Goal: Task Accomplishment & Management: Manage account settings

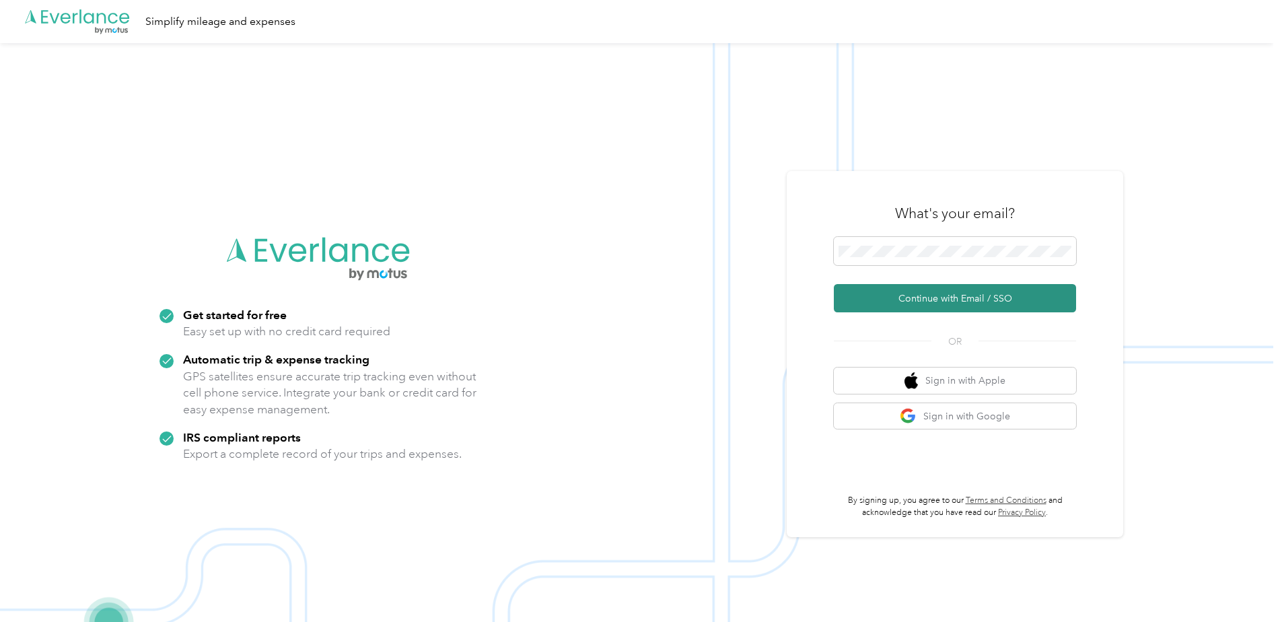
click at [982, 296] on button "Continue with Email / SSO" at bounding box center [955, 298] width 242 height 28
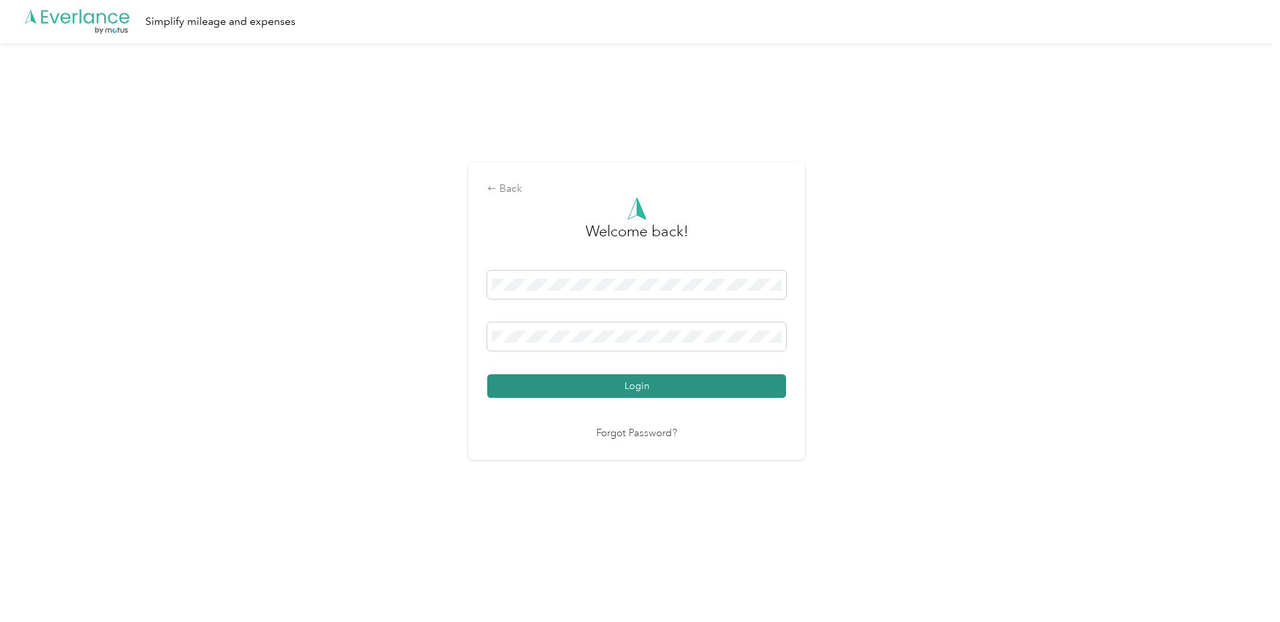
click at [574, 377] on button "Login" at bounding box center [636, 386] width 299 height 24
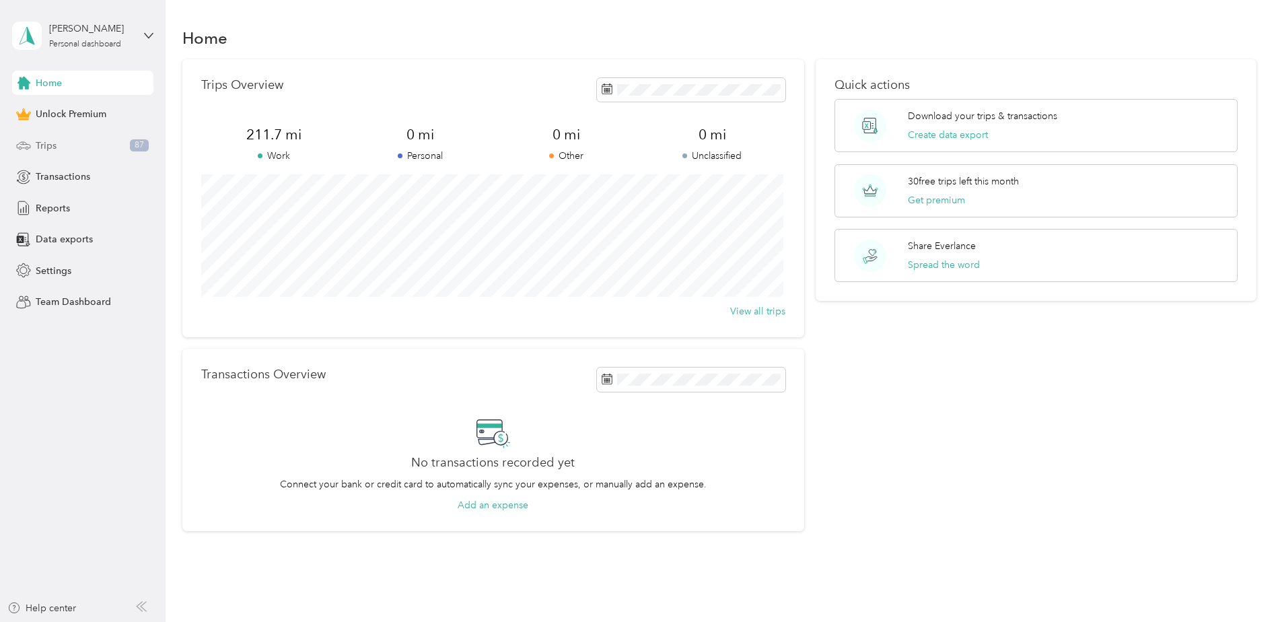
click at [60, 143] on div "Trips 87" at bounding box center [82, 145] width 141 height 24
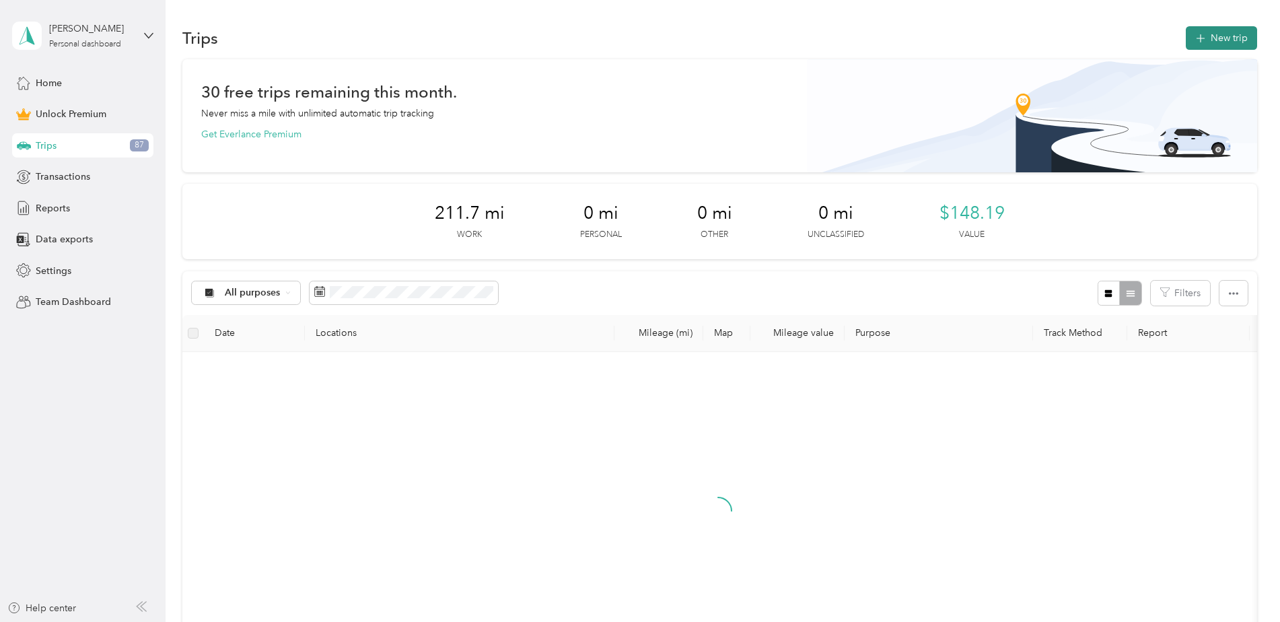
click at [1200, 43] on span "button" at bounding box center [1201, 37] width 11 height 11
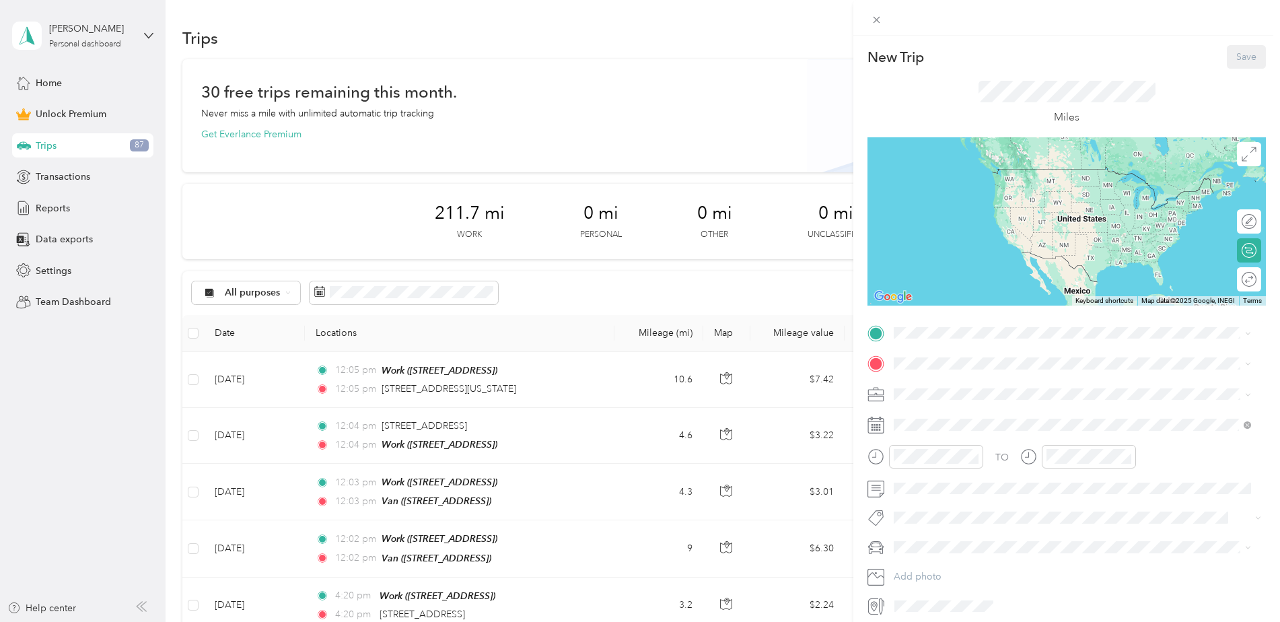
click at [967, 386] on div "Work [STREET_ADDRESS]" at bounding box center [1083, 399] width 327 height 42
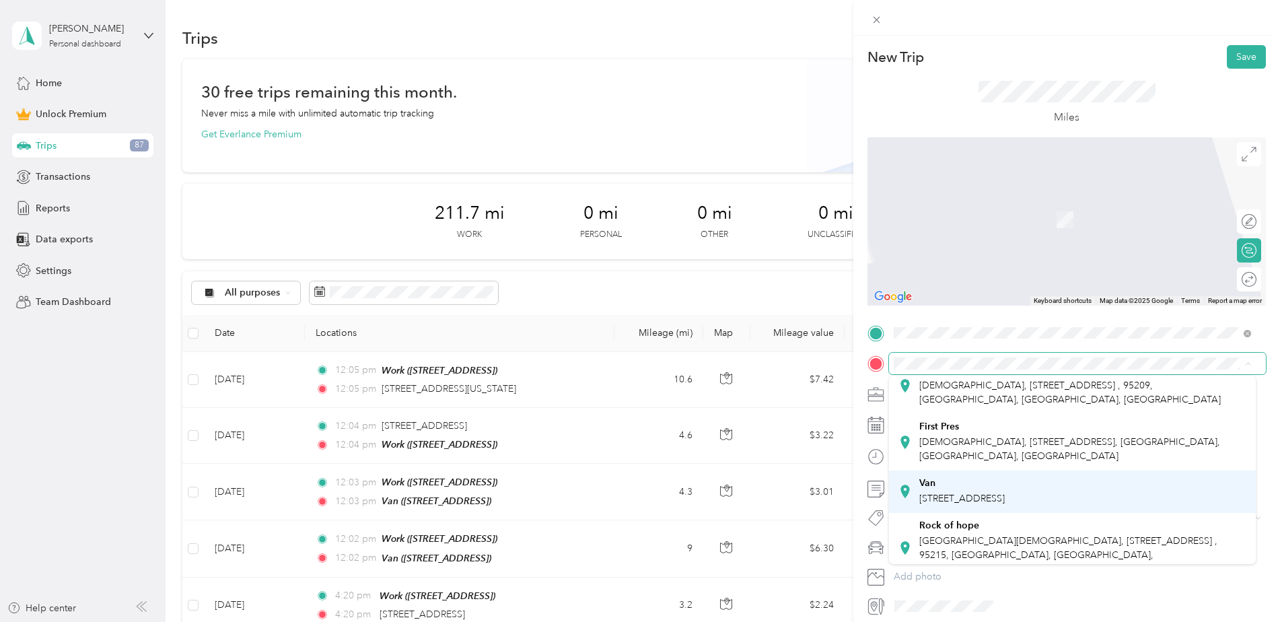
scroll to position [269, 0]
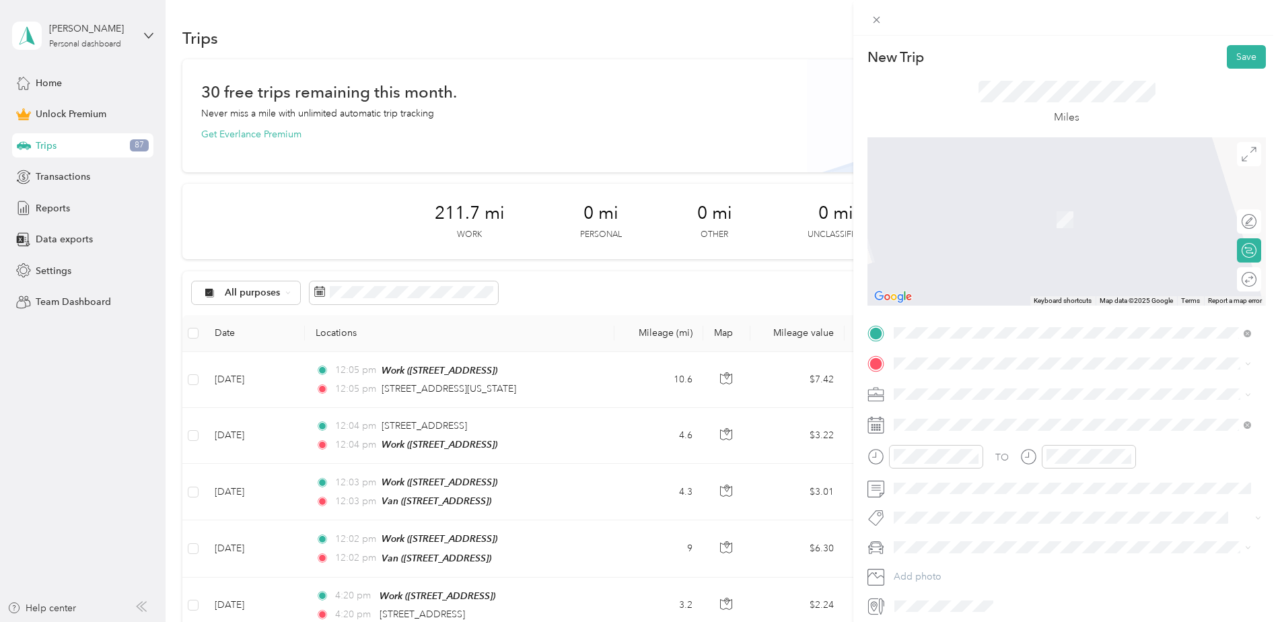
click at [943, 438] on div "Van [STREET_ADDRESS]" at bounding box center [962, 424] width 85 height 28
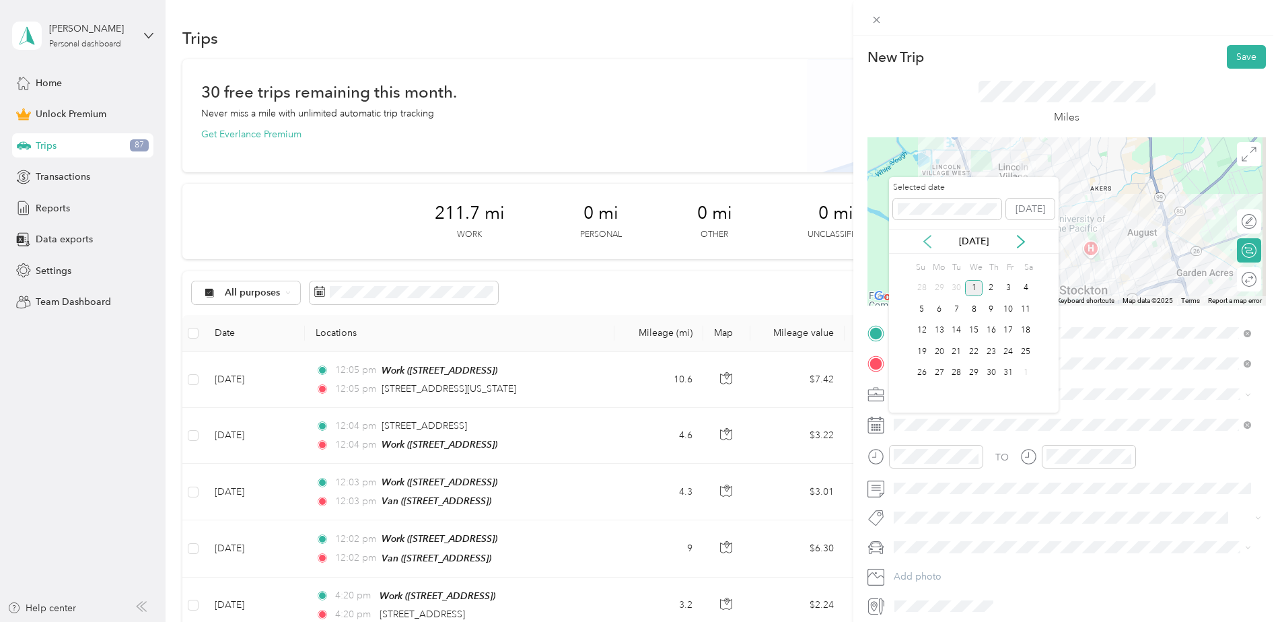
click at [933, 240] on icon at bounding box center [927, 241] width 13 height 13
click at [922, 306] on div "7" at bounding box center [922, 309] width 18 height 17
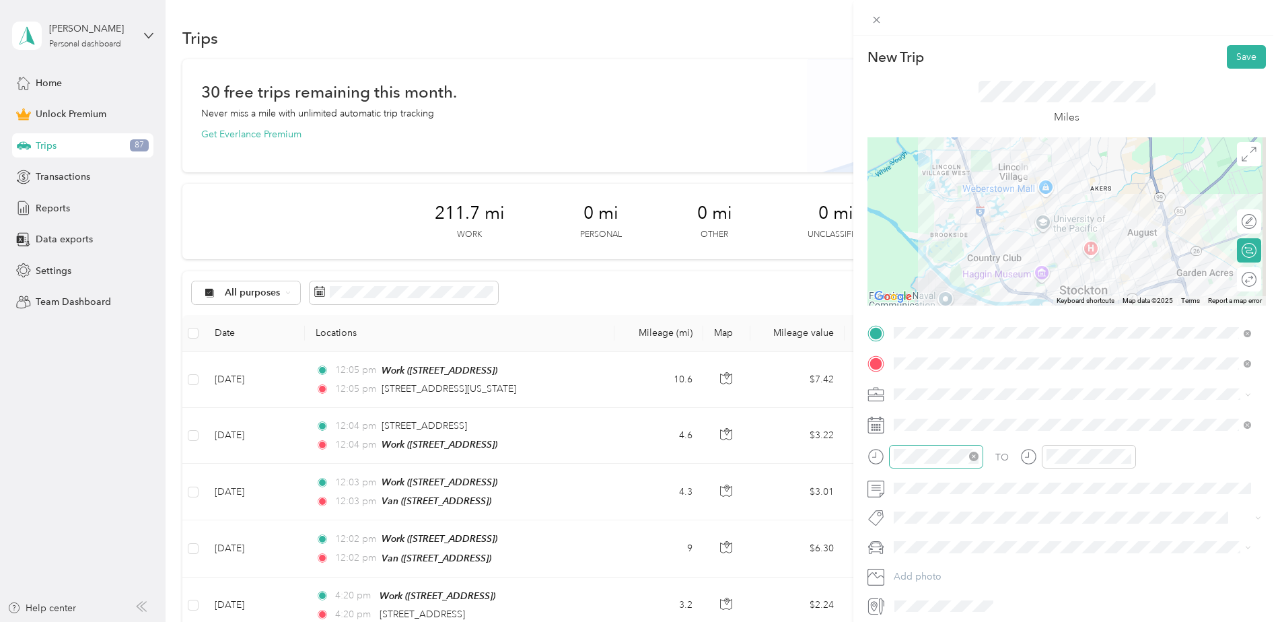
click at [977, 454] on icon "close-circle" at bounding box center [973, 456] width 9 height 9
click at [1126, 458] on icon "close-circle" at bounding box center [1126, 456] width 9 height 9
click at [952, 538] on span at bounding box center [1077, 548] width 377 height 22
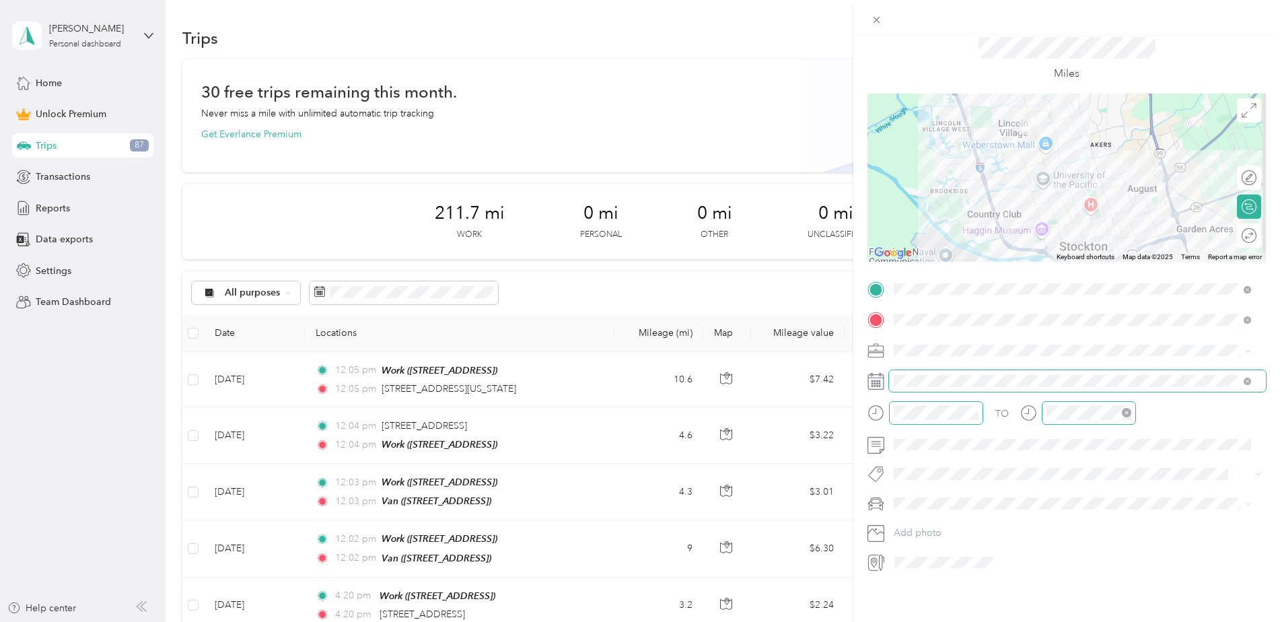
scroll to position [0, 0]
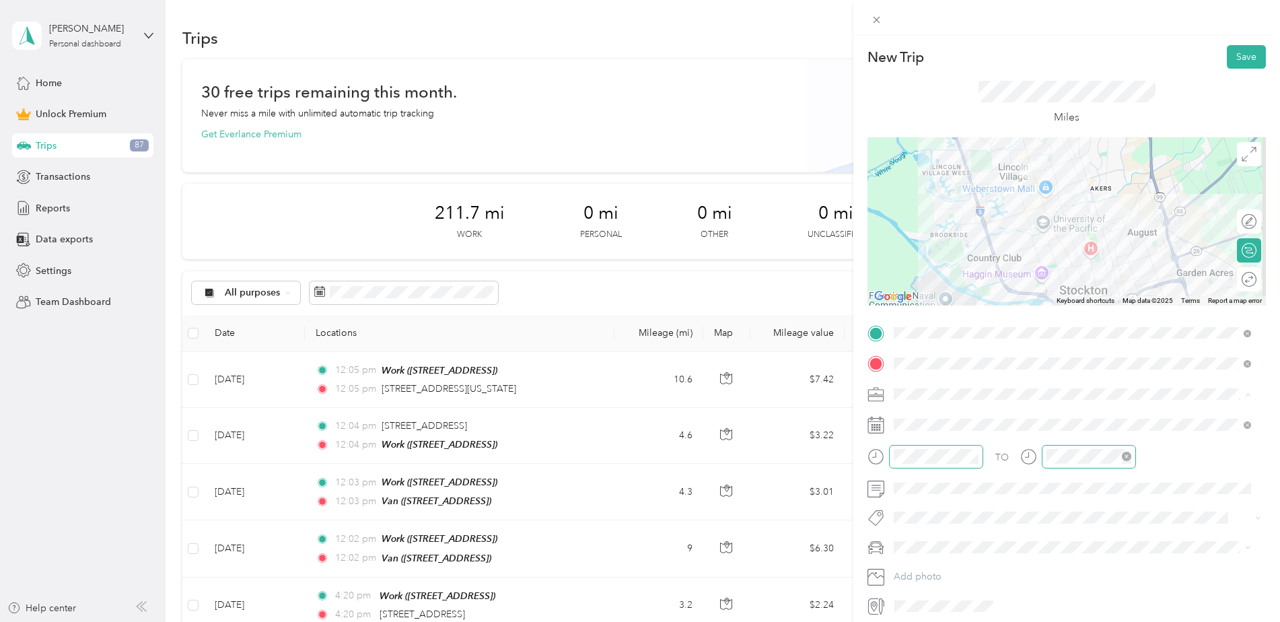
click at [948, 469] on li "Family Promise" at bounding box center [1072, 465] width 367 height 24
click at [1228, 59] on button "Save" at bounding box center [1246, 57] width 39 height 24
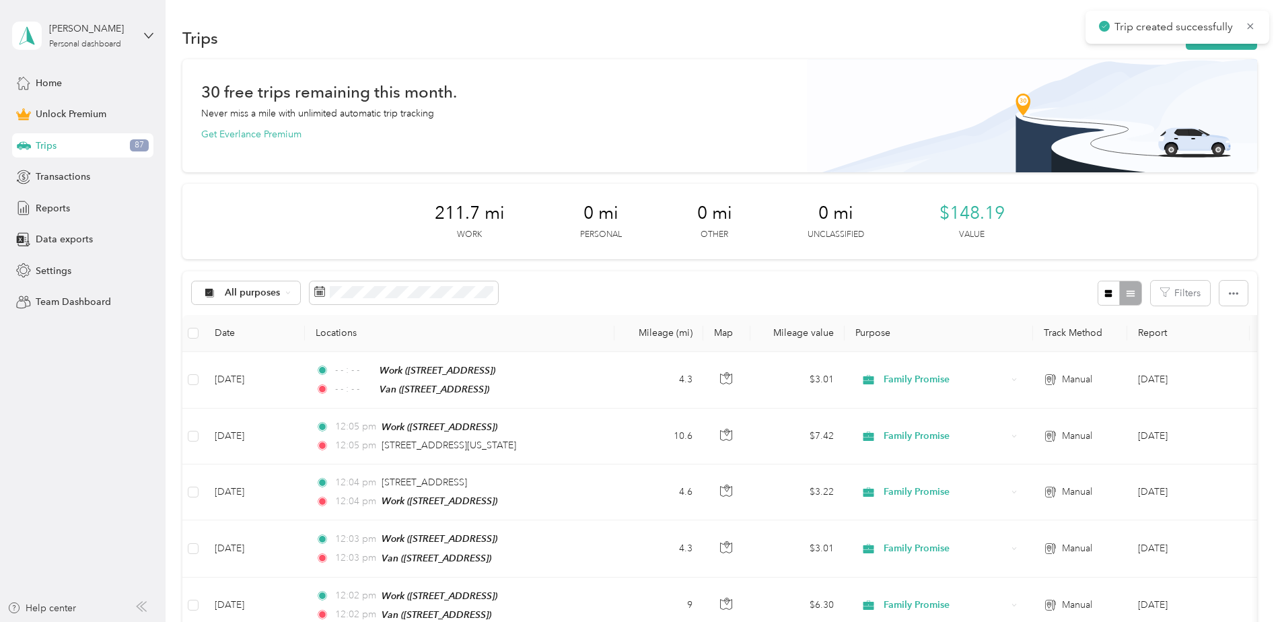
click at [1208, 42] on div "Trip created successfully" at bounding box center [1178, 27] width 184 height 33
click at [1253, 22] on icon at bounding box center [1250, 26] width 11 height 12
click at [1239, 34] on button "New trip" at bounding box center [1221, 38] width 71 height 24
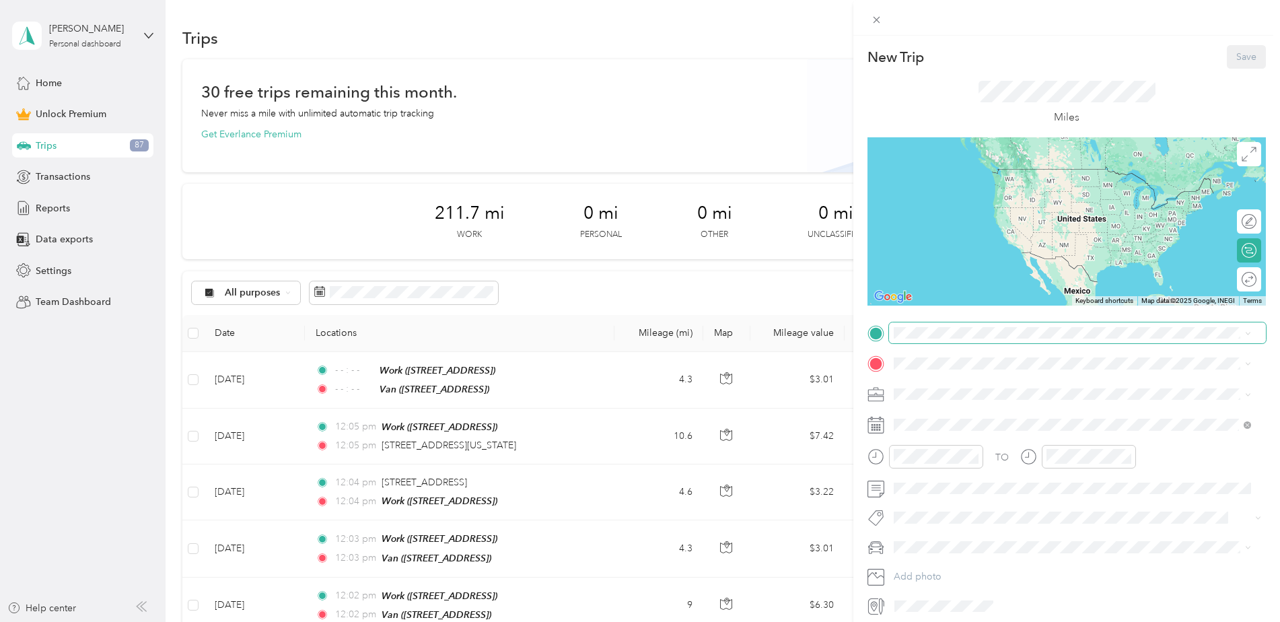
click at [958, 339] on span at bounding box center [1077, 333] width 377 height 22
click at [971, 398] on span "[STREET_ADDRESS], [GEOGRAPHIC_DATA], [GEOGRAPHIC_DATA], [GEOGRAPHIC_DATA]" at bounding box center [1066, 402] width 293 height 26
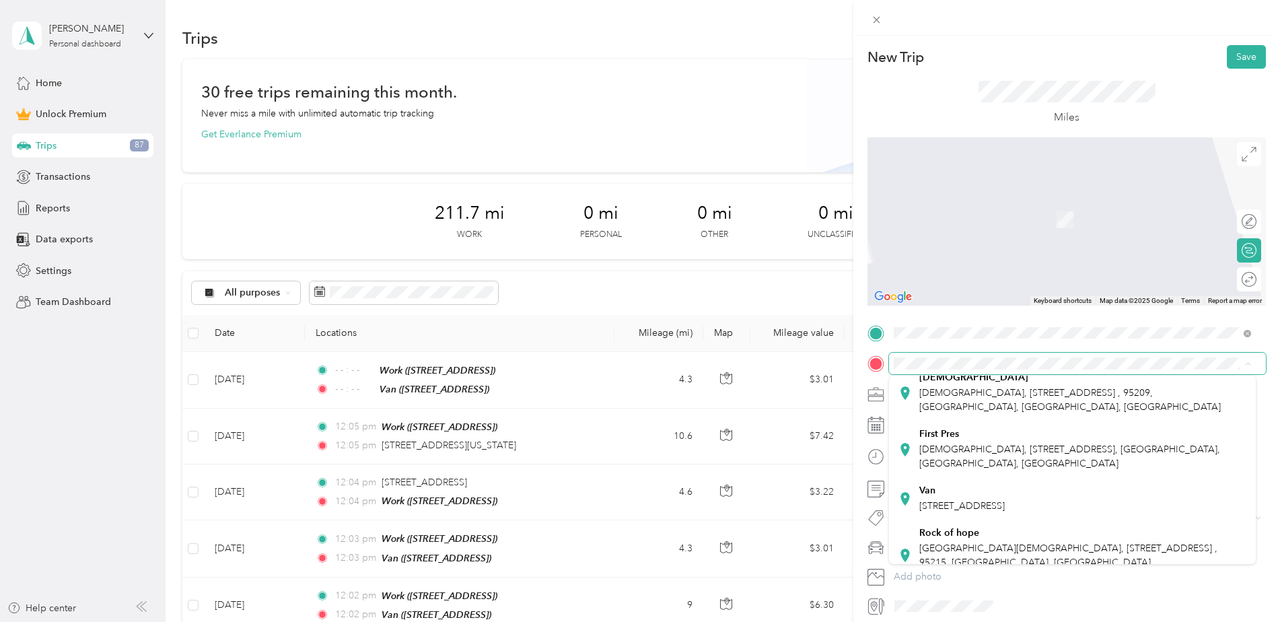
scroll to position [202, 0]
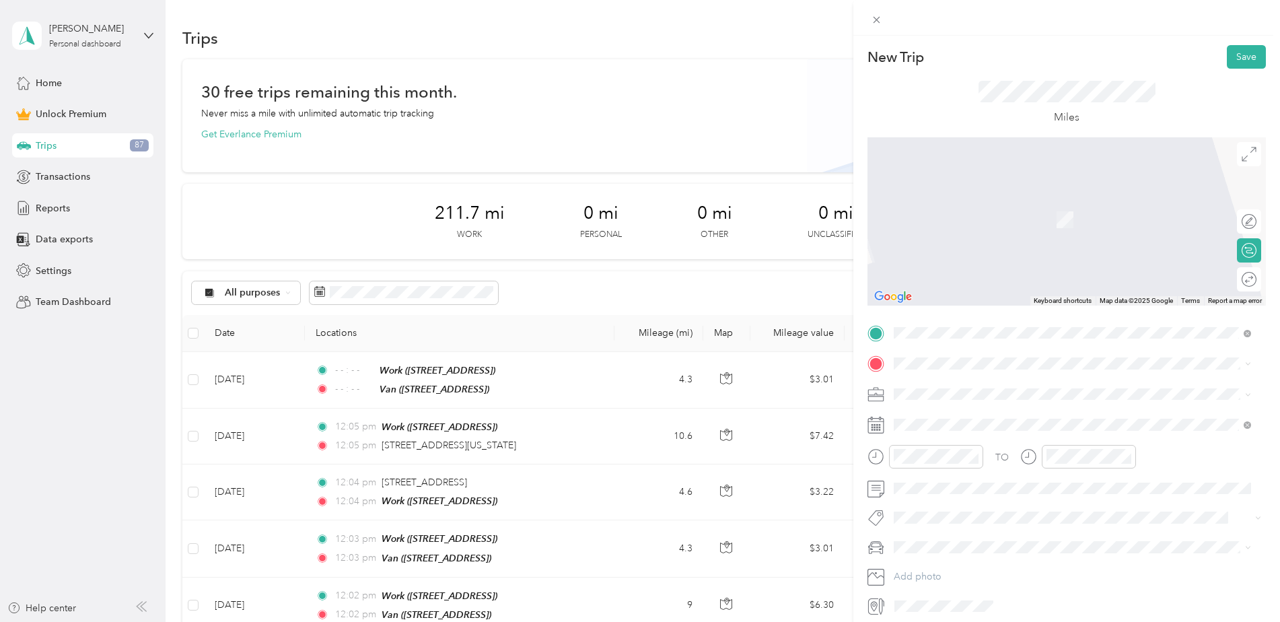
click at [981, 450] on div "First Pres First Presbyterian Church, 31 E Vine St, Stockton, CA 95202, United …" at bounding box center [1083, 436] width 327 height 42
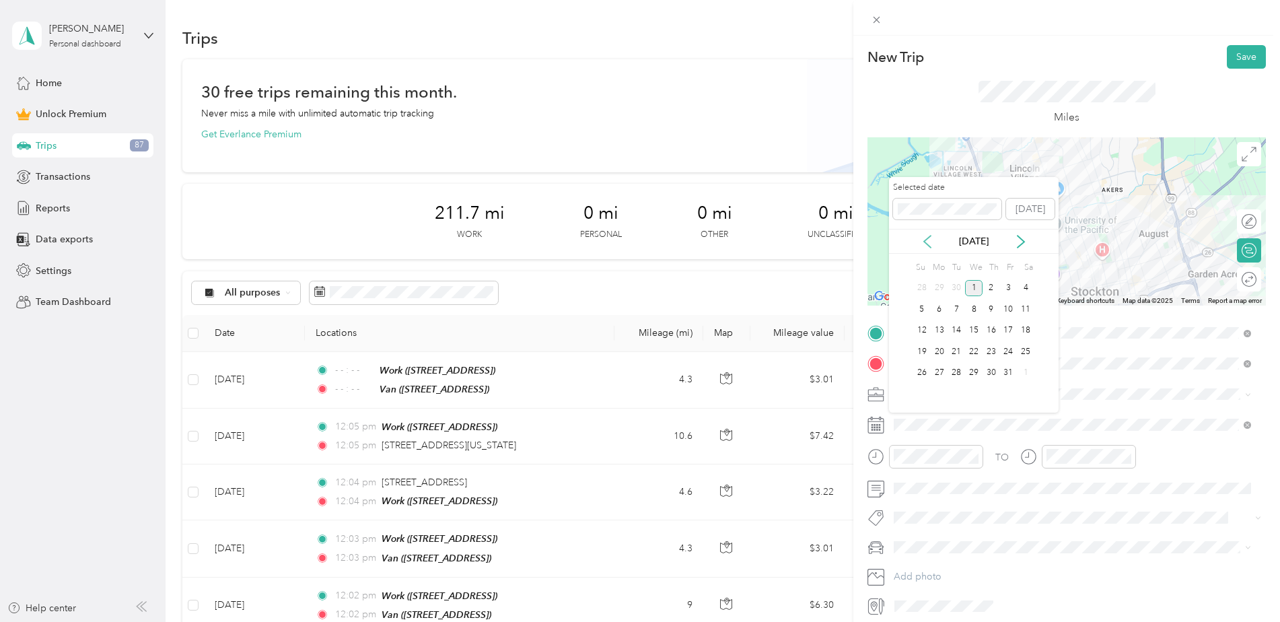
click at [924, 238] on icon at bounding box center [927, 241] width 13 height 13
click at [940, 308] on div "8" at bounding box center [940, 309] width 18 height 17
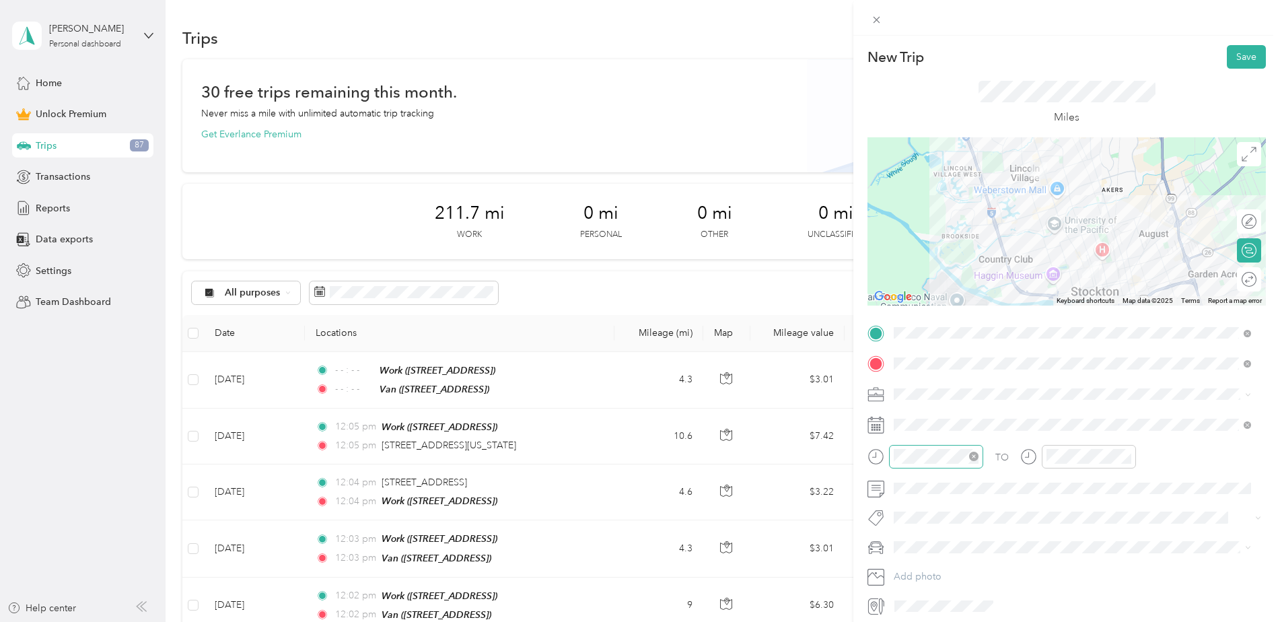
click at [973, 456] on icon "close-circle" at bounding box center [973, 456] width 9 height 9
click at [1124, 455] on icon "close-circle" at bounding box center [1126, 456] width 9 height 9
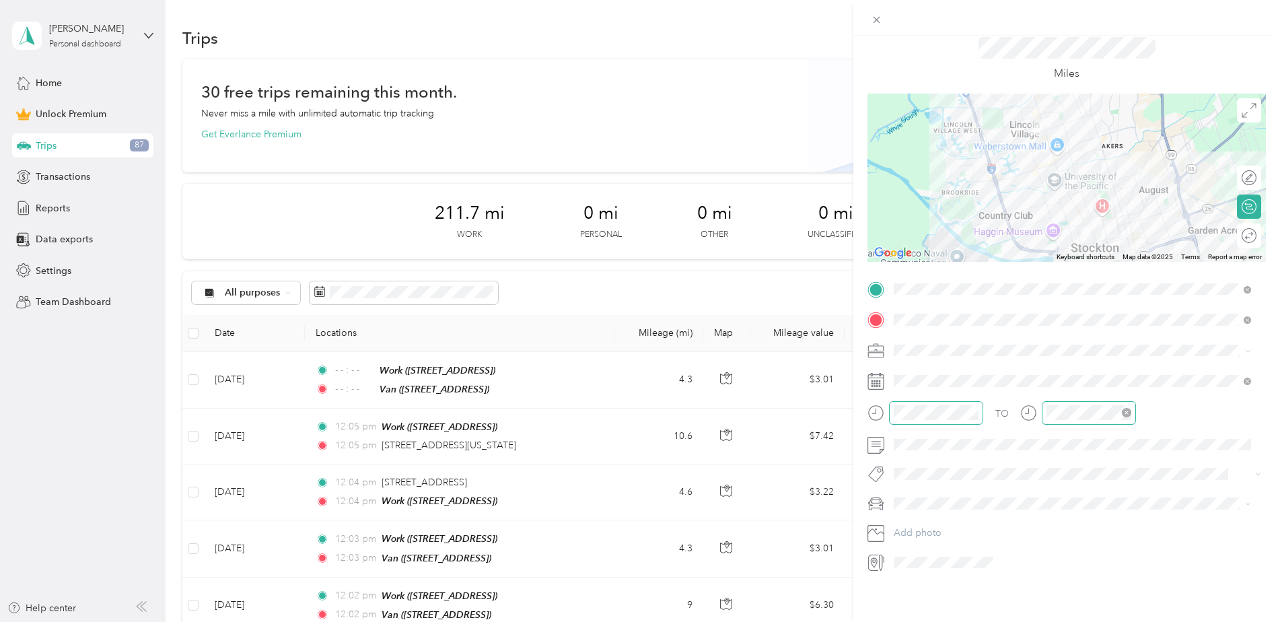
click at [918, 340] on span at bounding box center [1077, 351] width 377 height 22
click at [938, 407] on span "Family Promise" at bounding box center [930, 410] width 63 height 11
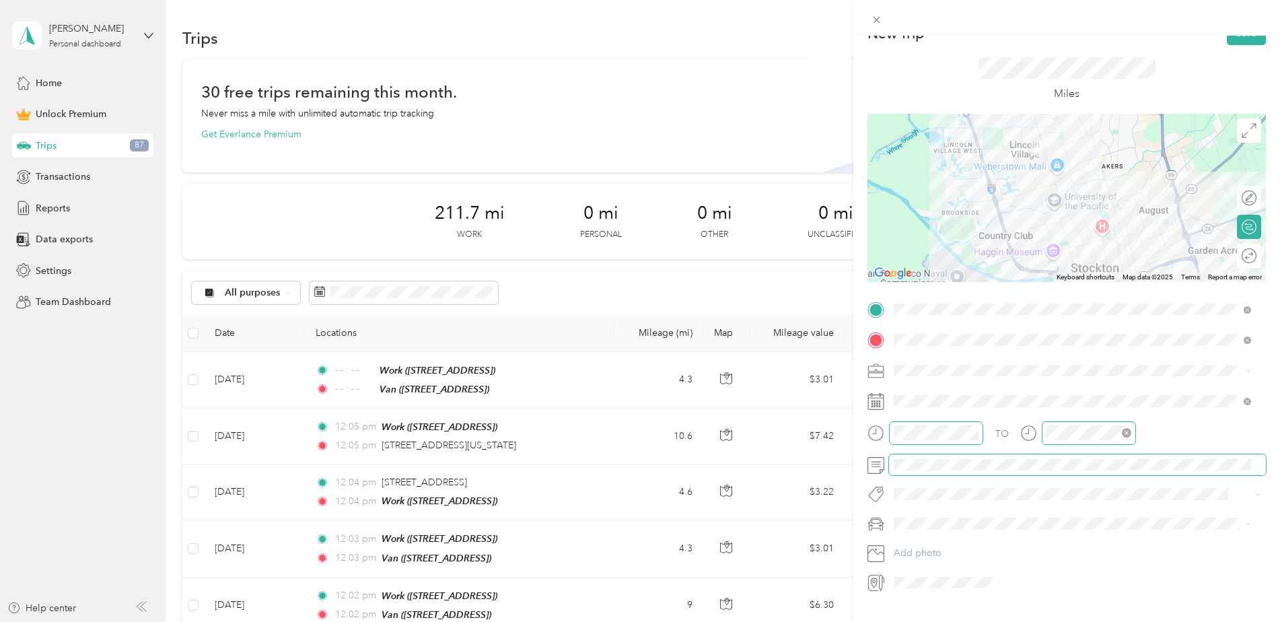
scroll to position [0, 0]
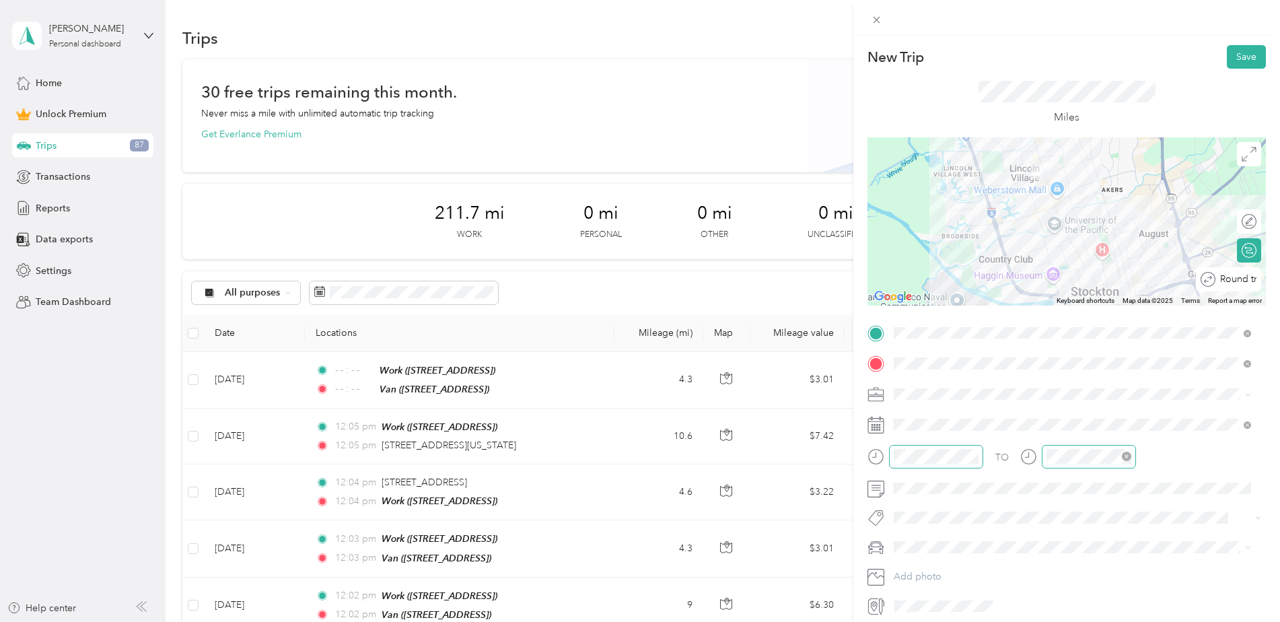
click at [1241, 281] on div "Round trip" at bounding box center [1236, 280] width 41 height 14
click at [1230, 276] on div at bounding box center [1236, 279] width 12 height 12
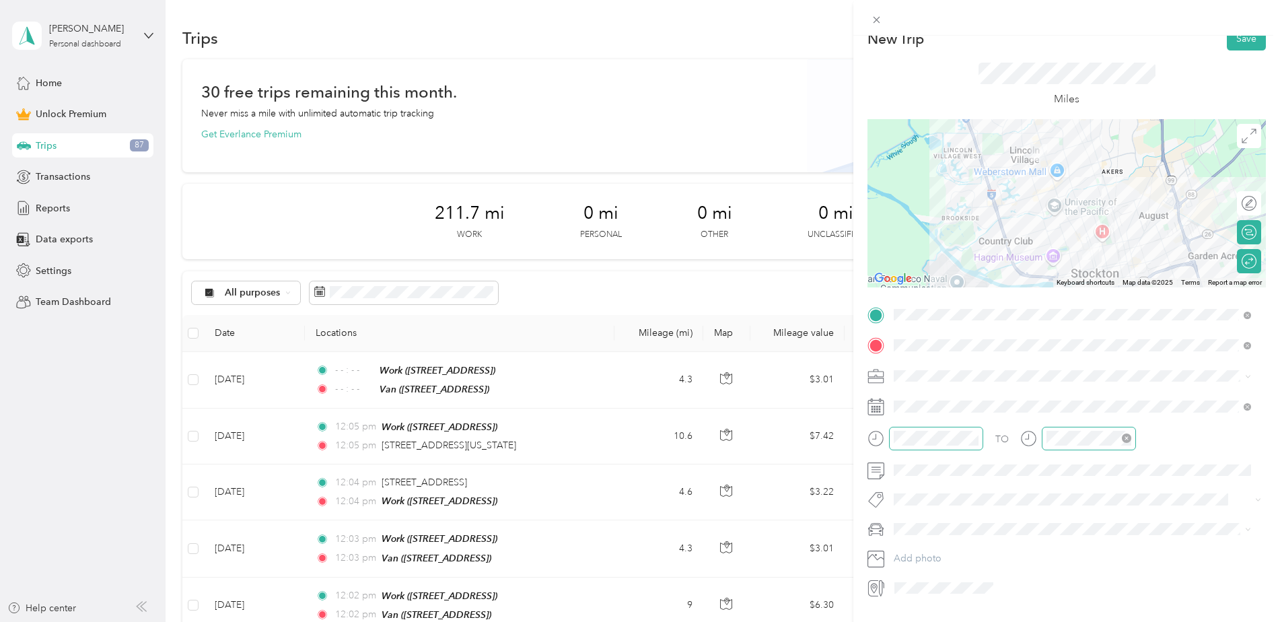
scroll to position [54, 0]
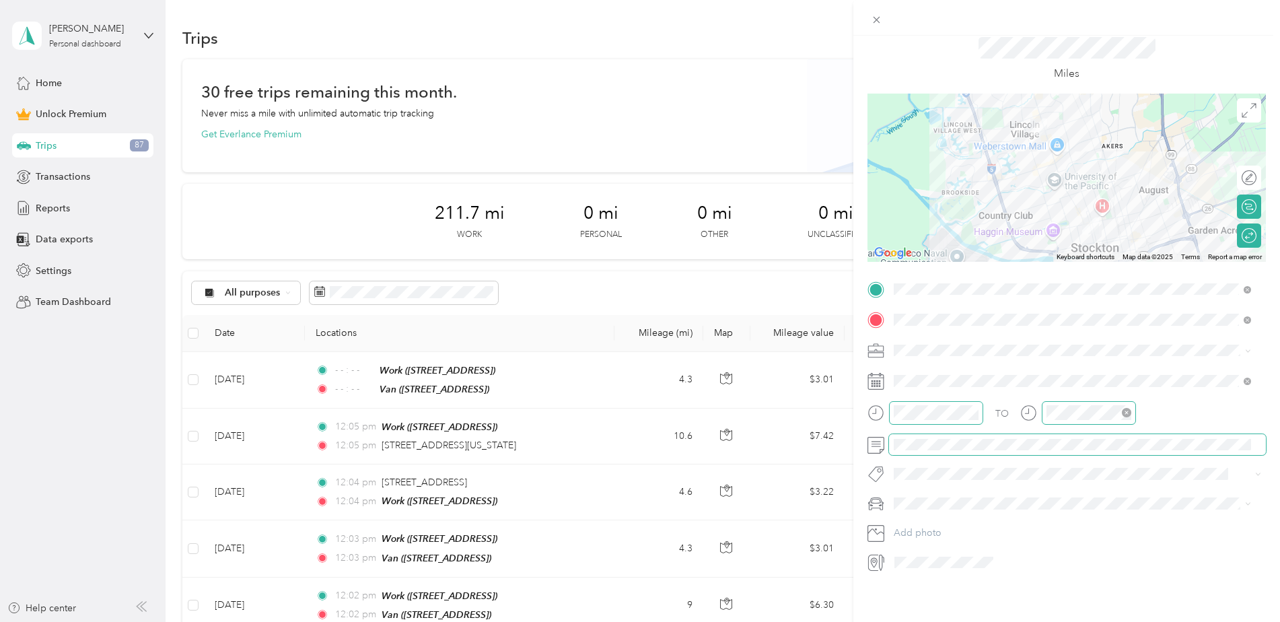
click at [968, 434] on span at bounding box center [1077, 445] width 377 height 22
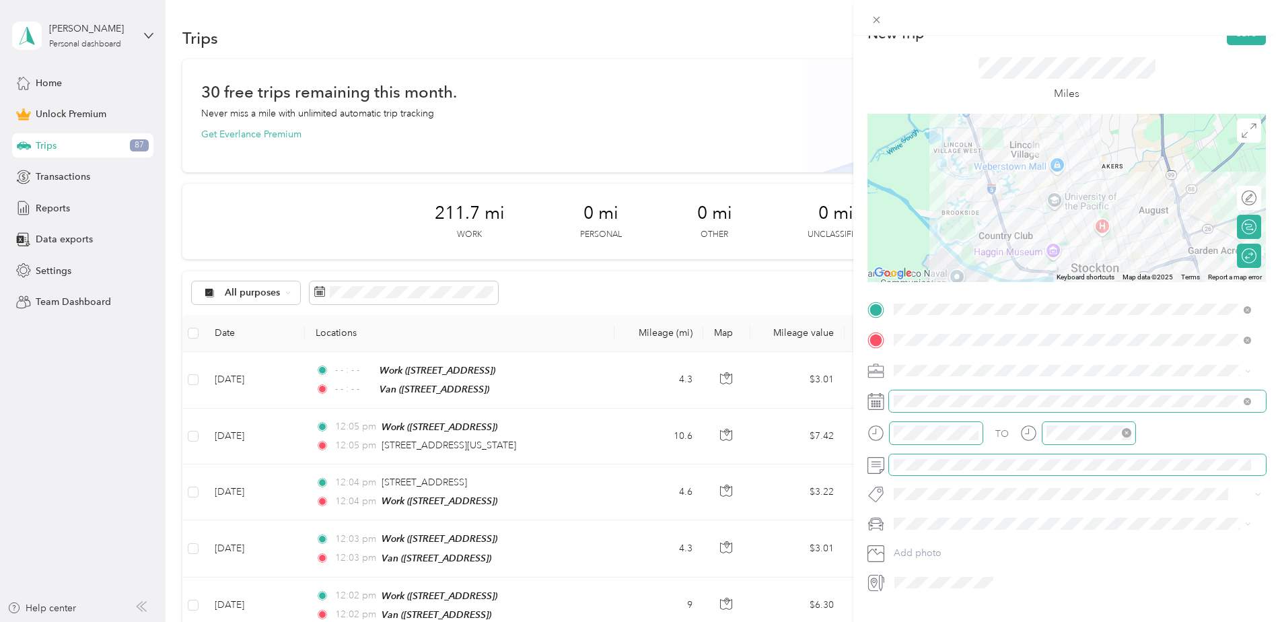
scroll to position [0, 0]
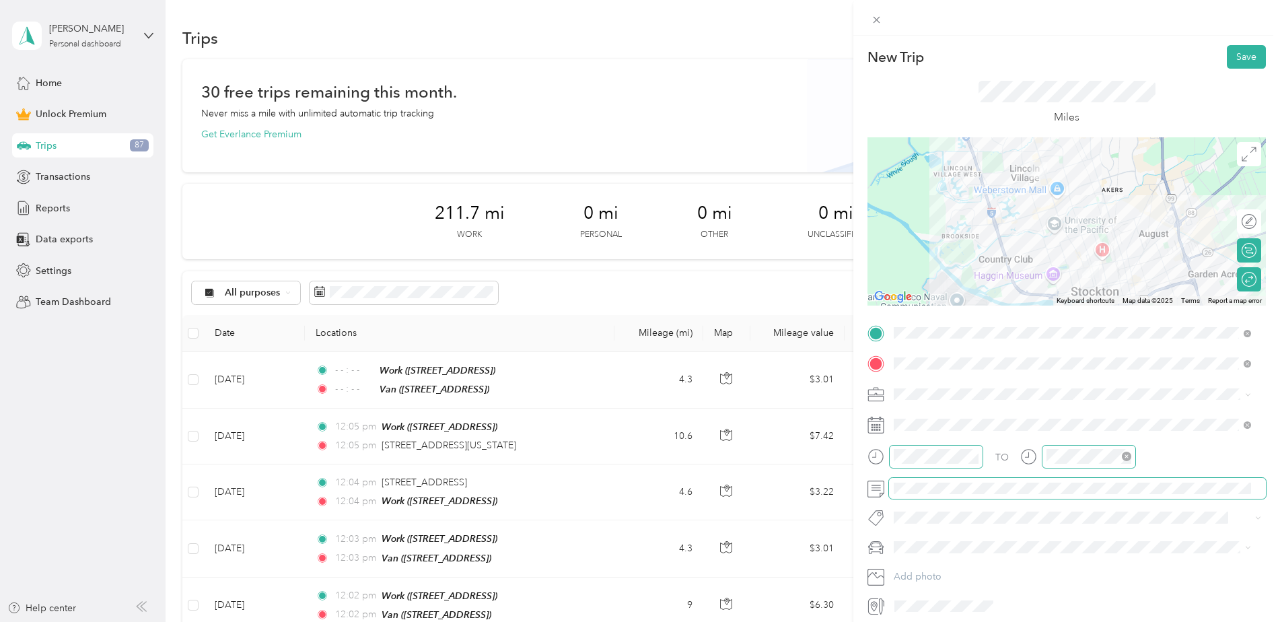
click at [1126, 456] on icon "close-circle" at bounding box center [1126, 456] width 9 height 9
click at [1208, 473] on div "TO" at bounding box center [1067, 461] width 399 height 33
click at [1235, 53] on button "Save" at bounding box center [1246, 57] width 39 height 24
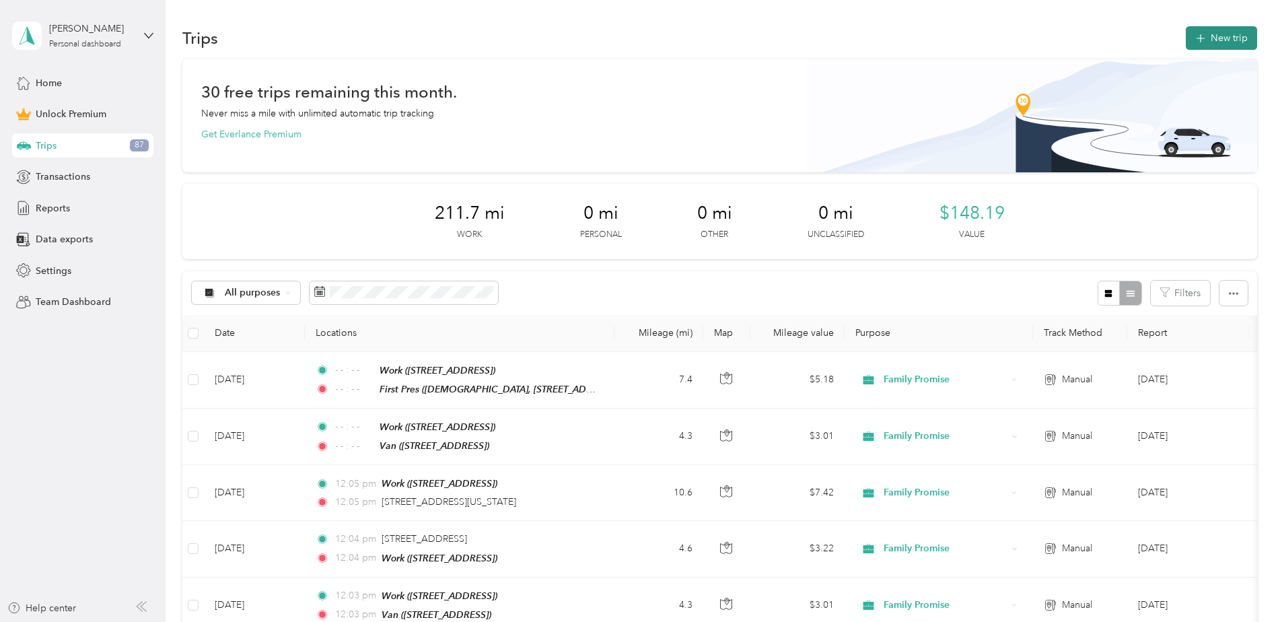
click at [1218, 46] on button "New trip" at bounding box center [1221, 38] width 71 height 24
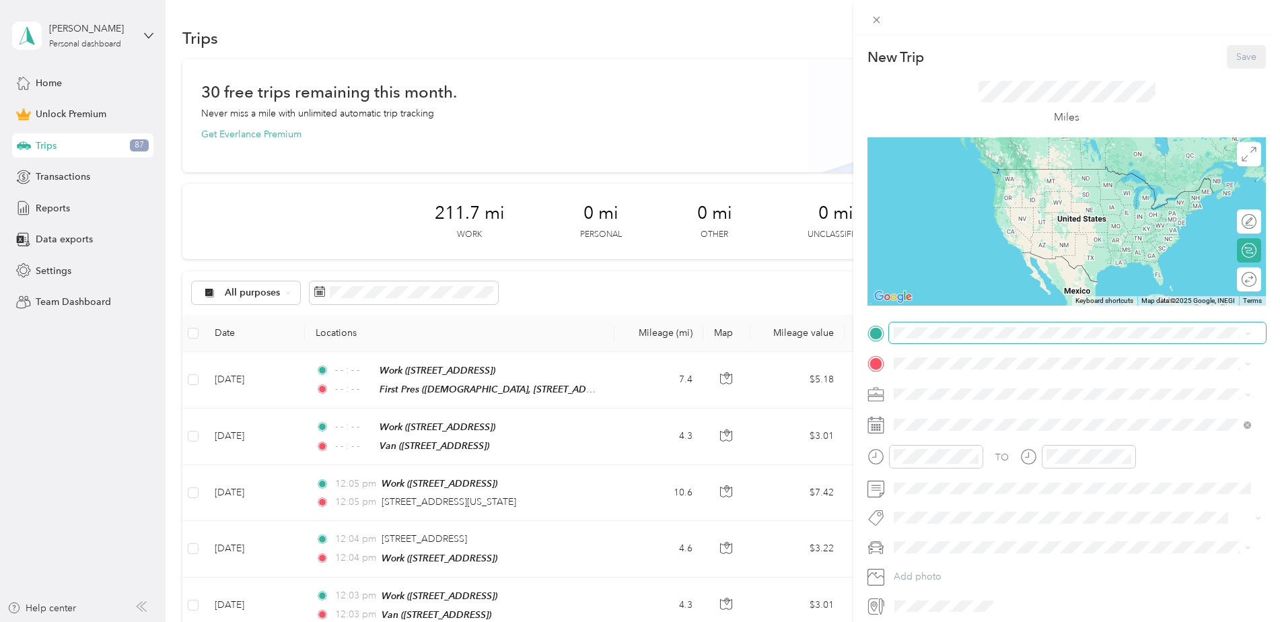
click at [940, 339] on span at bounding box center [1077, 333] width 377 height 22
click at [963, 396] on span "[STREET_ADDRESS], [GEOGRAPHIC_DATA], [GEOGRAPHIC_DATA], [GEOGRAPHIC_DATA]" at bounding box center [1066, 409] width 293 height 26
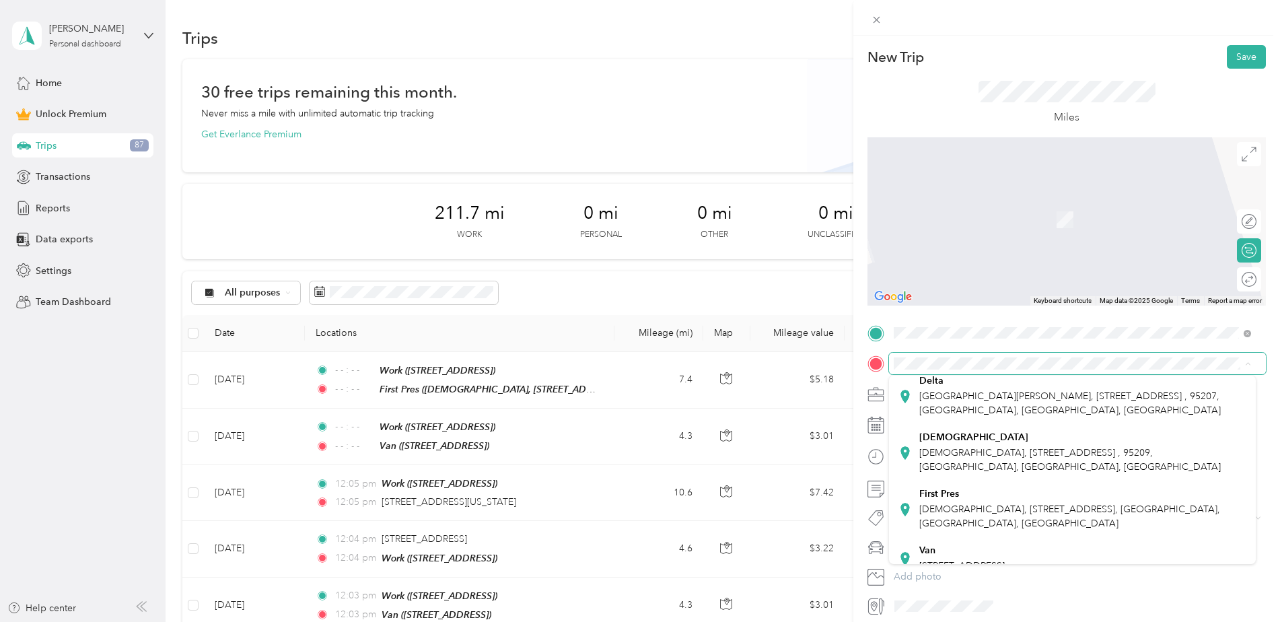
scroll to position [202, 0]
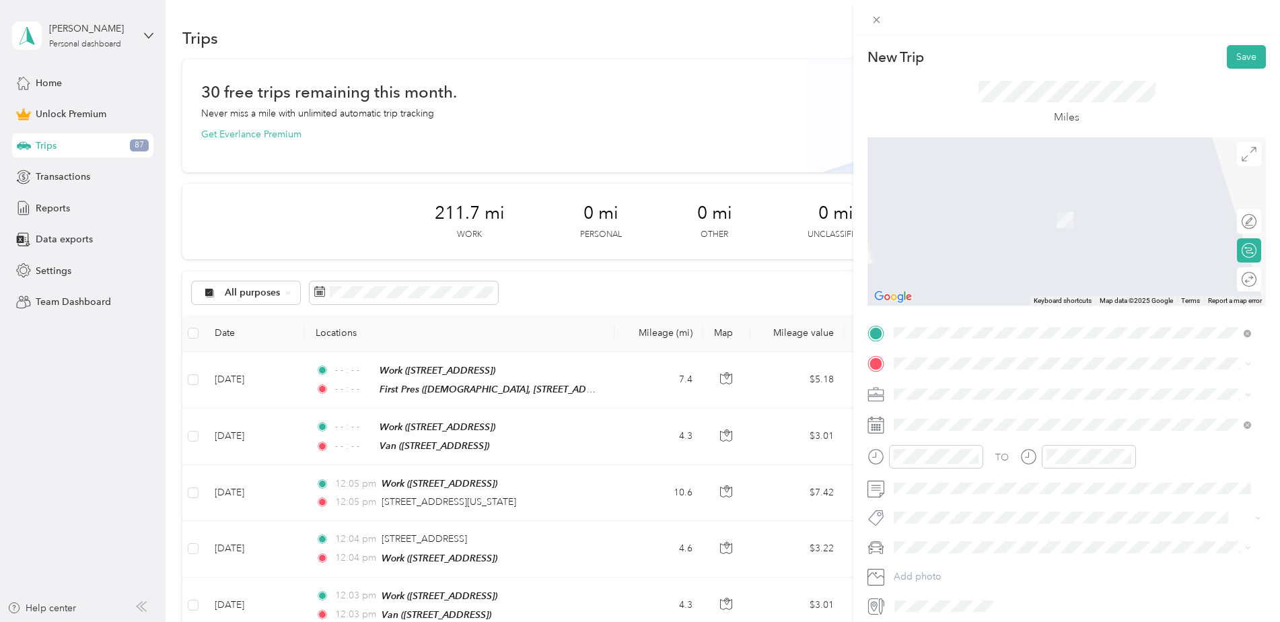
click at [983, 412] on li "Holy Cross Holy Cross United Methodist Church, 1200 W Hammer Ln, Stockton, CA 9…" at bounding box center [1072, 383] width 367 height 57
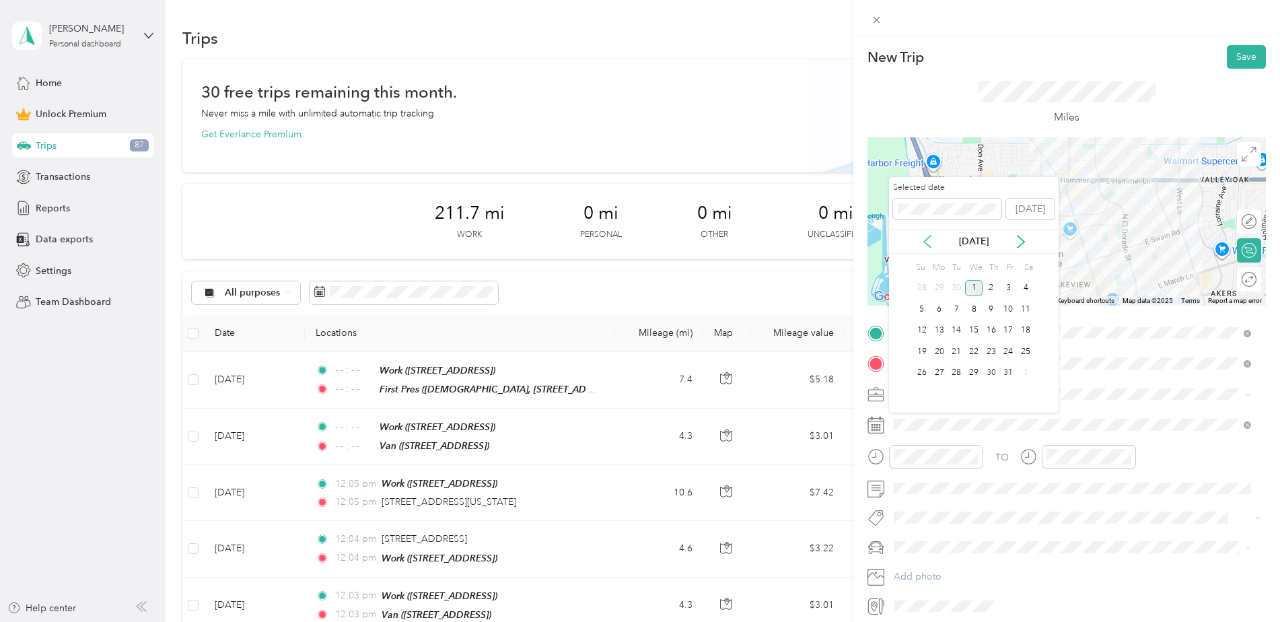
click at [927, 238] on icon at bounding box center [927, 241] width 13 height 13
click at [972, 312] on div "10" at bounding box center [974, 309] width 18 height 17
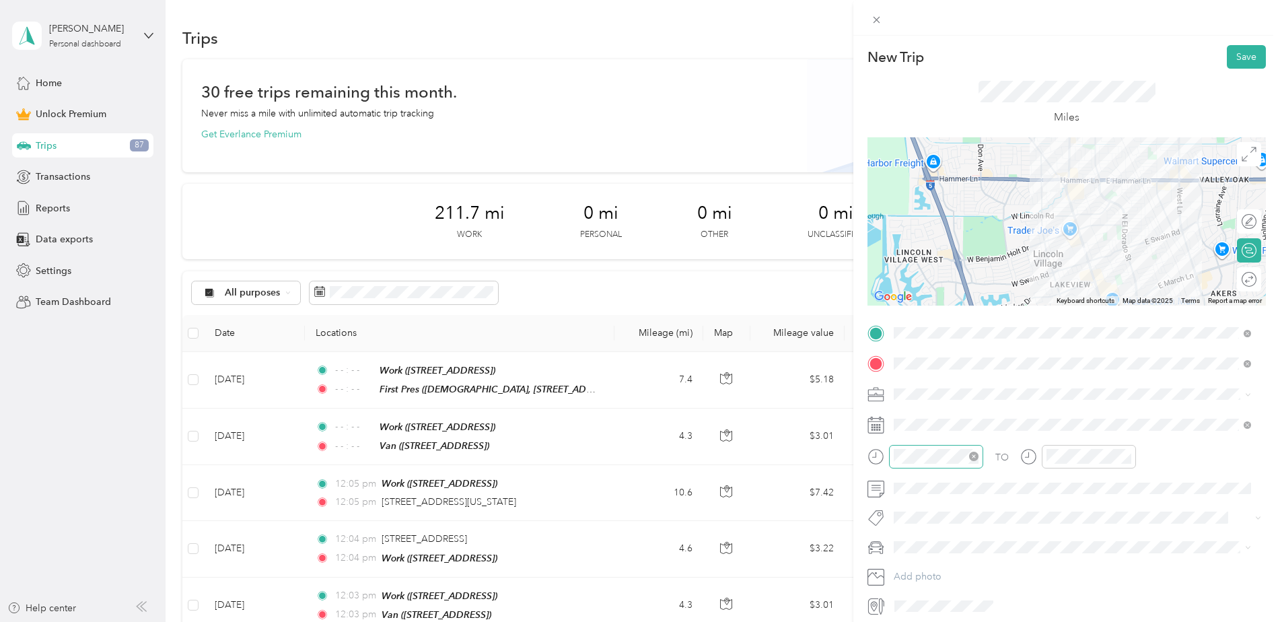
click at [976, 456] on icon "close-circle" at bounding box center [973, 456] width 9 height 9
click at [1123, 454] on icon "close-circle" at bounding box center [1126, 456] width 9 height 9
click at [963, 400] on span at bounding box center [1077, 395] width 377 height 22
click at [935, 465] on li "Family Promise" at bounding box center [1072, 462] width 367 height 24
click at [1237, 61] on button "Save" at bounding box center [1246, 57] width 39 height 24
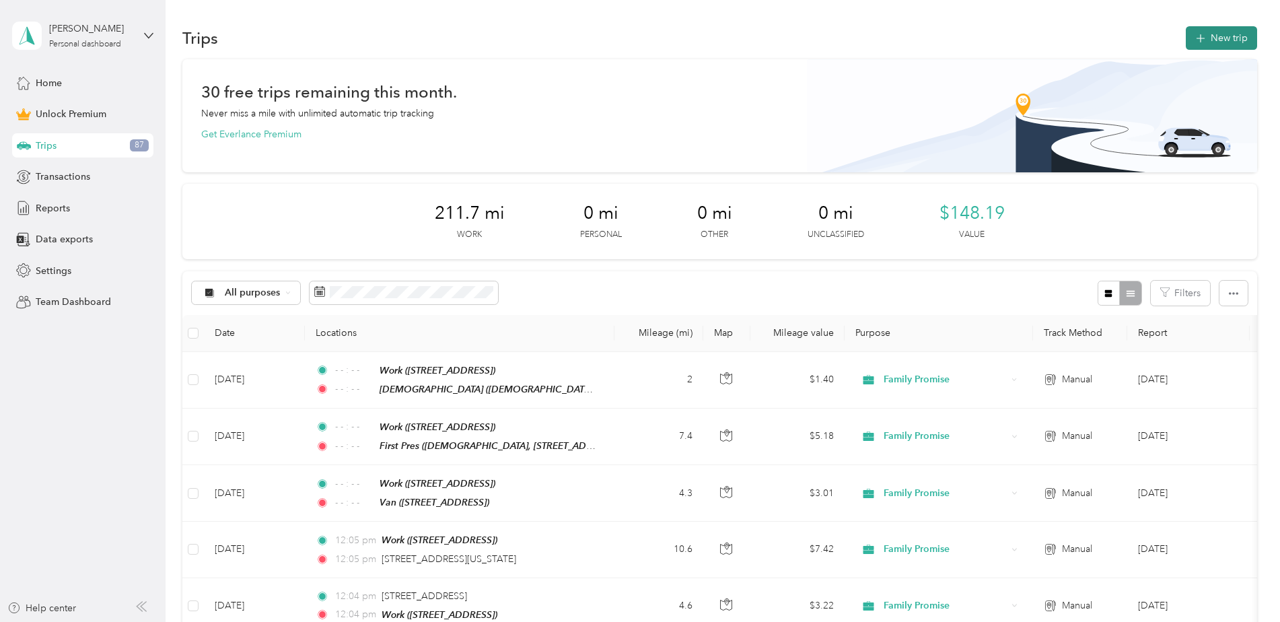
click at [1214, 39] on button "New trip" at bounding box center [1221, 38] width 71 height 24
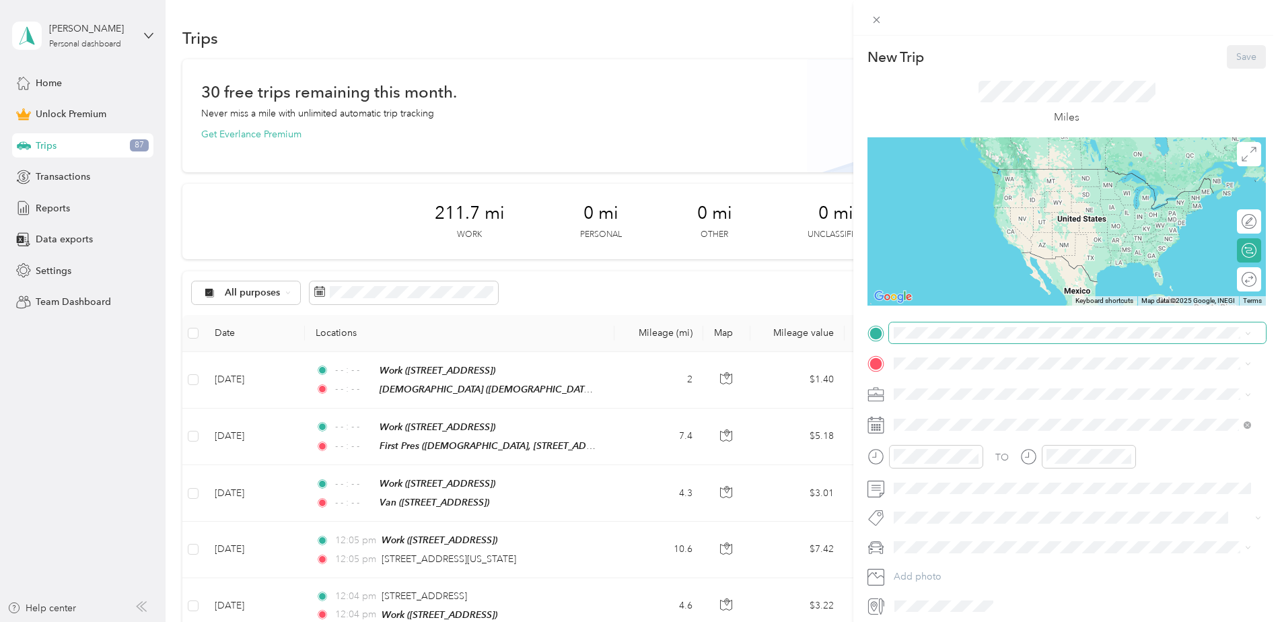
click at [957, 341] on span at bounding box center [1077, 333] width 377 height 22
click at [942, 403] on span "[STREET_ADDRESS], [GEOGRAPHIC_DATA], [GEOGRAPHIC_DATA], [GEOGRAPHIC_DATA]" at bounding box center [1066, 401] width 293 height 26
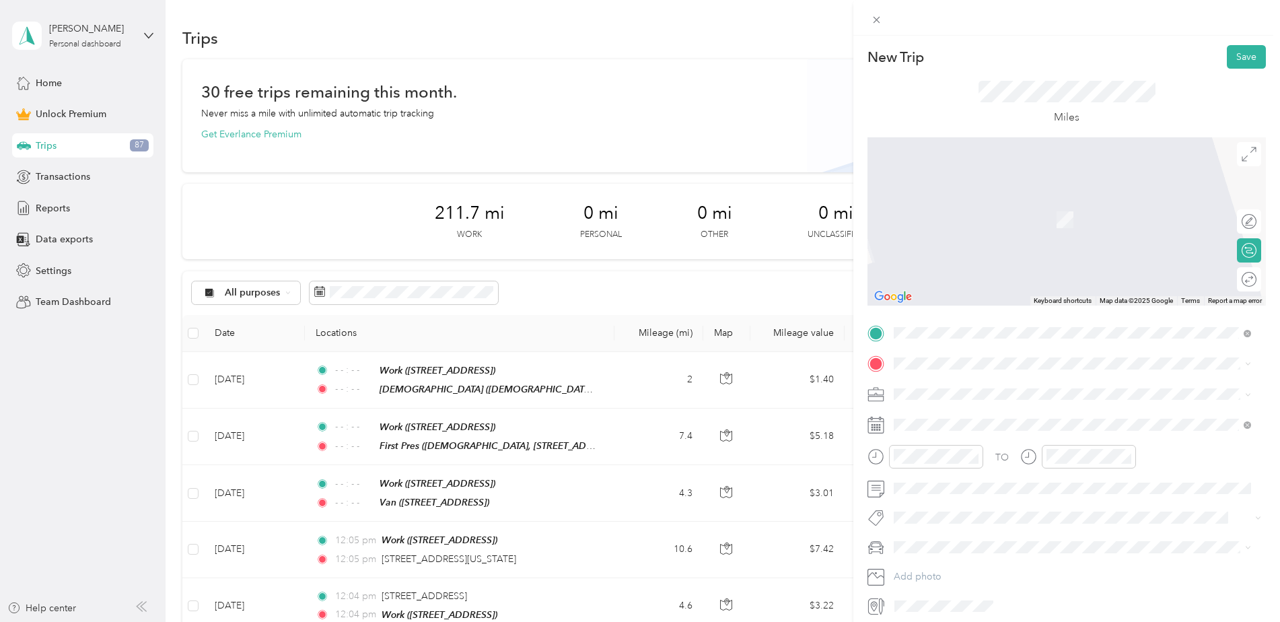
click at [948, 502] on span "[STREET_ADDRESS]" at bounding box center [962, 496] width 85 height 11
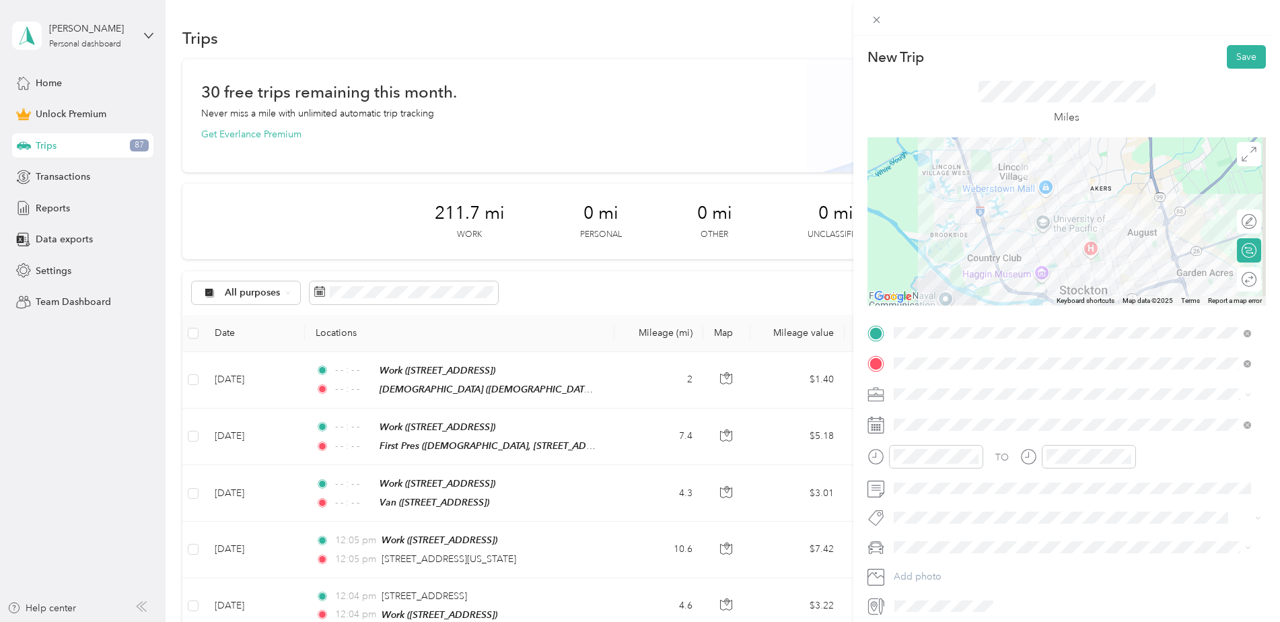
click at [938, 458] on div "Family Promise" at bounding box center [1073, 461] width 348 height 14
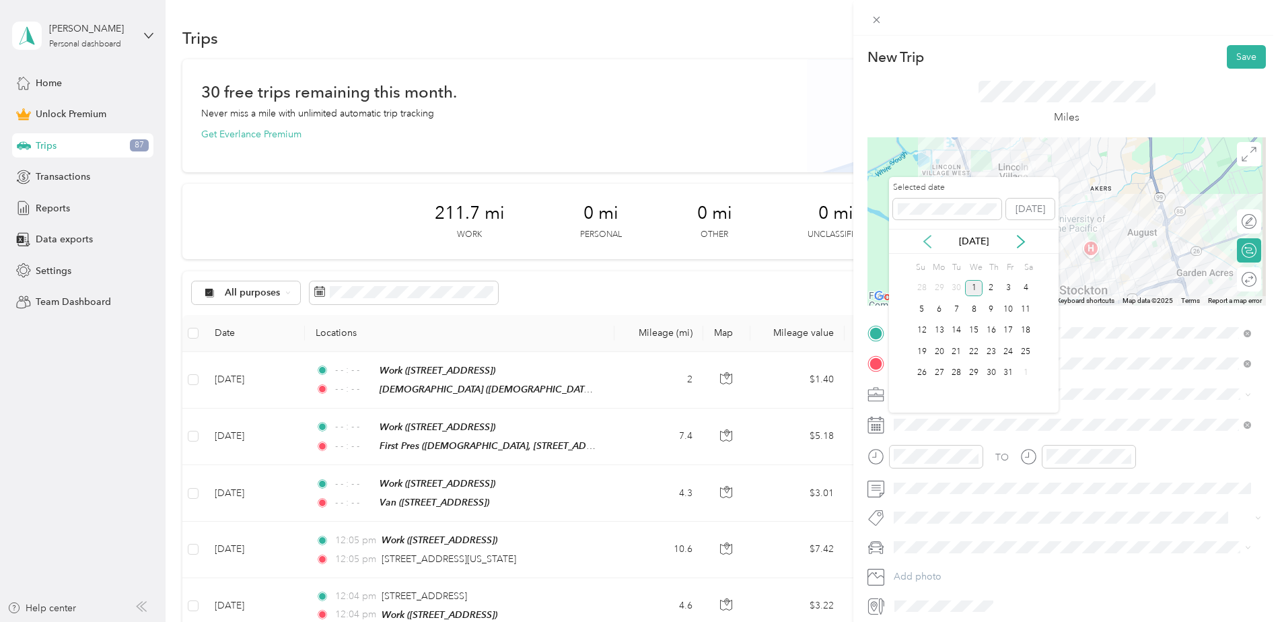
click at [928, 245] on icon at bounding box center [927, 242] width 7 height 12
click at [922, 325] on div "14" at bounding box center [922, 330] width 18 height 17
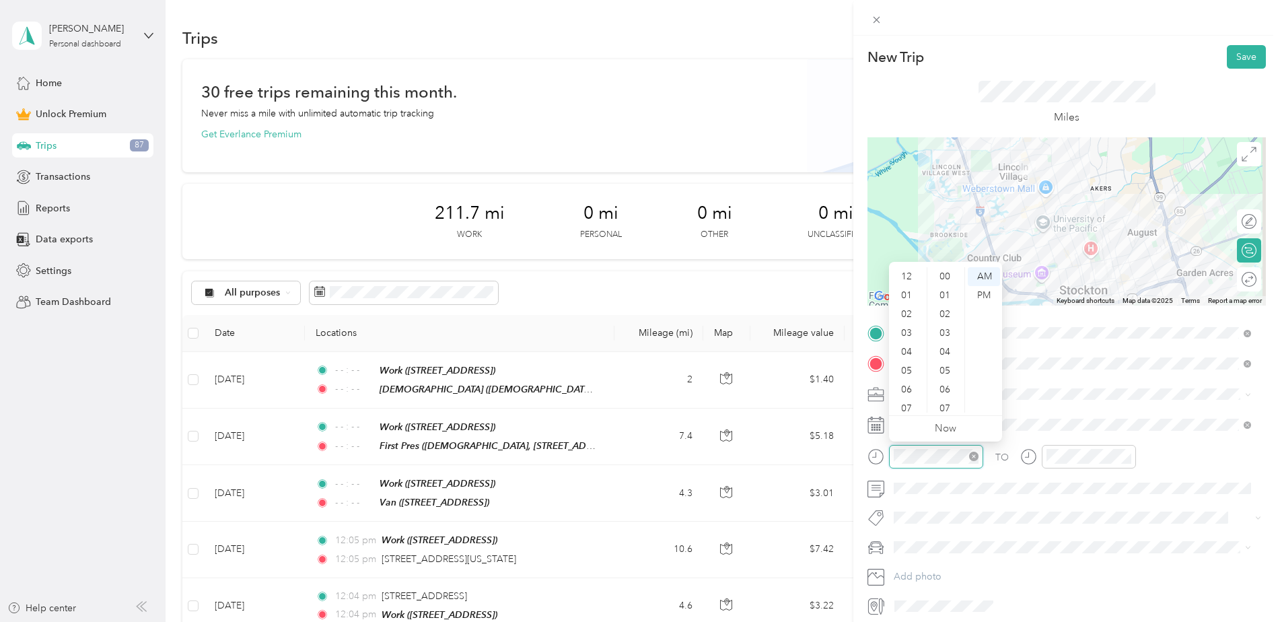
scroll to position [81, 0]
click at [971, 455] on icon "close-circle" at bounding box center [973, 456] width 9 height 9
click at [1128, 456] on icon "close-circle" at bounding box center [1126, 456] width 9 height 9
click at [977, 478] on span at bounding box center [1077, 489] width 377 height 22
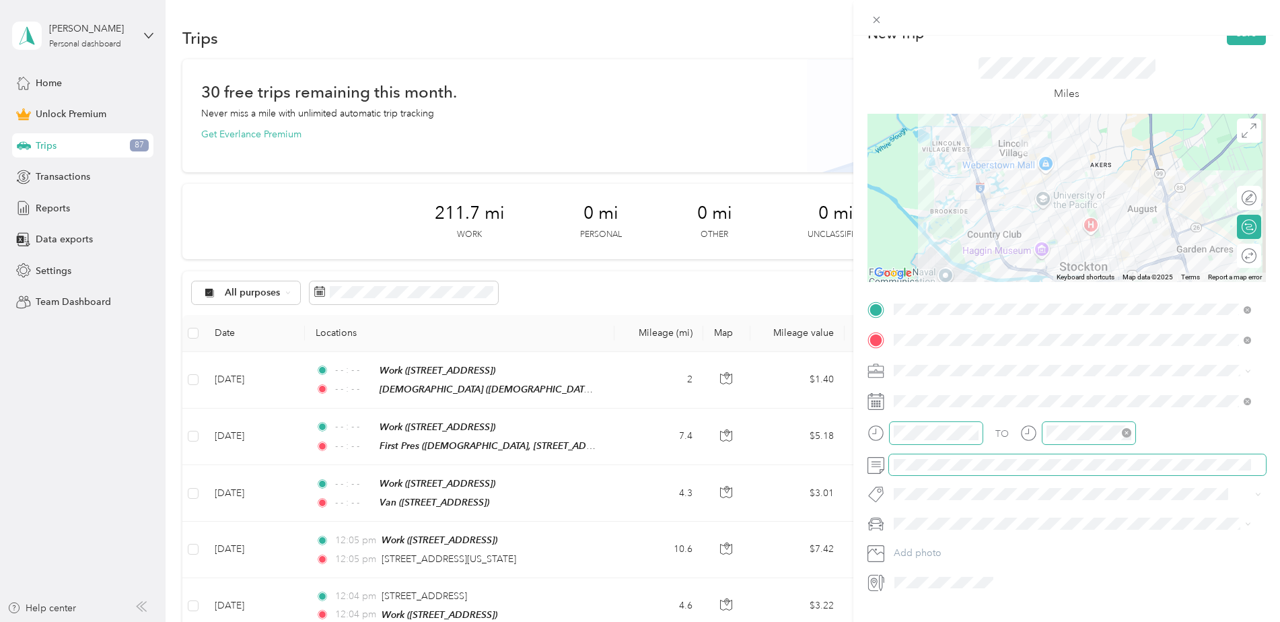
scroll to position [0, 0]
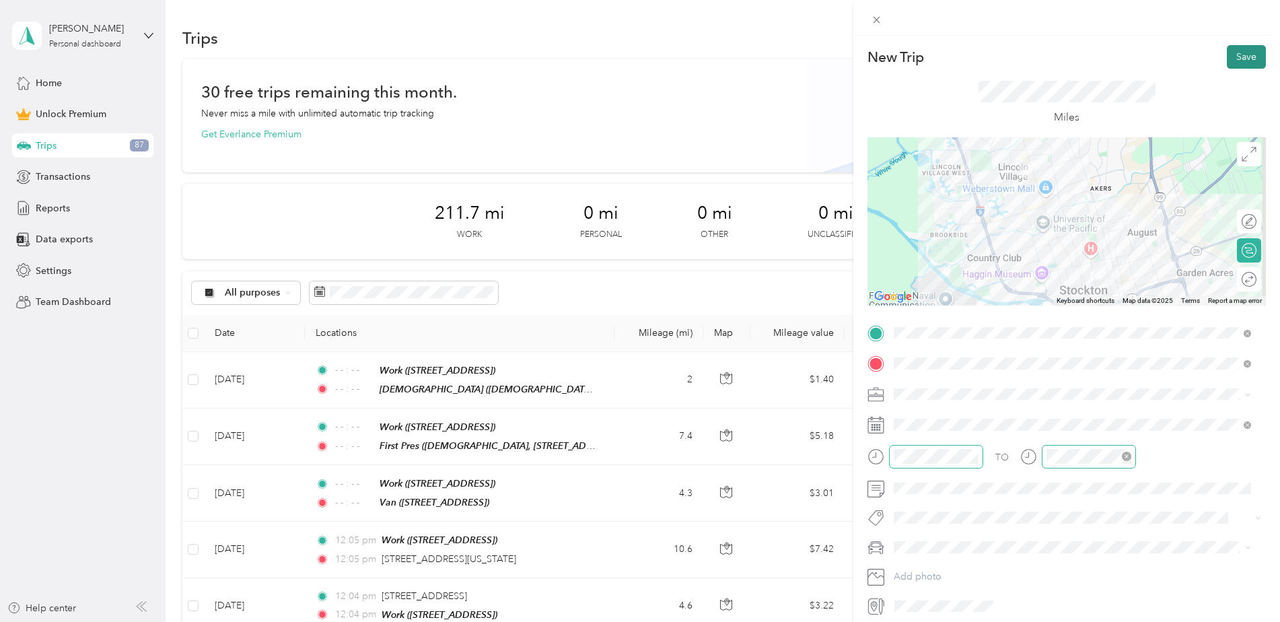
click at [1227, 57] on button "Save" at bounding box center [1246, 57] width 39 height 24
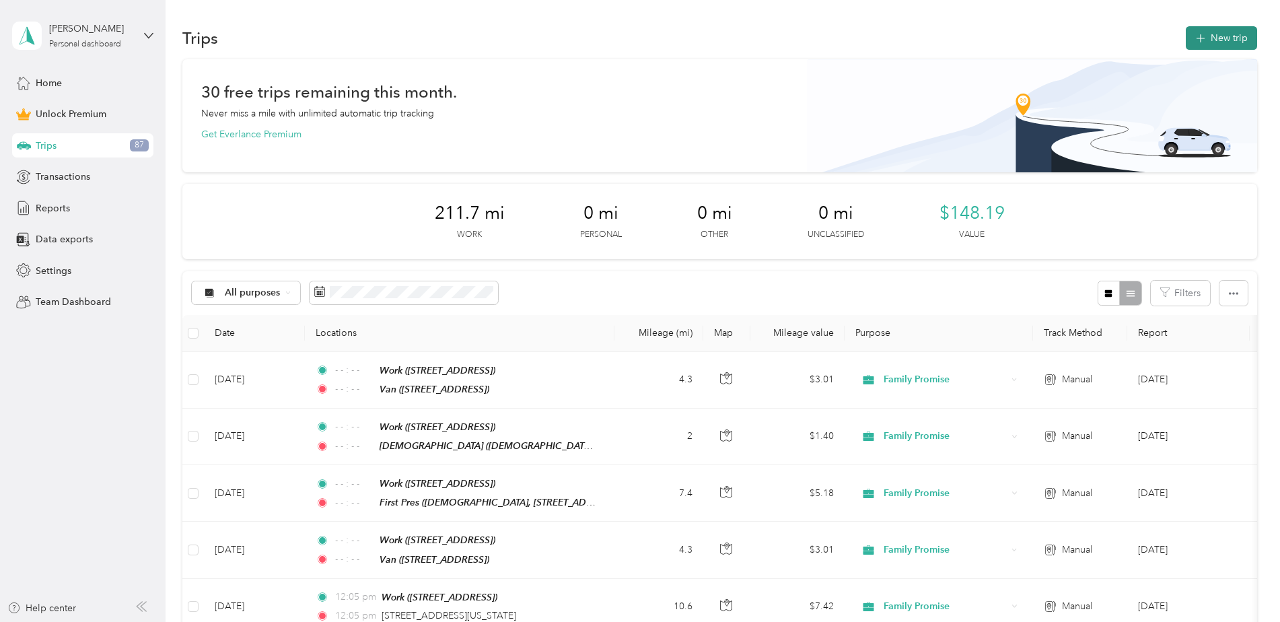
click at [1204, 39] on icon "button" at bounding box center [1200, 38] width 15 height 15
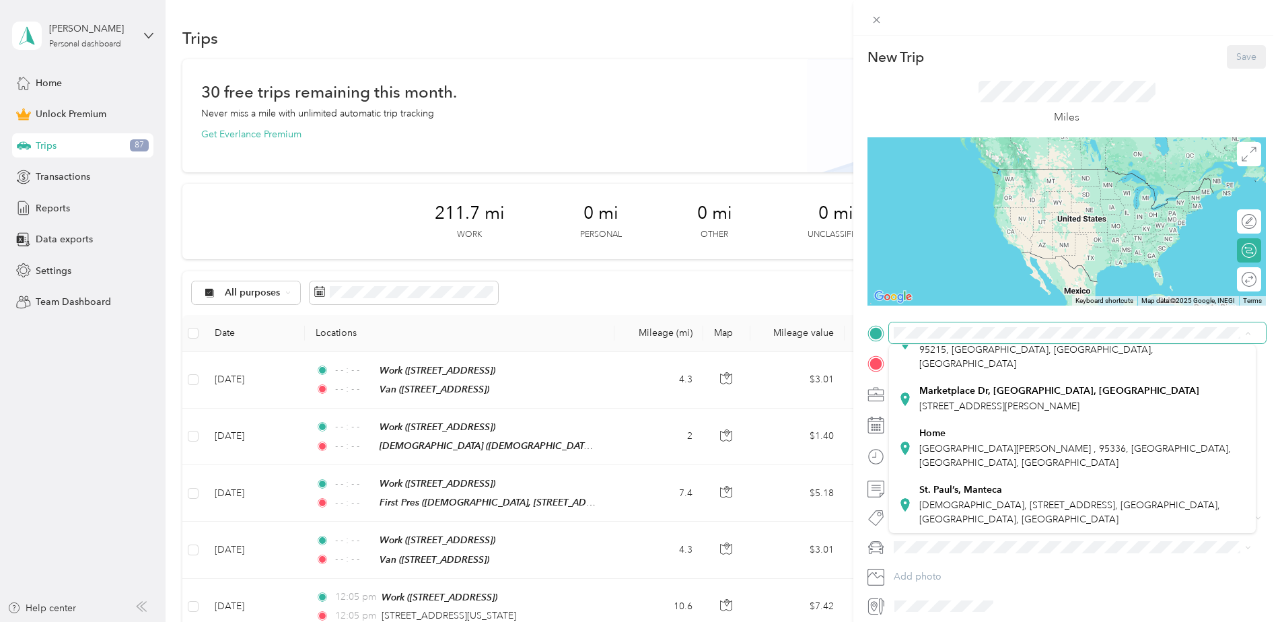
scroll to position [391, 0]
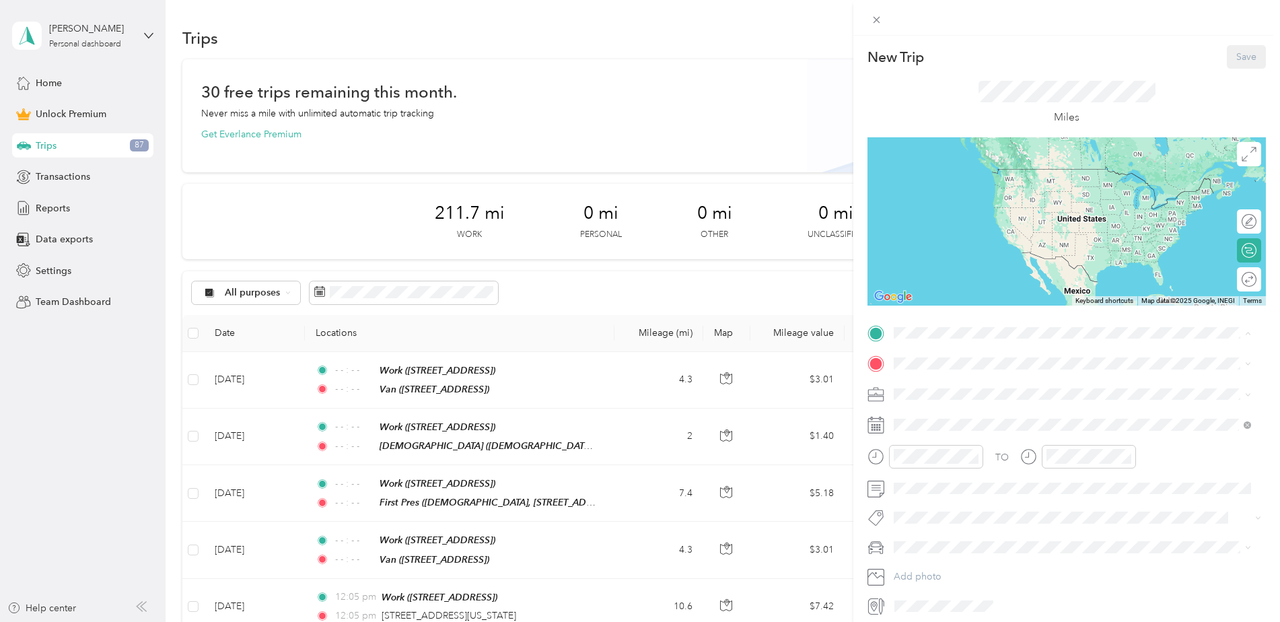
click at [998, 436] on div "Home [GEOGRAPHIC_DATA][PERSON_NAME] , 95336, [GEOGRAPHIC_DATA], [GEOGRAPHIC_DAT…" at bounding box center [1083, 448] width 327 height 42
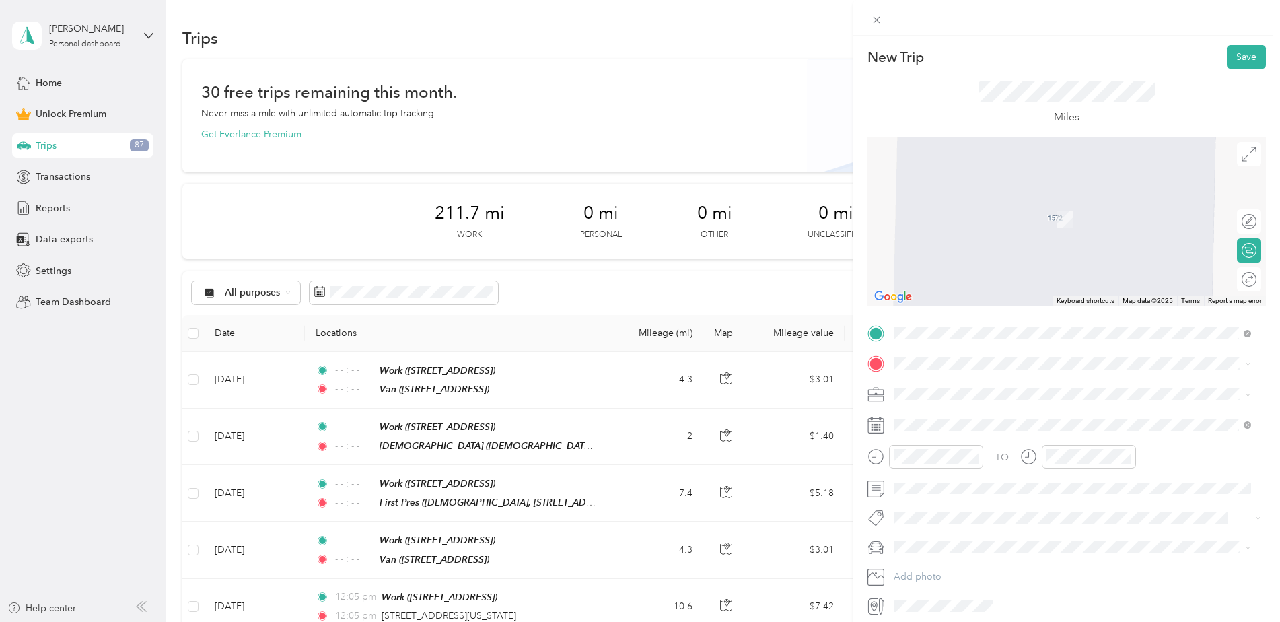
click at [1006, 450] on span "Departures [GEOGRAPHIC_DATA][US_STATE], [GEOGRAPHIC_DATA]" at bounding box center [1044, 439] width 248 height 24
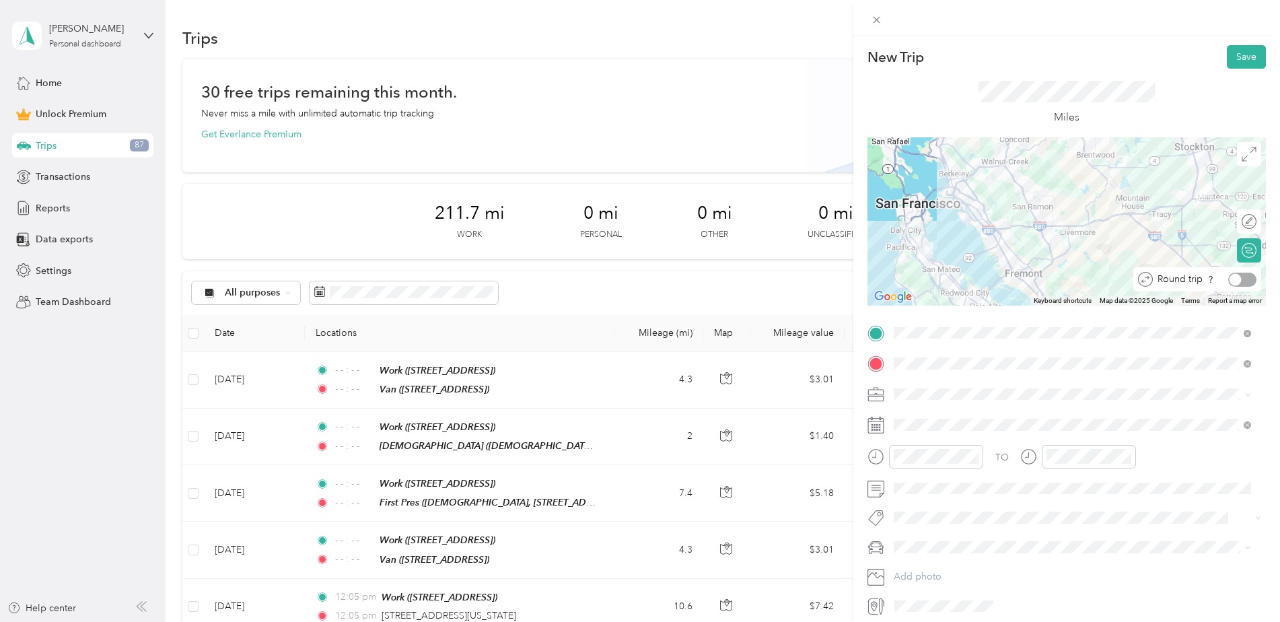
click at [1230, 276] on div at bounding box center [1236, 279] width 12 height 12
click at [938, 462] on span "Family Promise" at bounding box center [930, 464] width 63 height 11
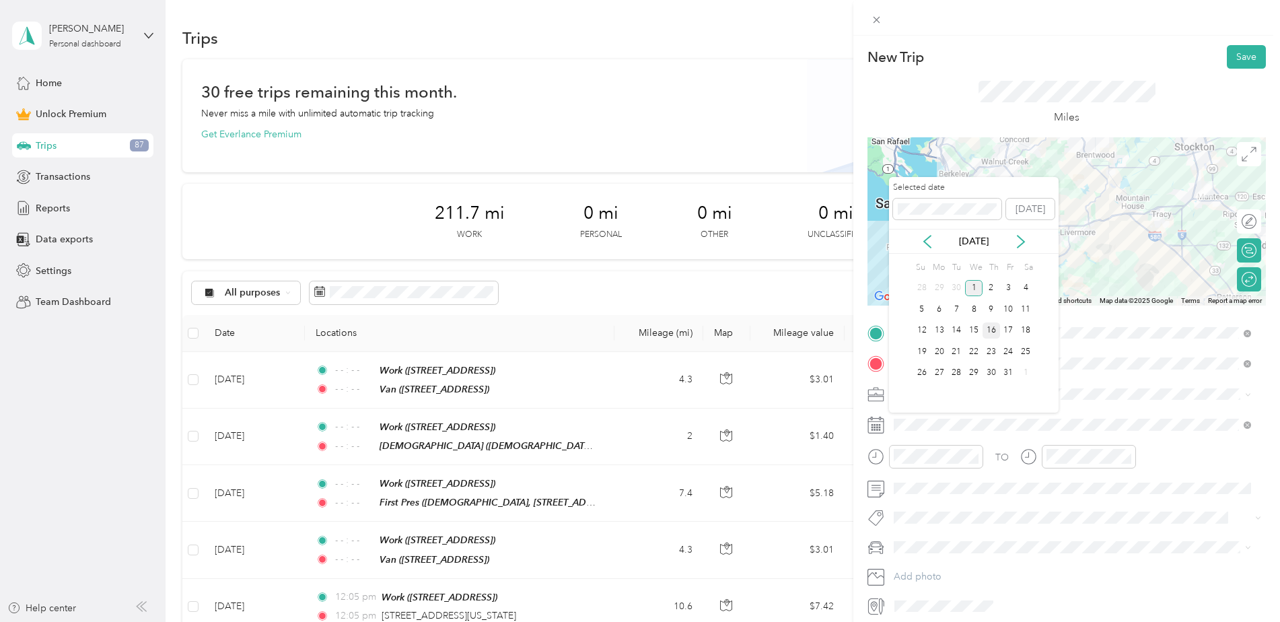
click at [990, 328] on div "16" at bounding box center [992, 330] width 18 height 17
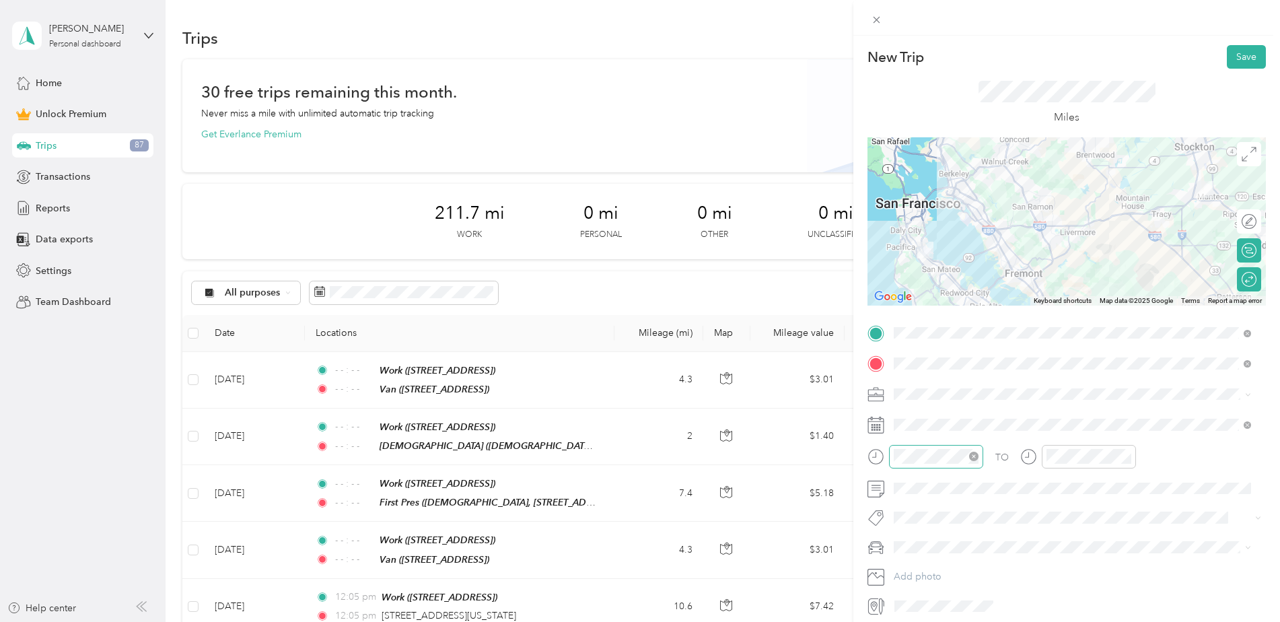
click at [975, 454] on icon "close-circle" at bounding box center [973, 456] width 9 height 9
click at [1124, 455] on icon "close-circle" at bounding box center [1126, 456] width 9 height 9
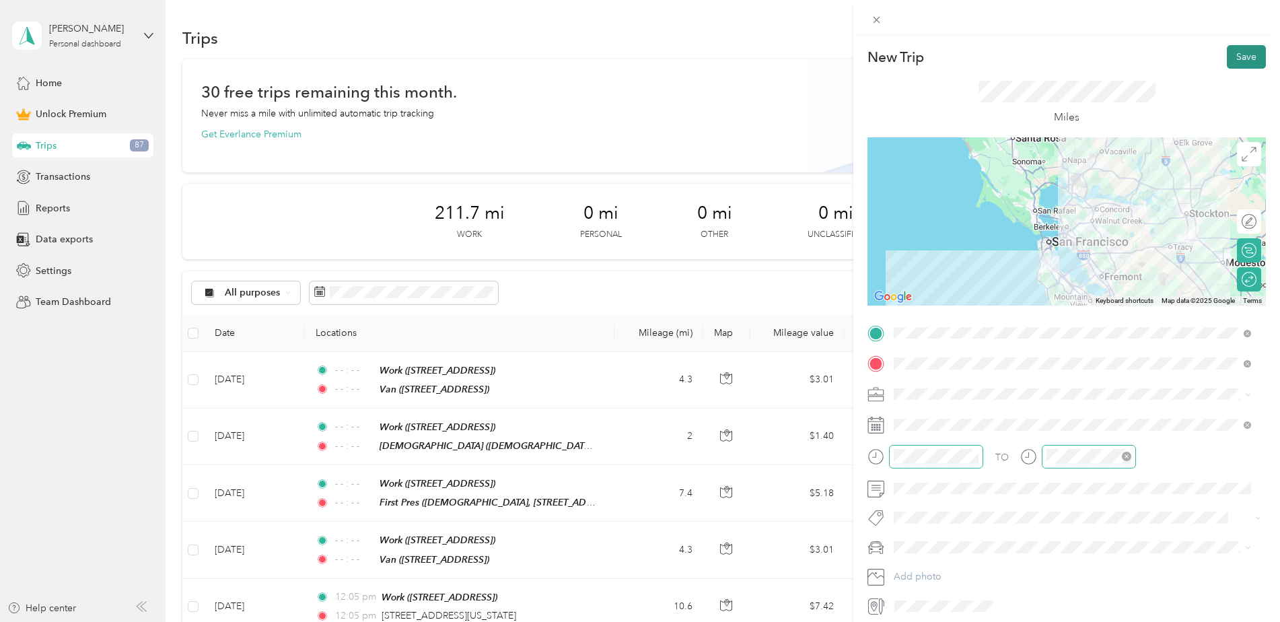
click at [1227, 59] on button "Save" at bounding box center [1246, 57] width 39 height 24
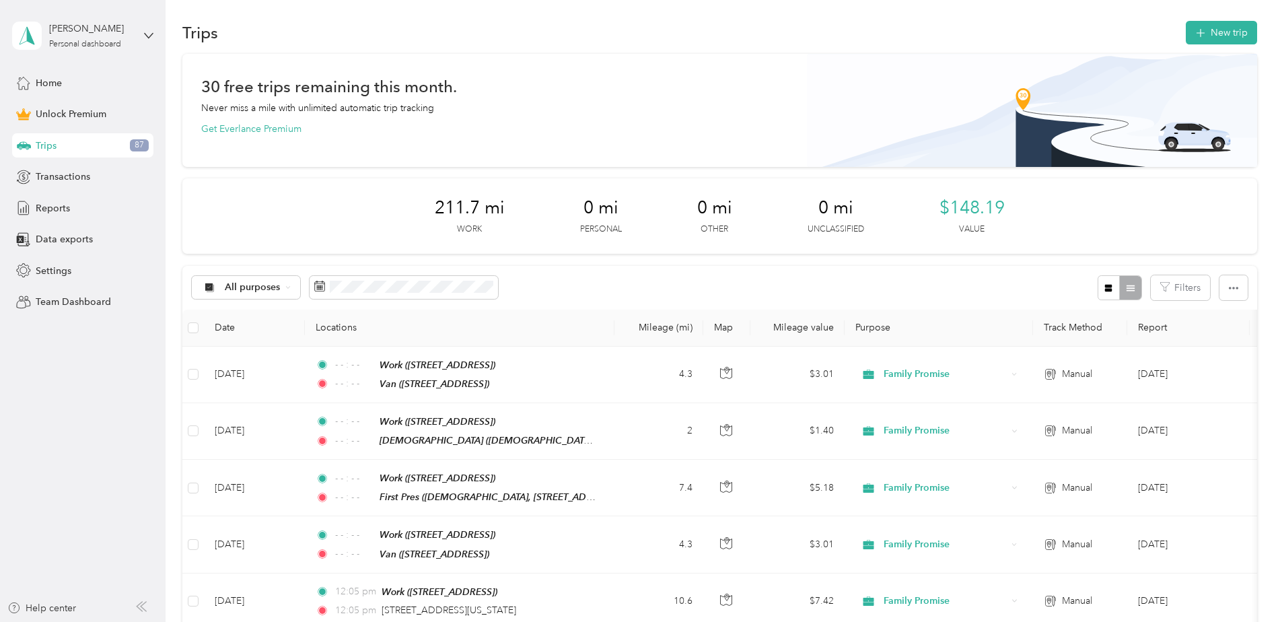
scroll to position [0, 0]
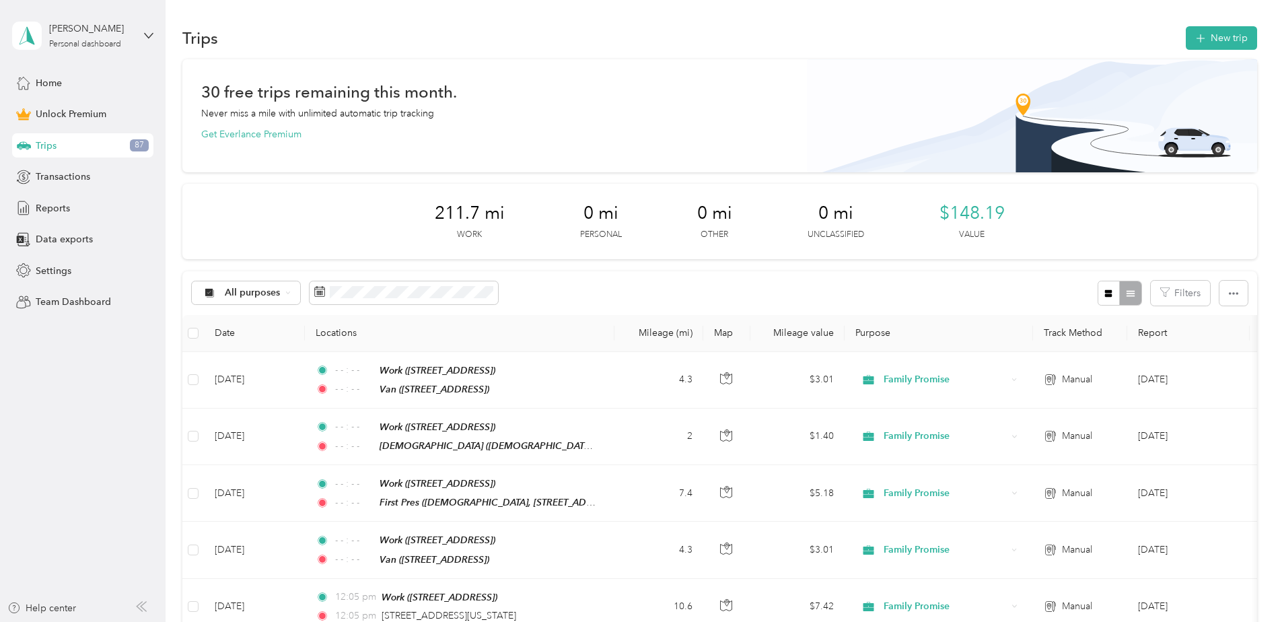
click at [52, 147] on span "Trips" at bounding box center [46, 146] width 21 height 14
click at [1198, 30] on button "New trip" at bounding box center [1221, 38] width 71 height 24
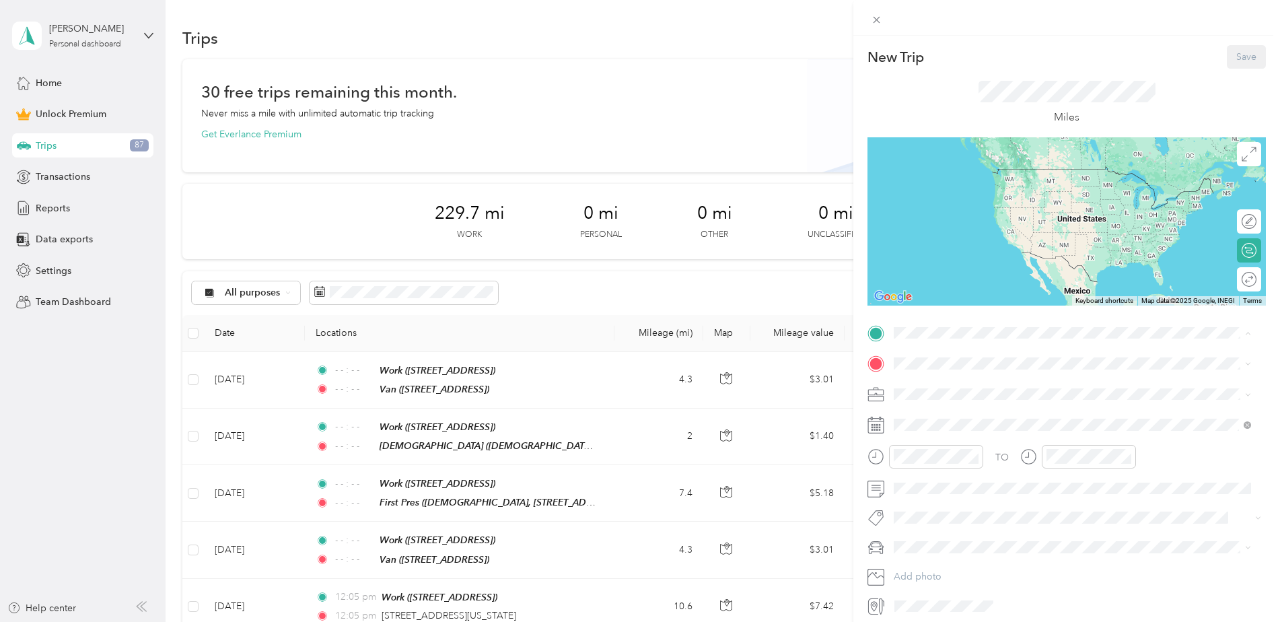
click at [945, 396] on span "[STREET_ADDRESS], [GEOGRAPHIC_DATA], [GEOGRAPHIC_DATA], [GEOGRAPHIC_DATA]" at bounding box center [1066, 409] width 293 height 26
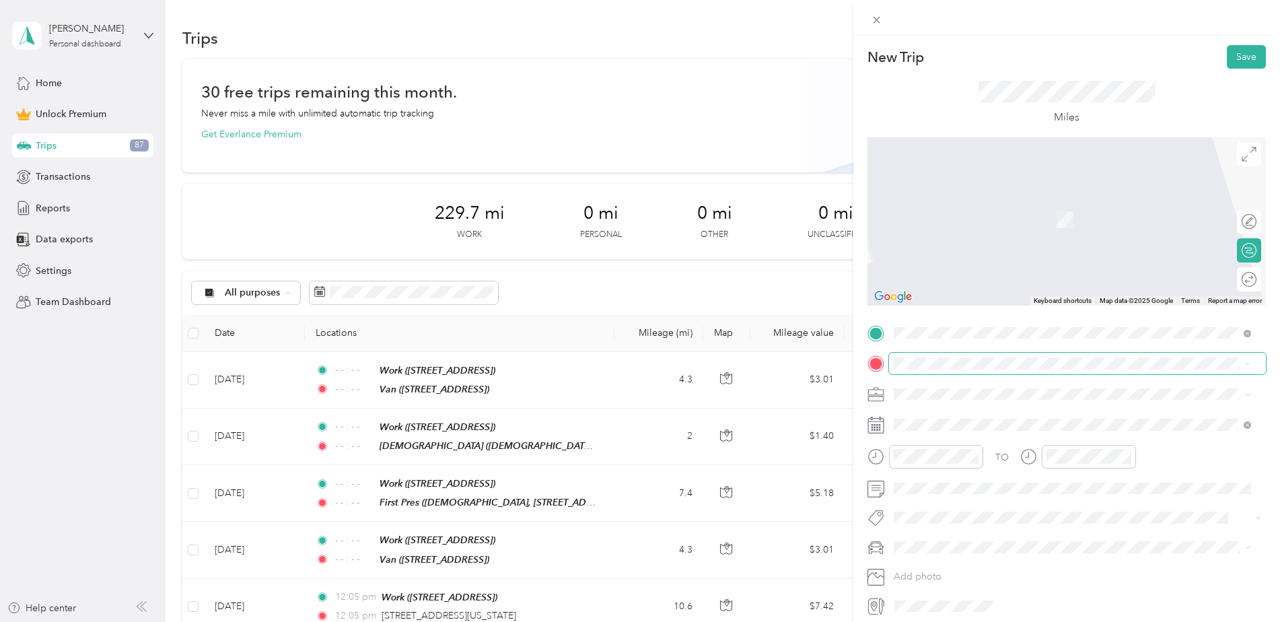
click at [942, 370] on span at bounding box center [1077, 364] width 377 height 22
click at [944, 354] on span at bounding box center [1077, 364] width 377 height 22
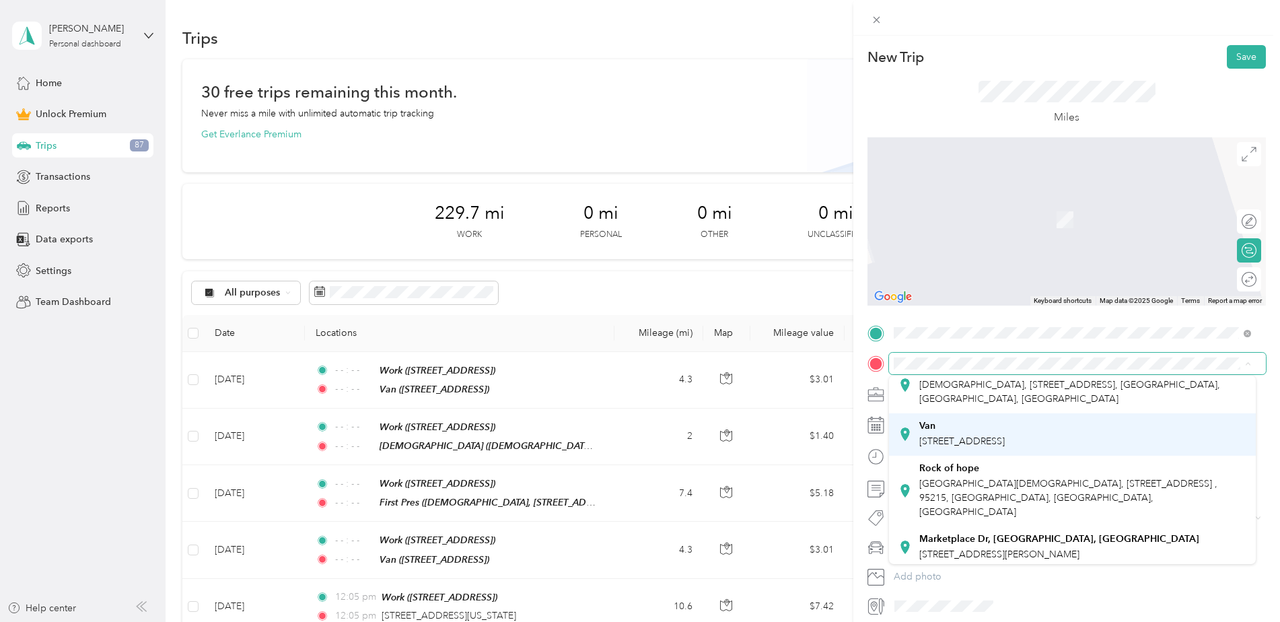
scroll to position [269, 0]
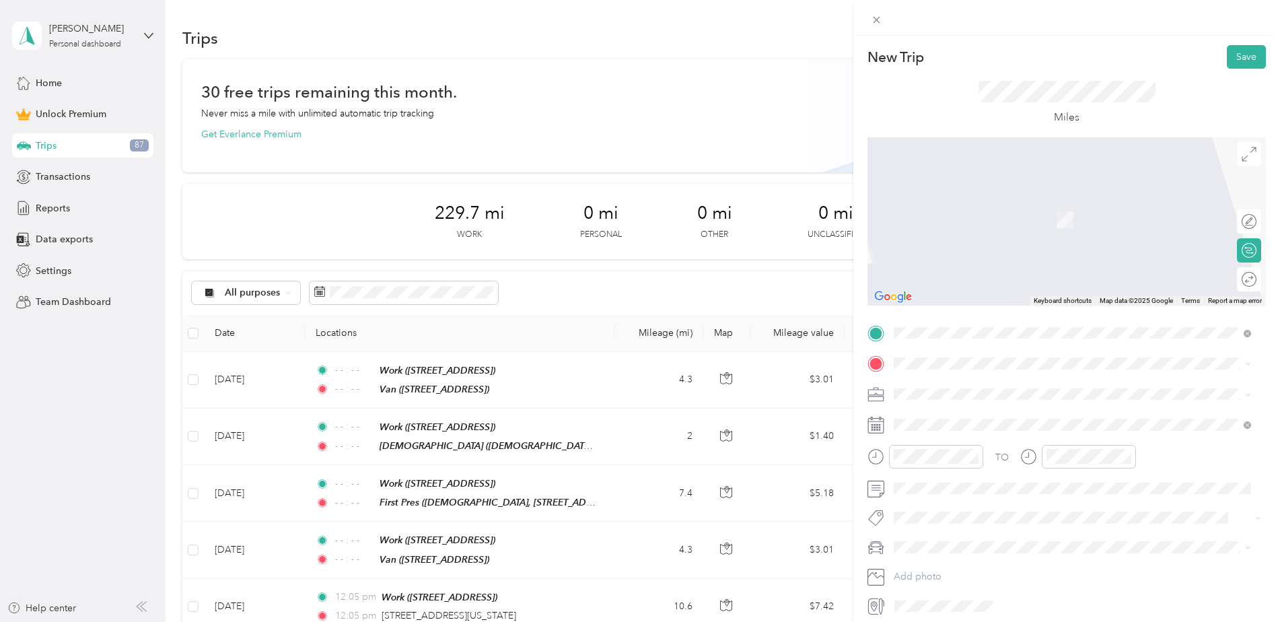
click at [950, 436] on div "Van [STREET_ADDRESS]" at bounding box center [962, 422] width 85 height 28
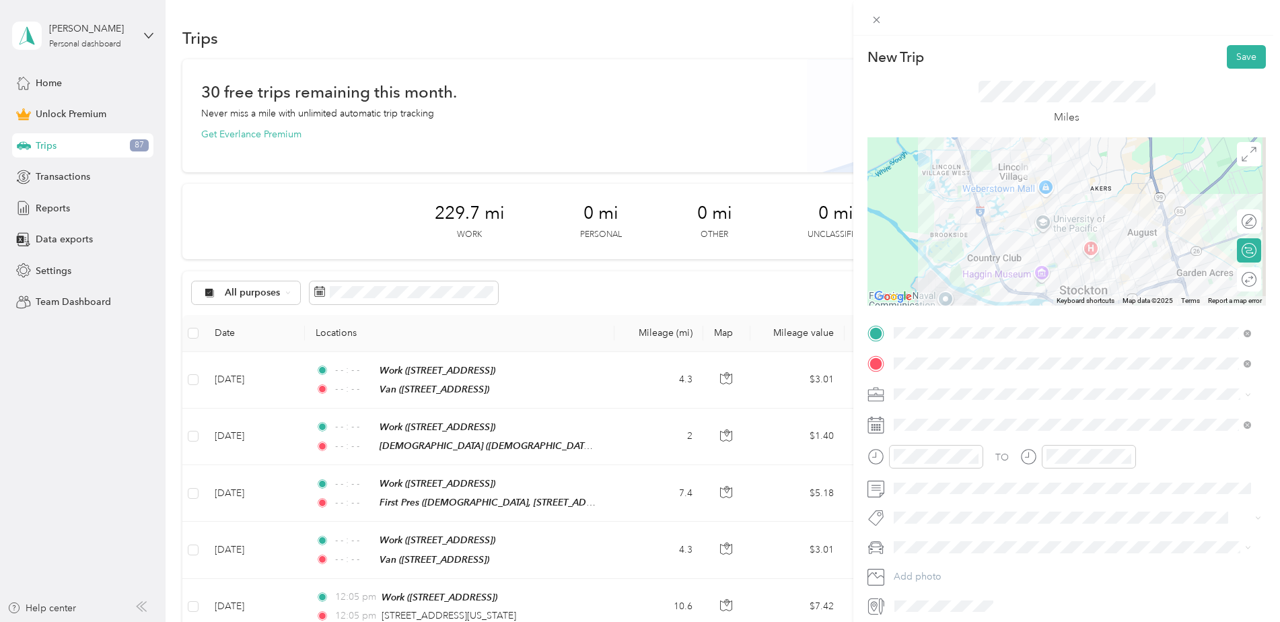
click at [946, 464] on li "Family Promise" at bounding box center [1072, 461] width 367 height 24
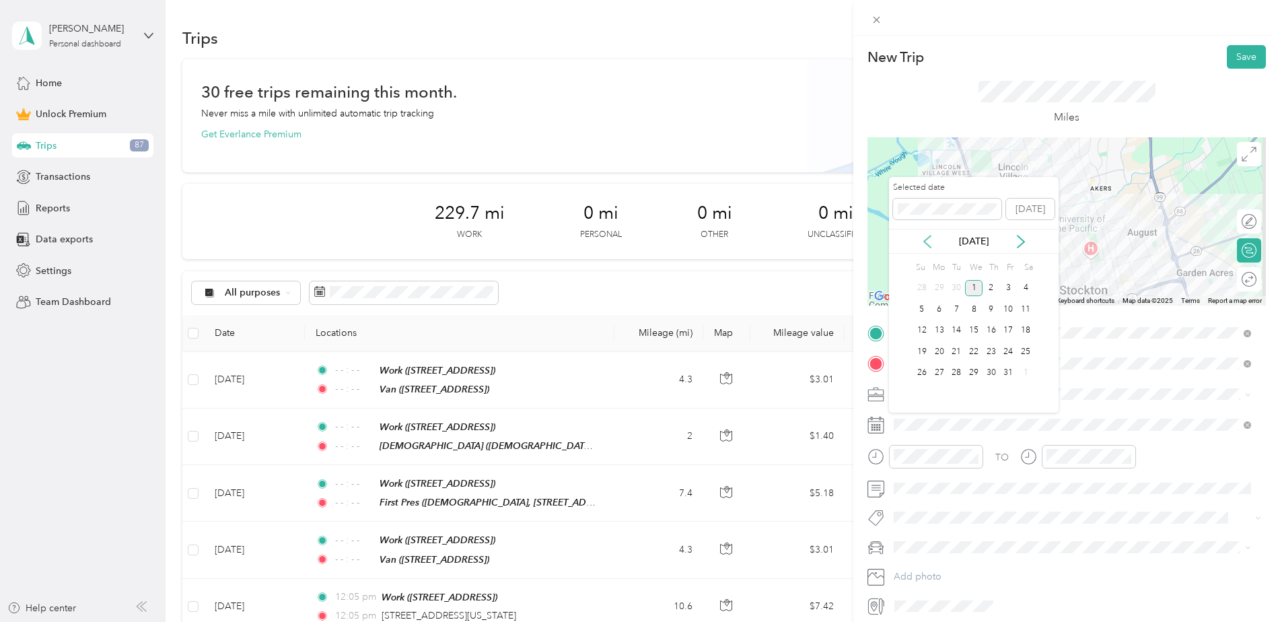
click at [929, 235] on icon at bounding box center [927, 241] width 13 height 13
click at [988, 355] on div "25" at bounding box center [992, 351] width 18 height 17
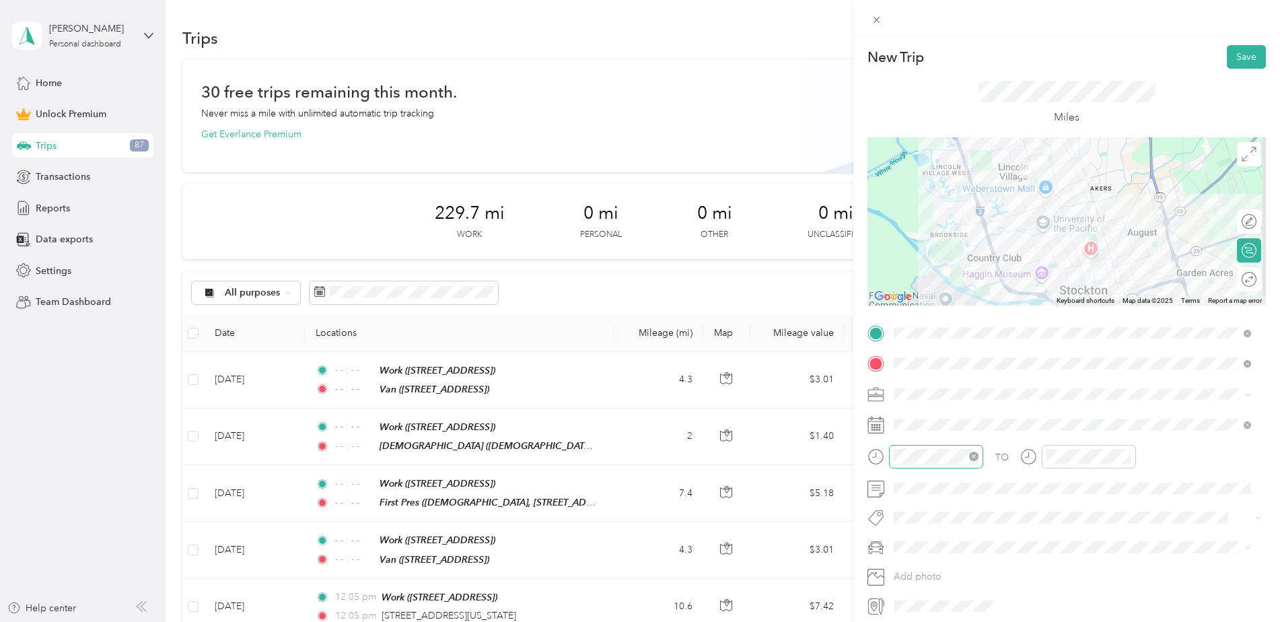
click at [975, 458] on icon "close-circle" at bounding box center [973, 456] width 9 height 9
click at [1124, 457] on icon "close-circle" at bounding box center [1126, 456] width 9 height 9
click at [1227, 54] on button "Save" at bounding box center [1246, 57] width 39 height 24
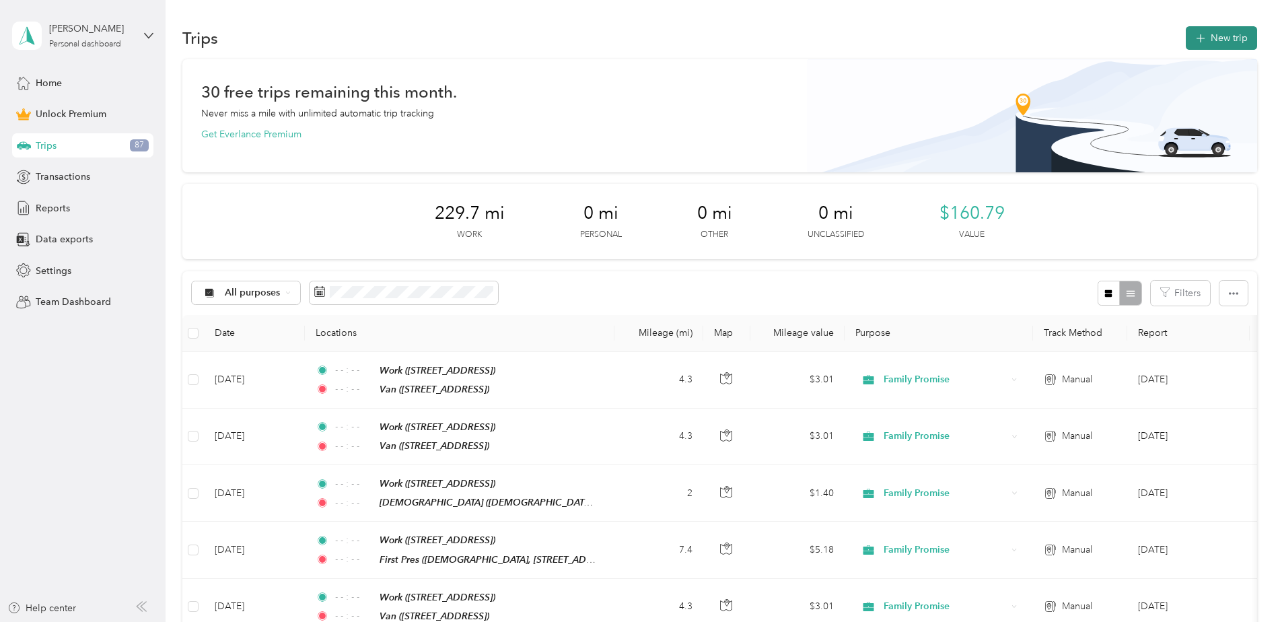
click at [1213, 36] on button "New trip" at bounding box center [1221, 38] width 71 height 24
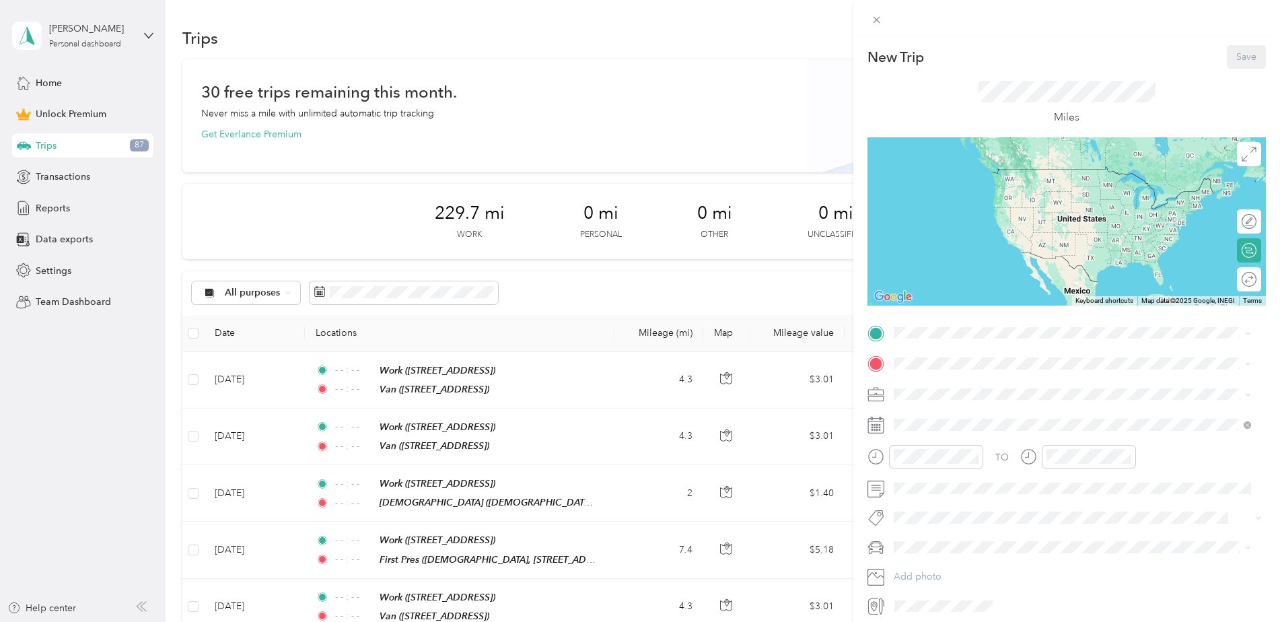
click at [961, 390] on div "Work [STREET_ADDRESS]" at bounding box center [1083, 395] width 327 height 42
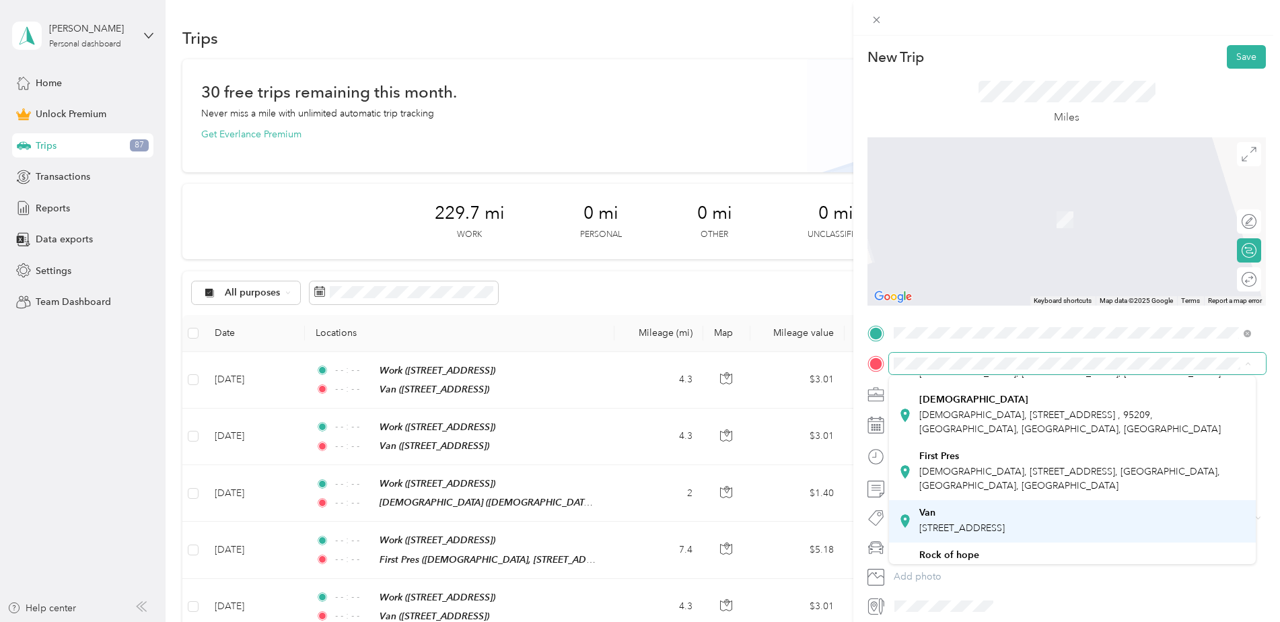
scroll to position [202, 0]
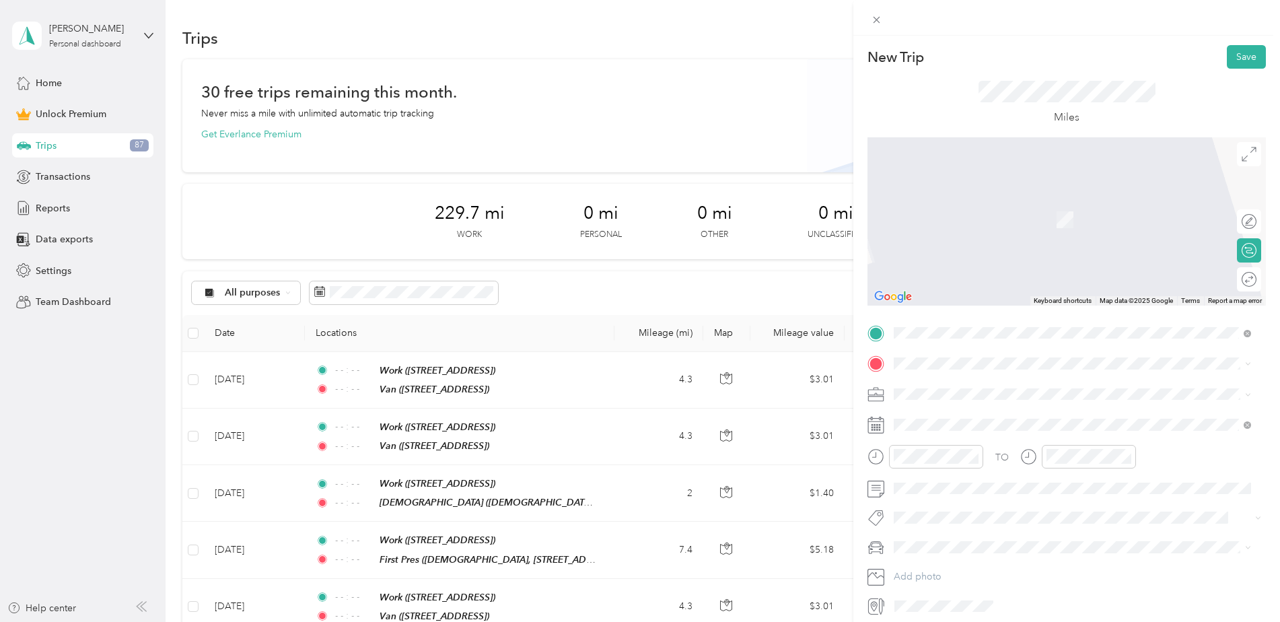
click at [994, 498] on div "Van [STREET_ADDRESS]" at bounding box center [962, 486] width 85 height 28
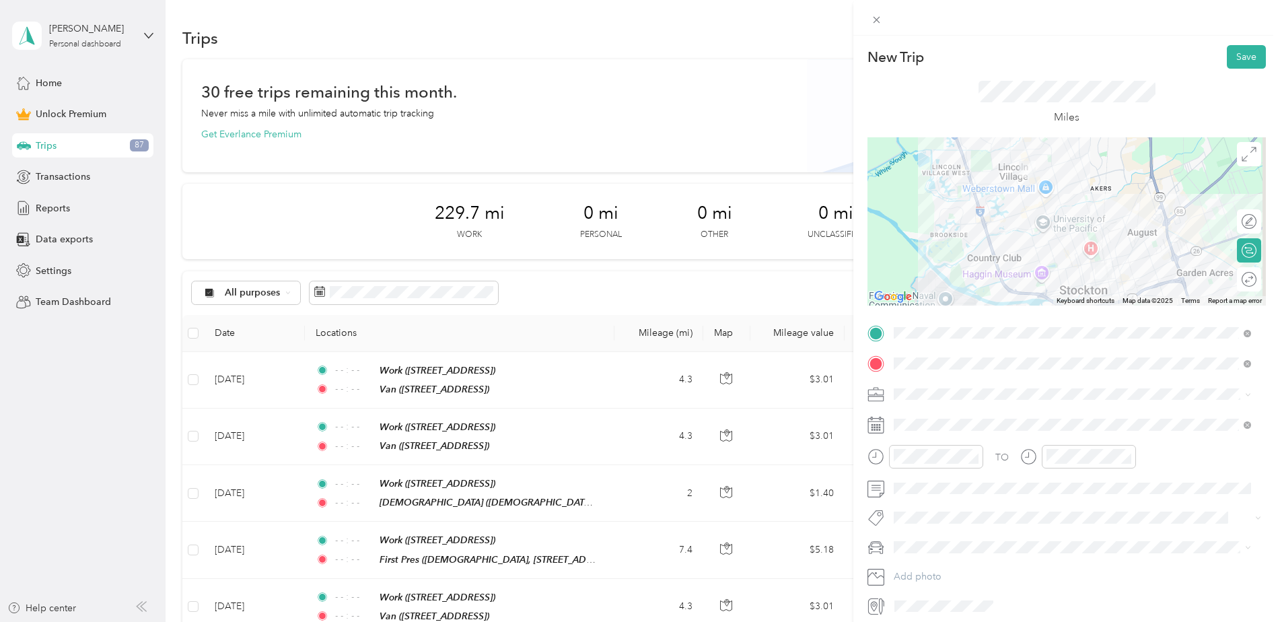
click at [933, 455] on li "Family Promise" at bounding box center [1072, 461] width 367 height 24
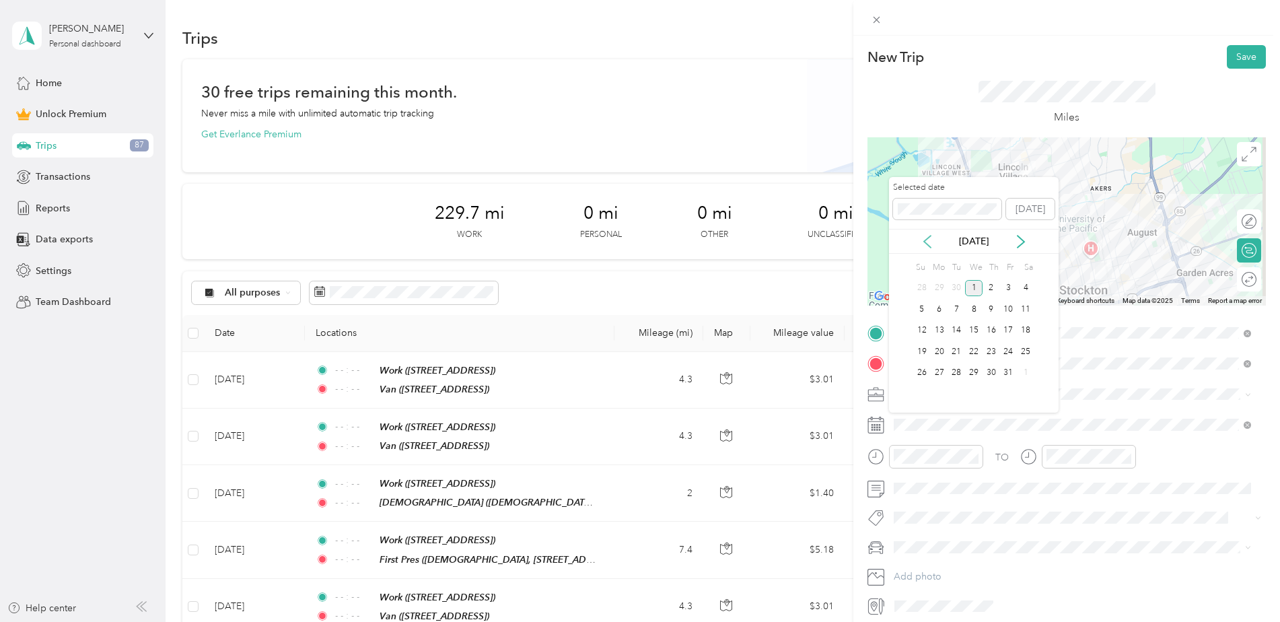
click at [926, 236] on icon at bounding box center [927, 241] width 13 height 13
click at [922, 365] on div "28" at bounding box center [922, 373] width 18 height 17
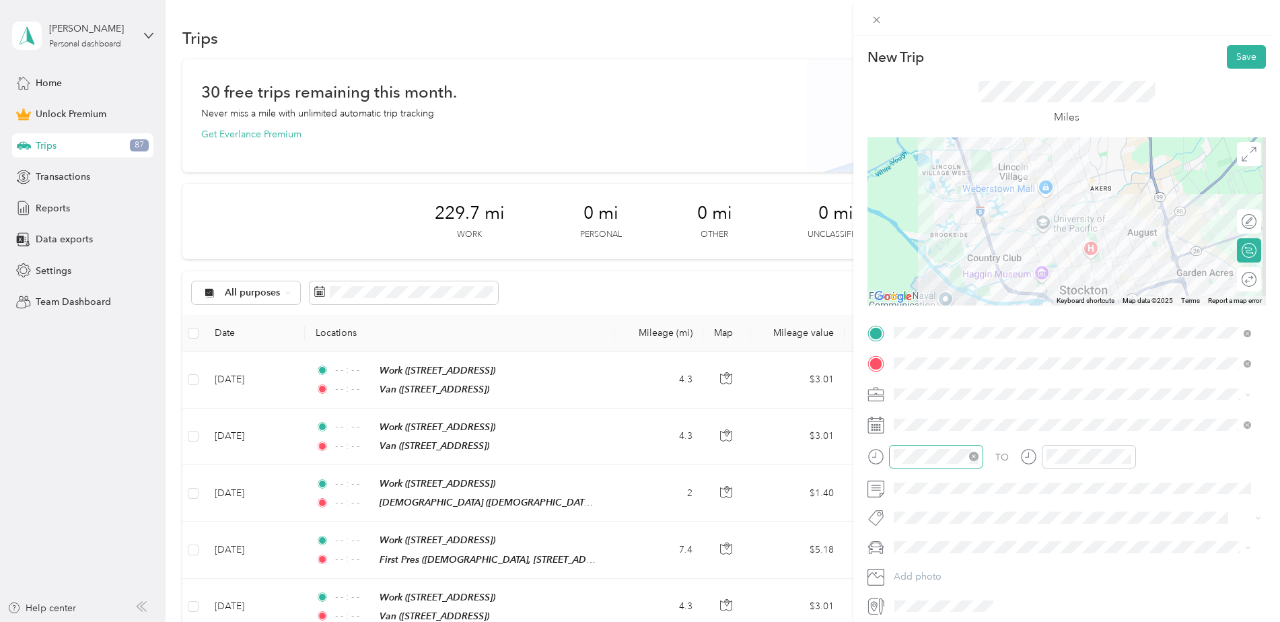
click at [976, 456] on icon "close-circle" at bounding box center [973, 456] width 9 height 9
click at [1127, 459] on icon "close-circle" at bounding box center [1126, 456] width 9 height 9
click at [1227, 60] on button "Save" at bounding box center [1246, 57] width 39 height 24
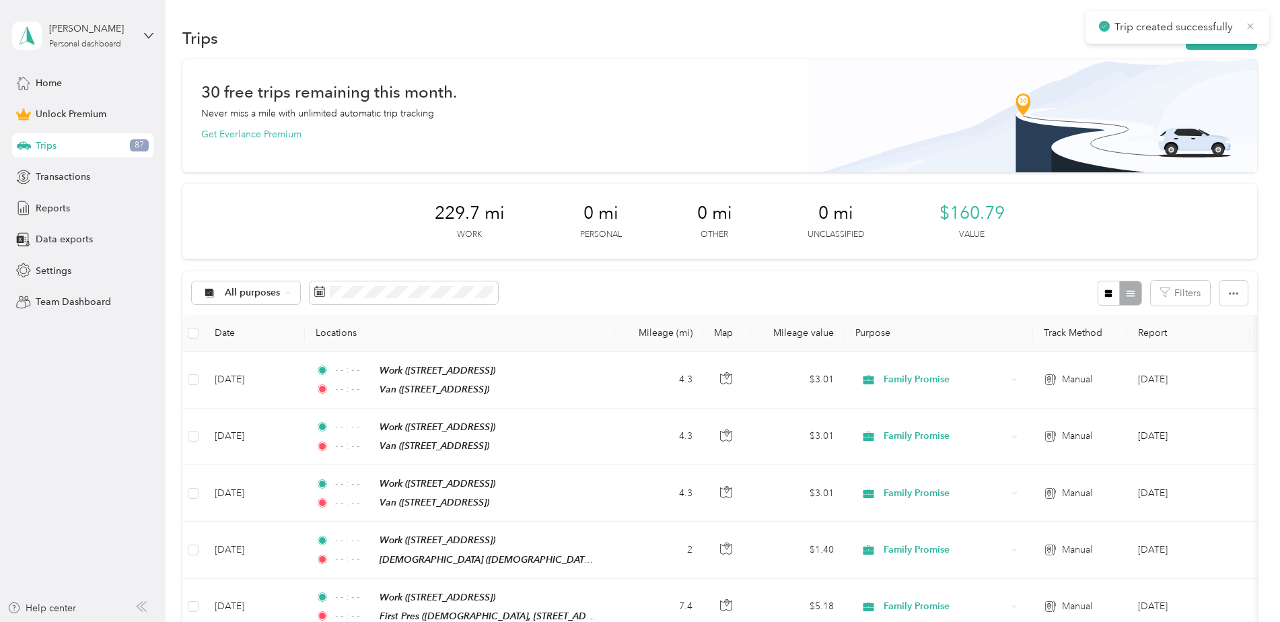
click at [1251, 21] on icon at bounding box center [1250, 26] width 11 height 12
click at [1235, 37] on button "New trip" at bounding box center [1221, 38] width 71 height 24
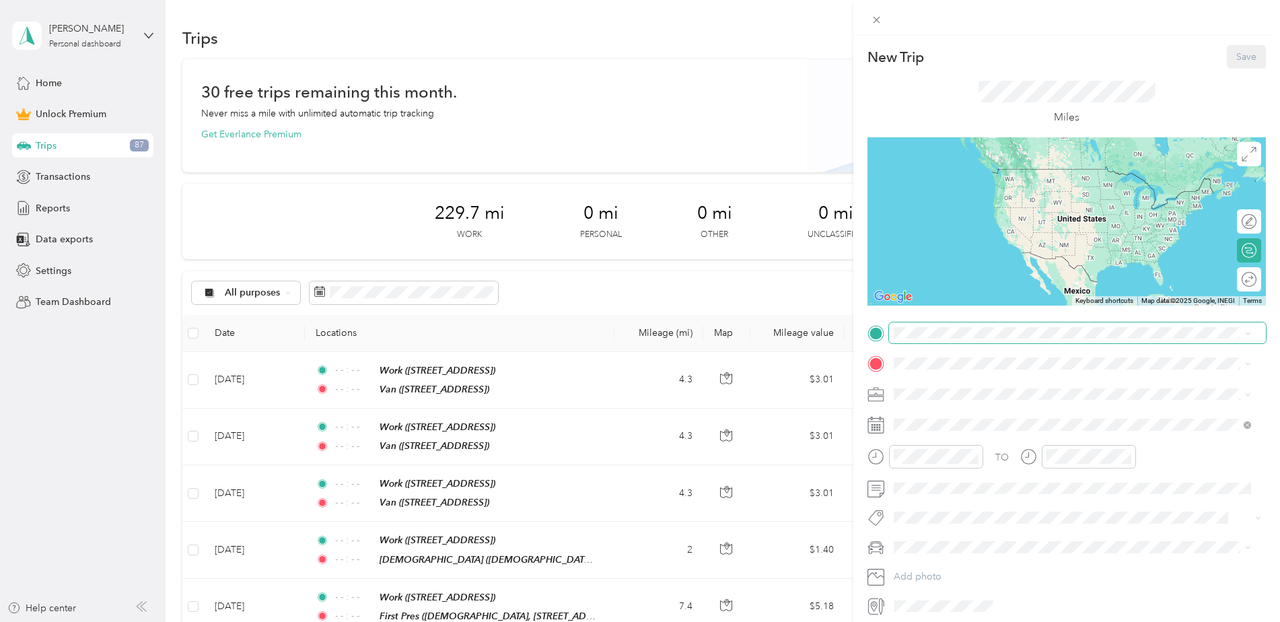
click at [945, 341] on span at bounding box center [1077, 333] width 377 height 22
click at [963, 406] on span "[STREET_ADDRESS], [GEOGRAPHIC_DATA], [GEOGRAPHIC_DATA], [GEOGRAPHIC_DATA]" at bounding box center [1066, 405] width 293 height 26
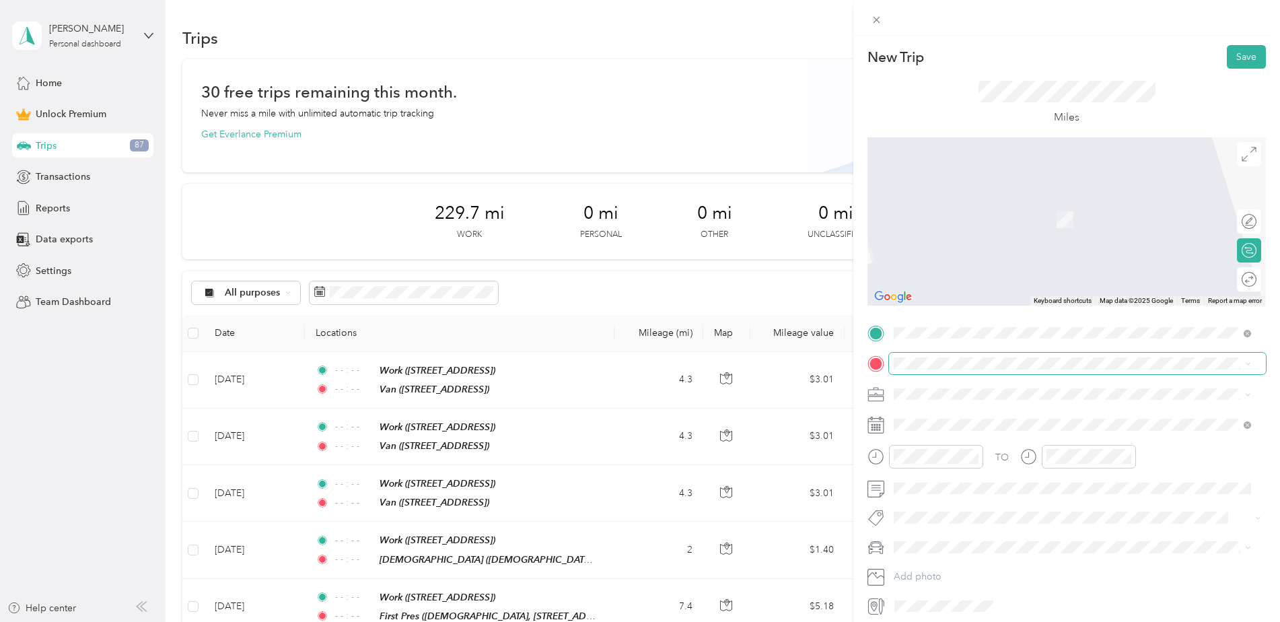
click at [950, 370] on span at bounding box center [1077, 364] width 377 height 22
click at [982, 499] on div "Van [STREET_ADDRESS]" at bounding box center [962, 487] width 85 height 28
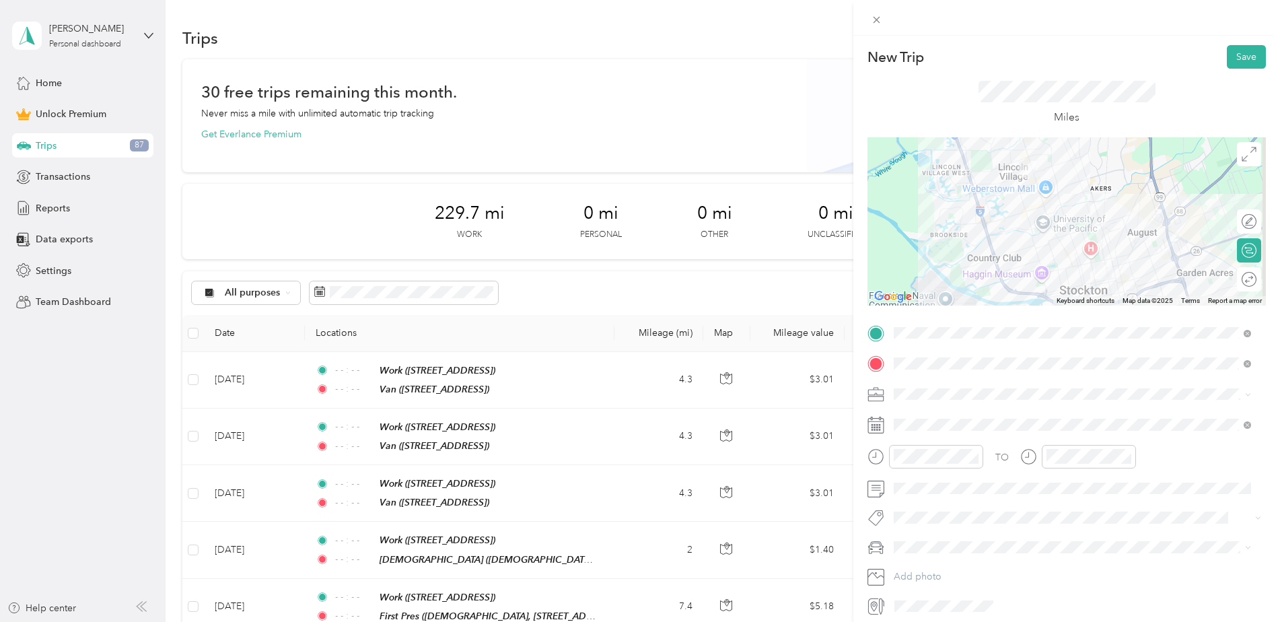
click at [951, 462] on span "Family Promise" at bounding box center [930, 461] width 63 height 11
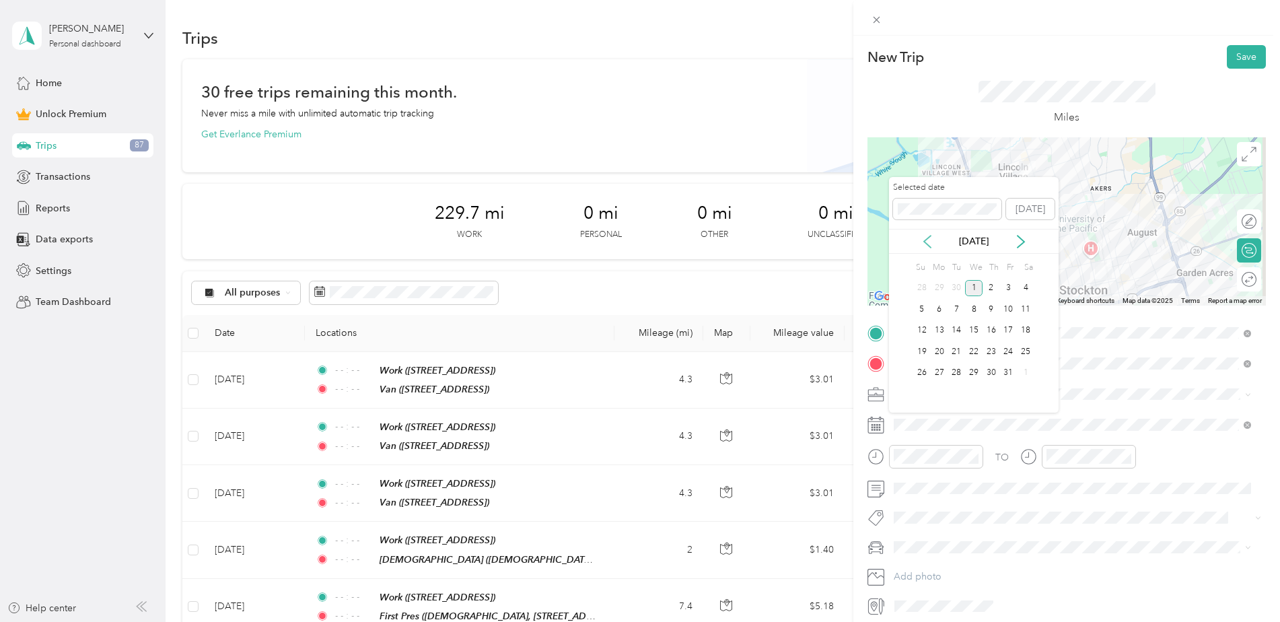
drag, startPoint x: 922, startPoint y: 241, endPoint x: 938, endPoint y: 260, distance: 24.4
click at [923, 241] on icon at bounding box center [927, 241] width 13 height 13
click at [959, 372] on div "30" at bounding box center [957, 373] width 18 height 17
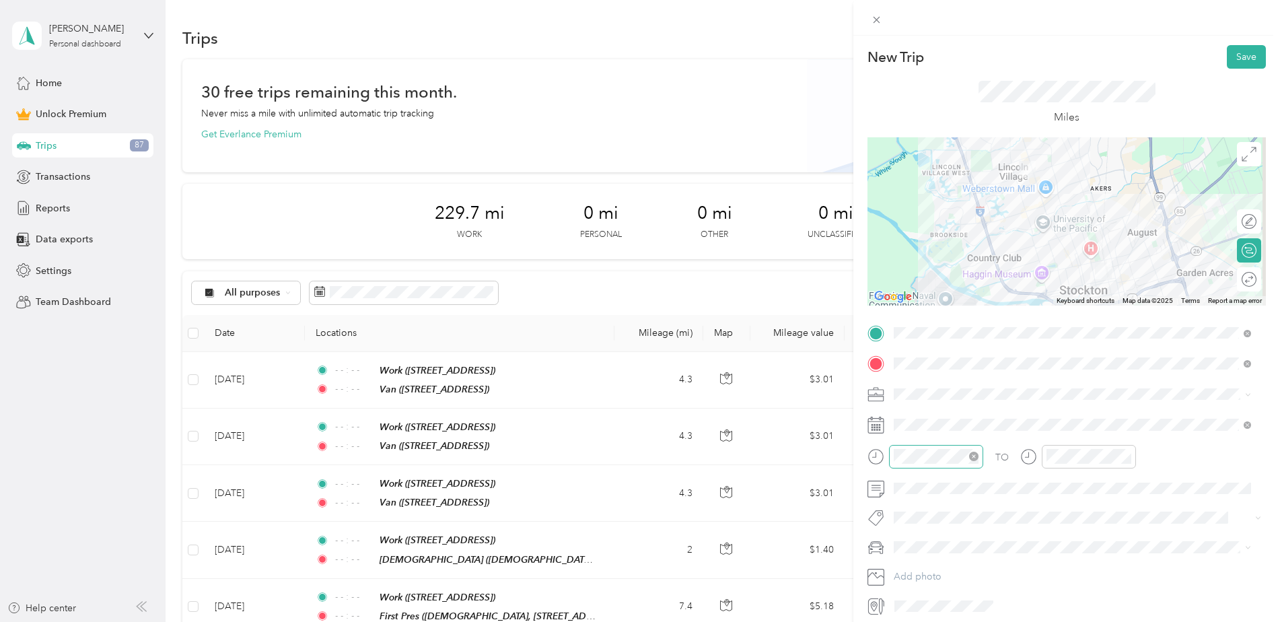
click at [975, 456] on icon "close-circle" at bounding box center [973, 456] width 9 height 9
click at [1127, 459] on icon "close-circle" at bounding box center [1126, 456] width 9 height 9
click at [1232, 62] on button "Save" at bounding box center [1246, 57] width 39 height 24
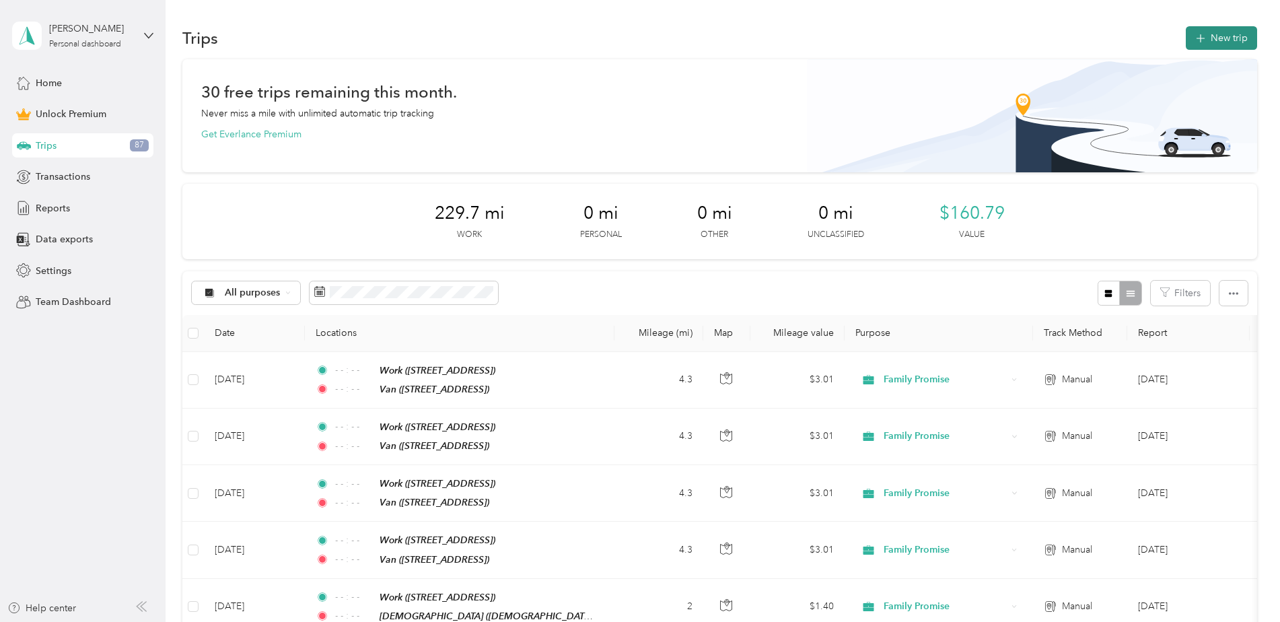
click at [1204, 38] on icon "button" at bounding box center [1200, 38] width 15 height 15
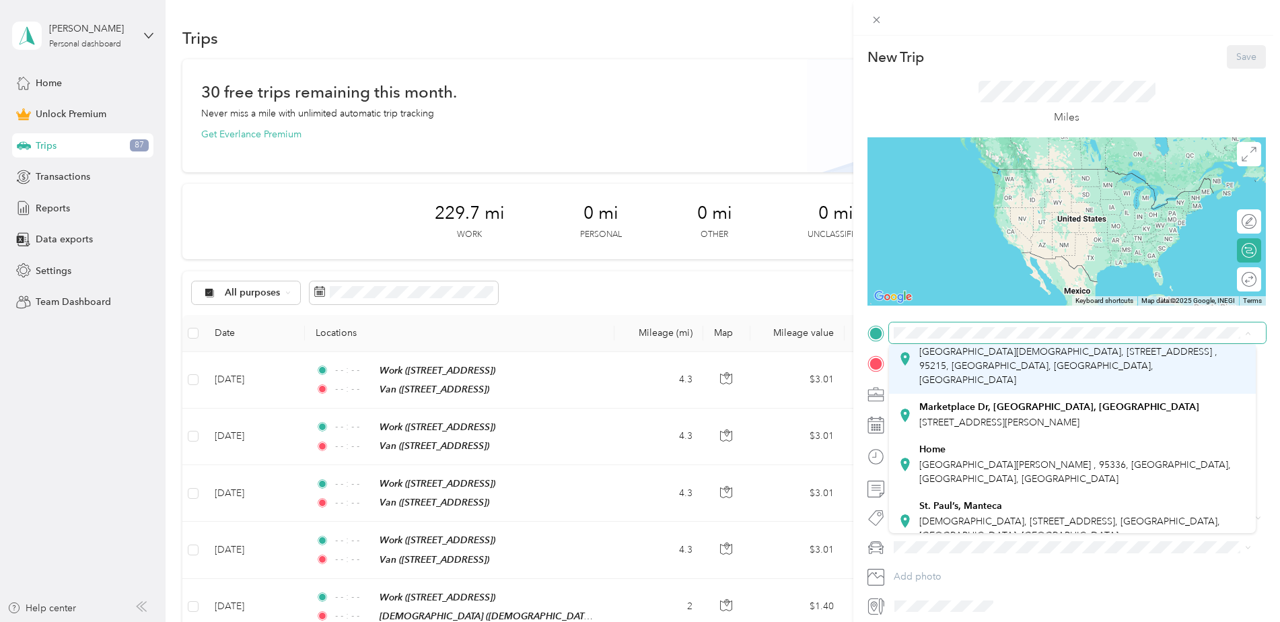
scroll to position [391, 0]
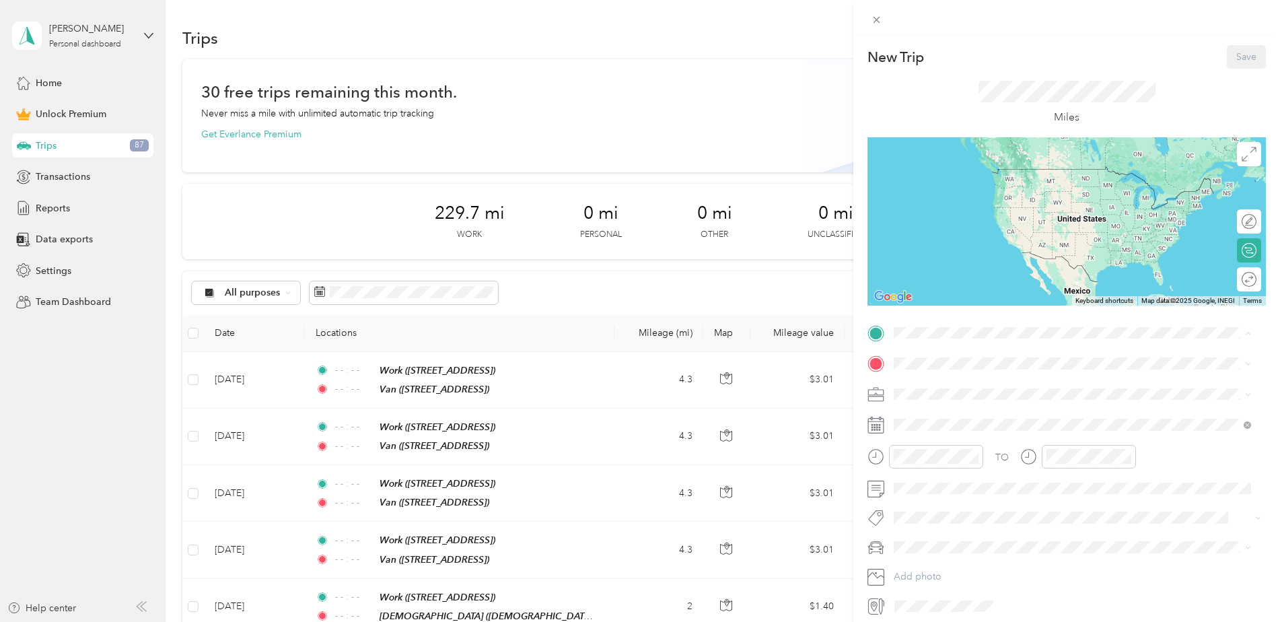
click at [963, 436] on div "Home [GEOGRAPHIC_DATA][PERSON_NAME] , 95336, [GEOGRAPHIC_DATA], [GEOGRAPHIC_DAT…" at bounding box center [1083, 448] width 327 height 42
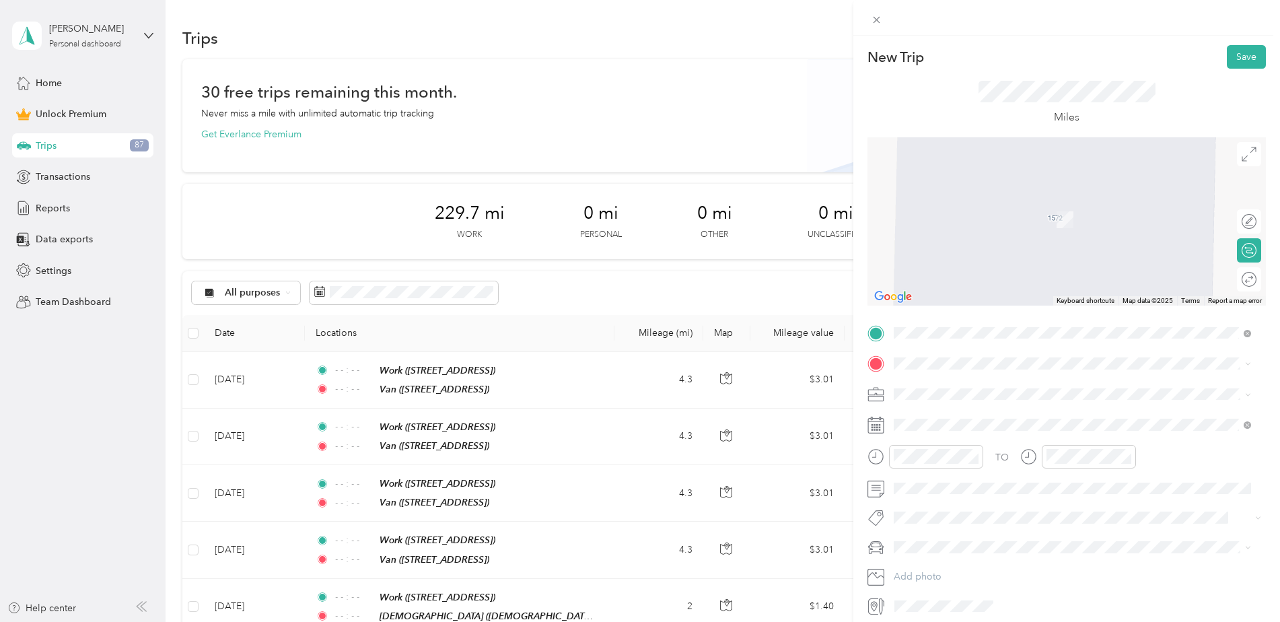
click at [953, 421] on span "Departures [GEOGRAPHIC_DATA][US_STATE], [GEOGRAPHIC_DATA]" at bounding box center [1044, 416] width 248 height 24
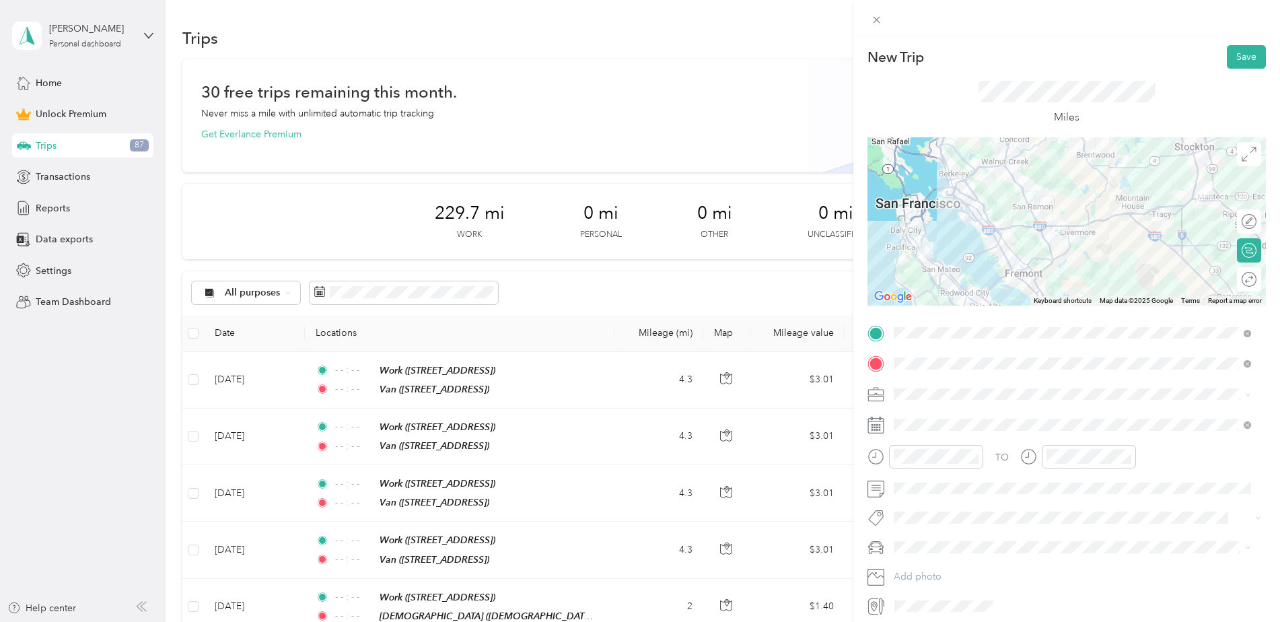
click at [940, 460] on span "Family Promise" at bounding box center [930, 464] width 63 height 11
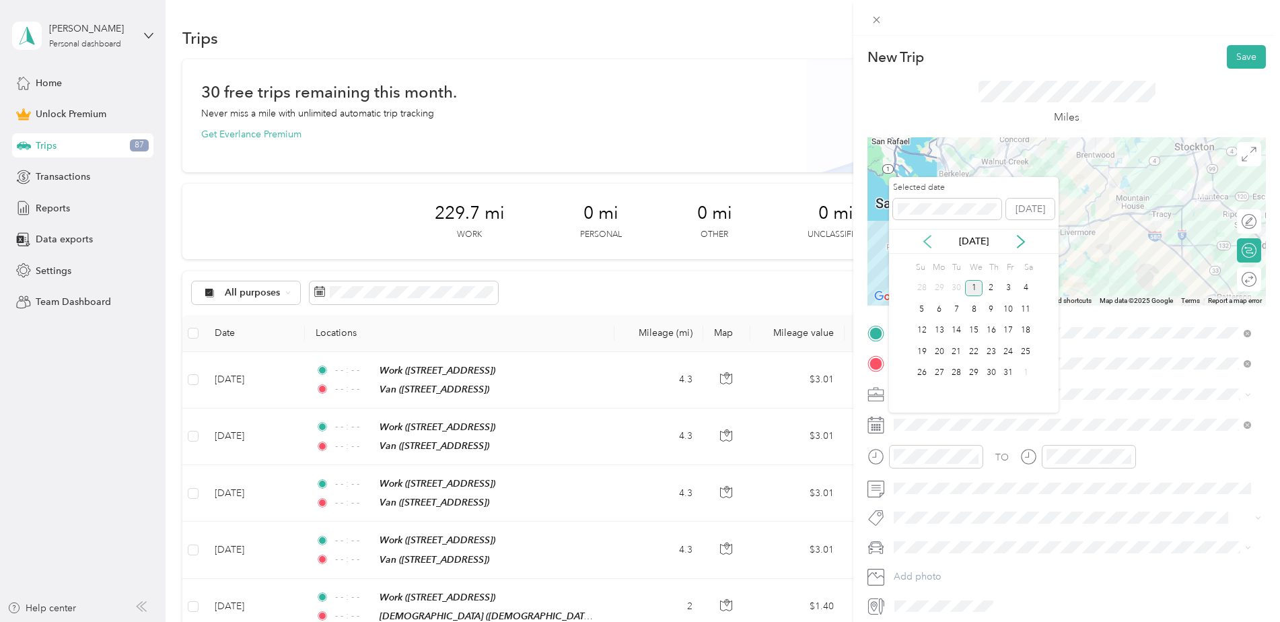
click at [930, 244] on icon at bounding box center [927, 241] width 13 height 13
click at [956, 332] on div "16" at bounding box center [957, 330] width 18 height 17
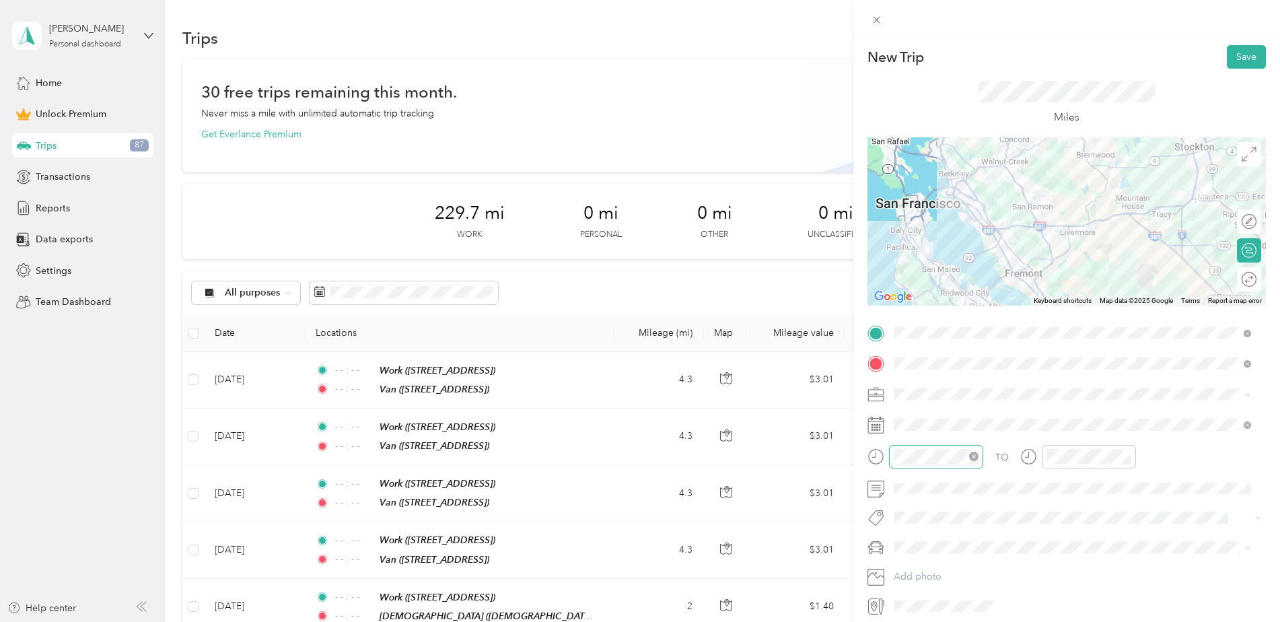
click at [973, 456] on icon "close-circle" at bounding box center [973, 456] width 9 height 9
click at [1128, 459] on icon "close-circle" at bounding box center [1126, 456] width 9 height 9
click at [1236, 280] on div at bounding box center [1243, 280] width 28 height 14
click at [1234, 51] on button "Save" at bounding box center [1246, 57] width 39 height 24
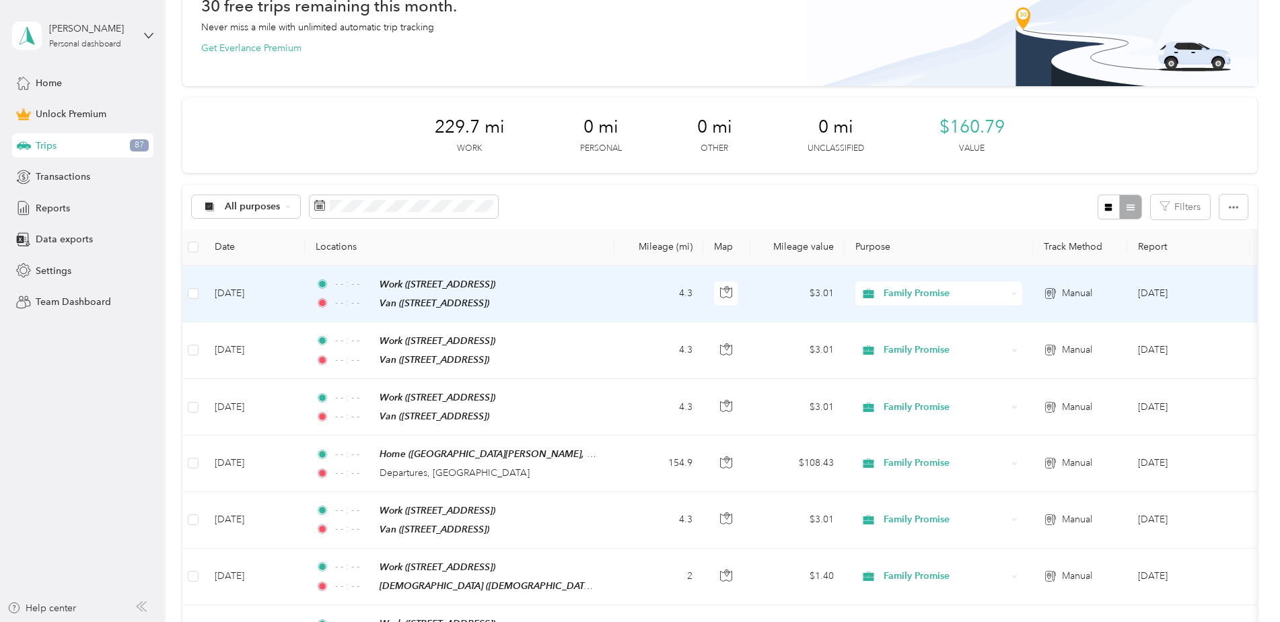
scroll to position [0, 0]
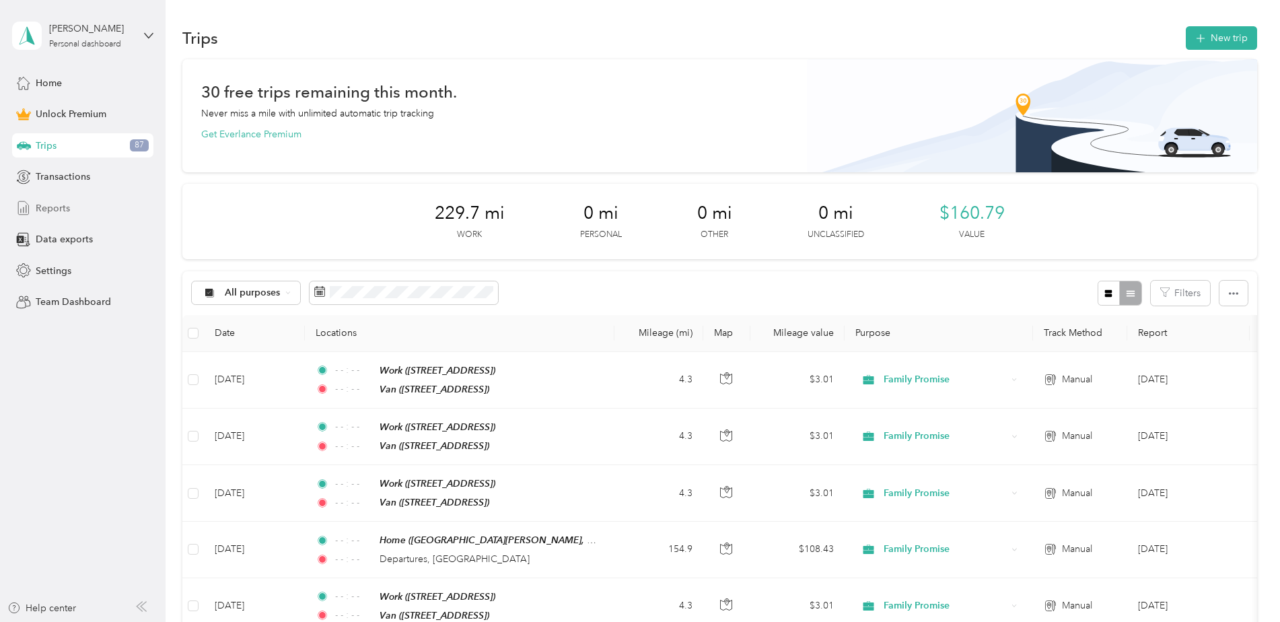
click at [41, 206] on span "Reports" at bounding box center [53, 208] width 34 height 14
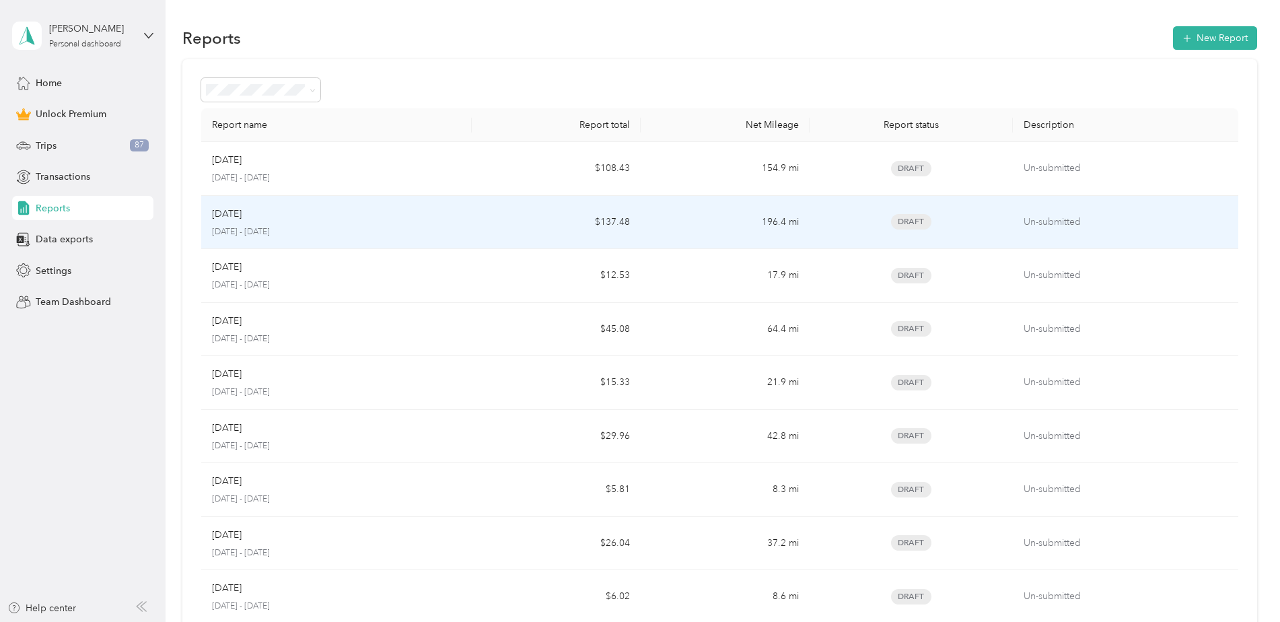
click at [242, 209] on p "[DATE]" at bounding box center [227, 214] width 30 height 15
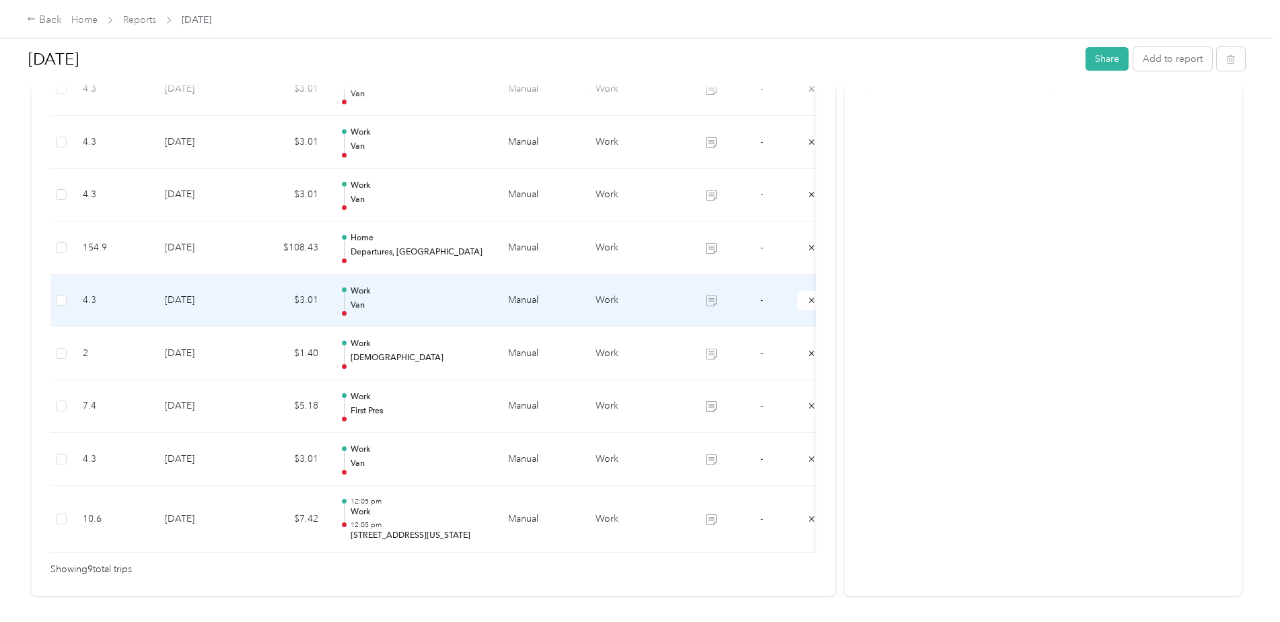
scroll to position [479, 0]
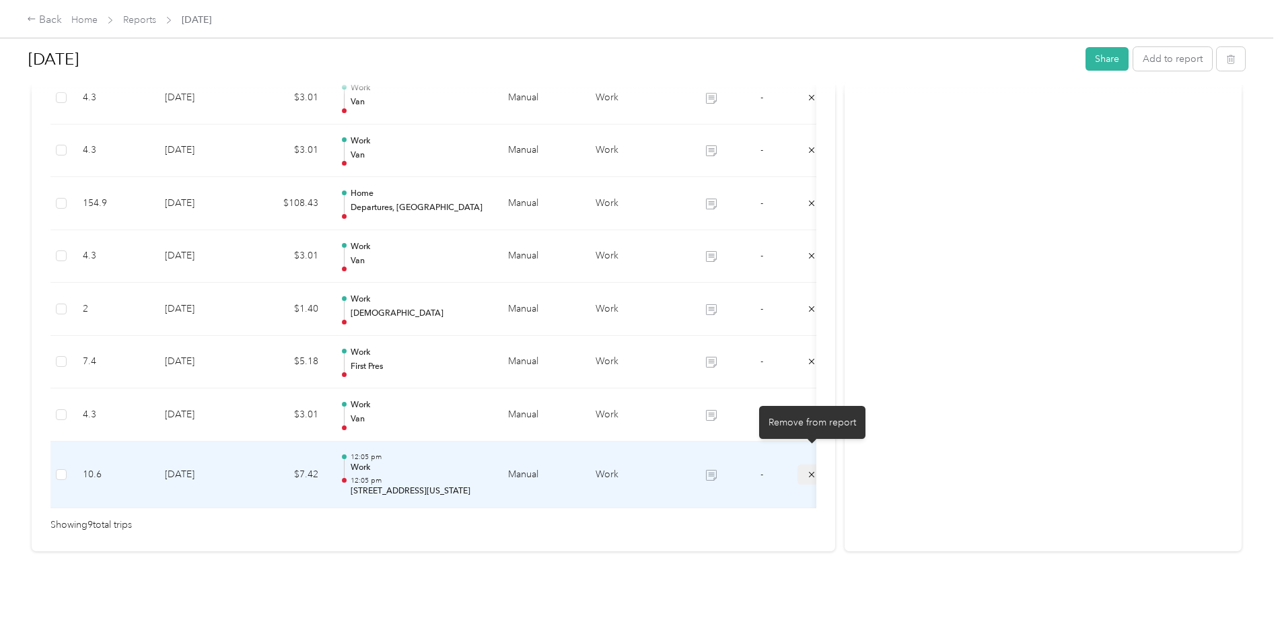
click at [800, 464] on button "submit" at bounding box center [812, 474] width 28 height 20
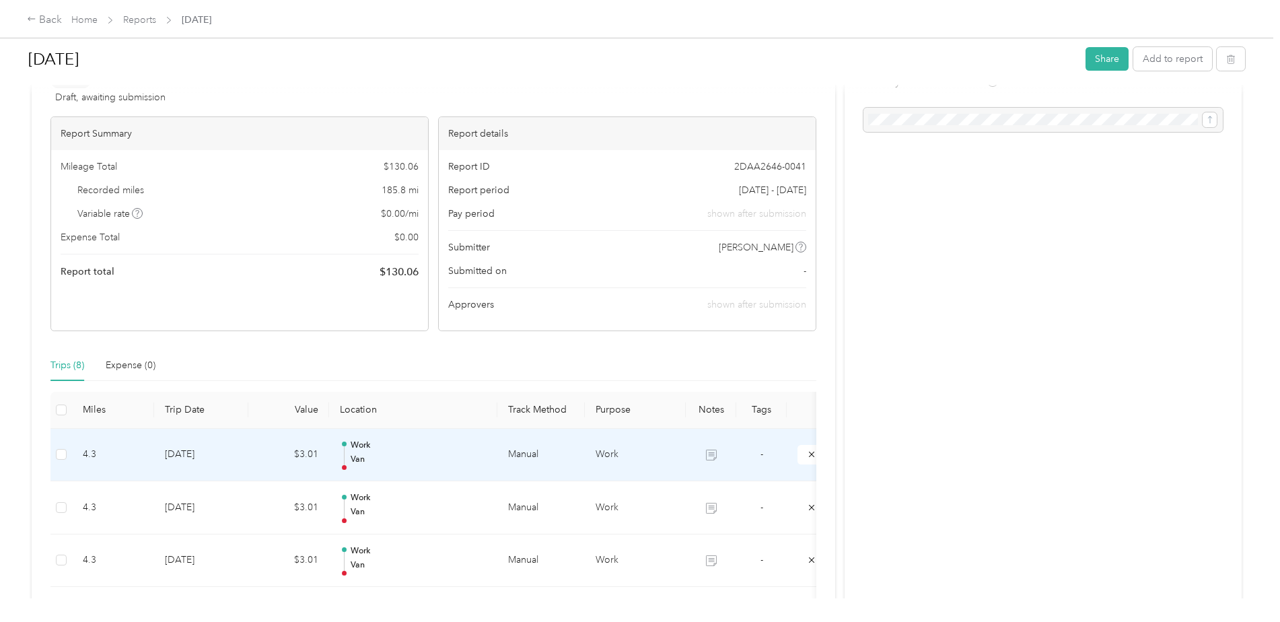
scroll to position [0, 0]
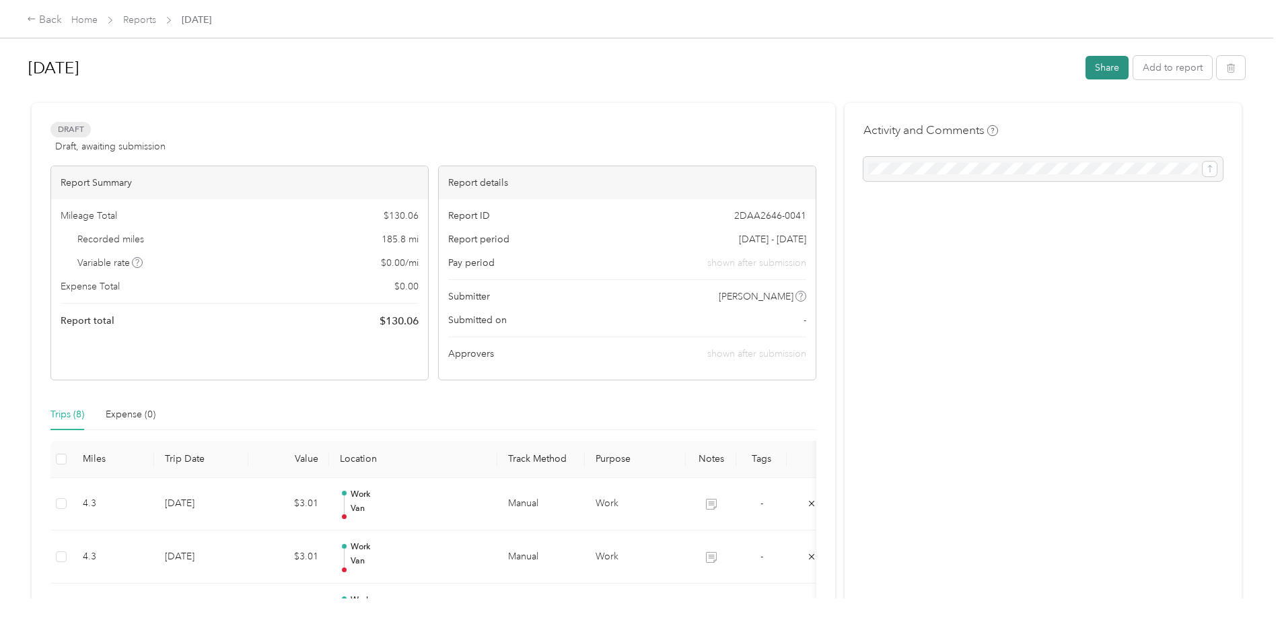
click at [1105, 63] on button "Share" at bounding box center [1107, 68] width 43 height 24
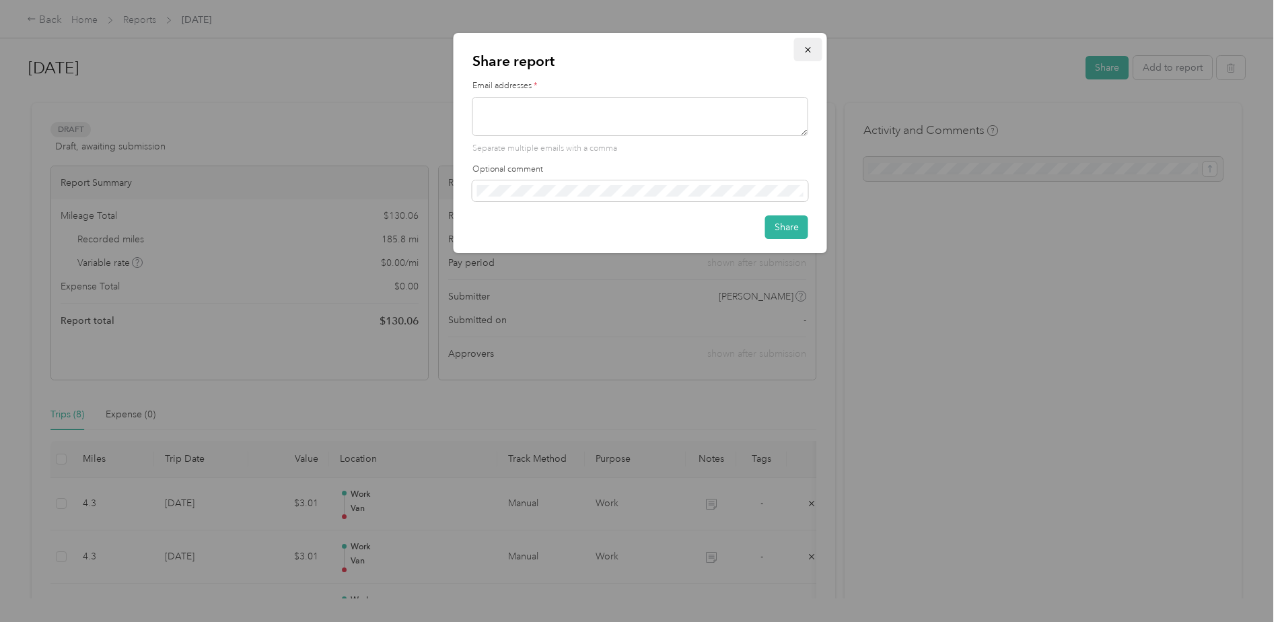
click at [808, 48] on icon "button" at bounding box center [808, 49] width 9 height 9
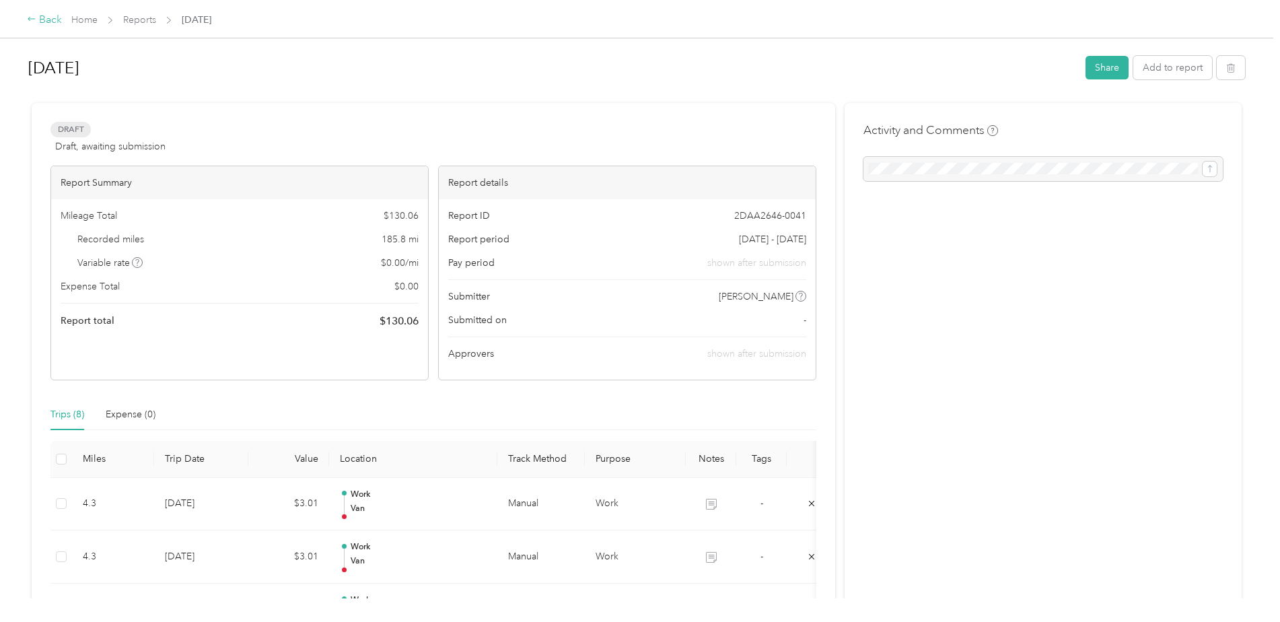
click at [41, 23] on div "Back" at bounding box center [44, 20] width 35 height 16
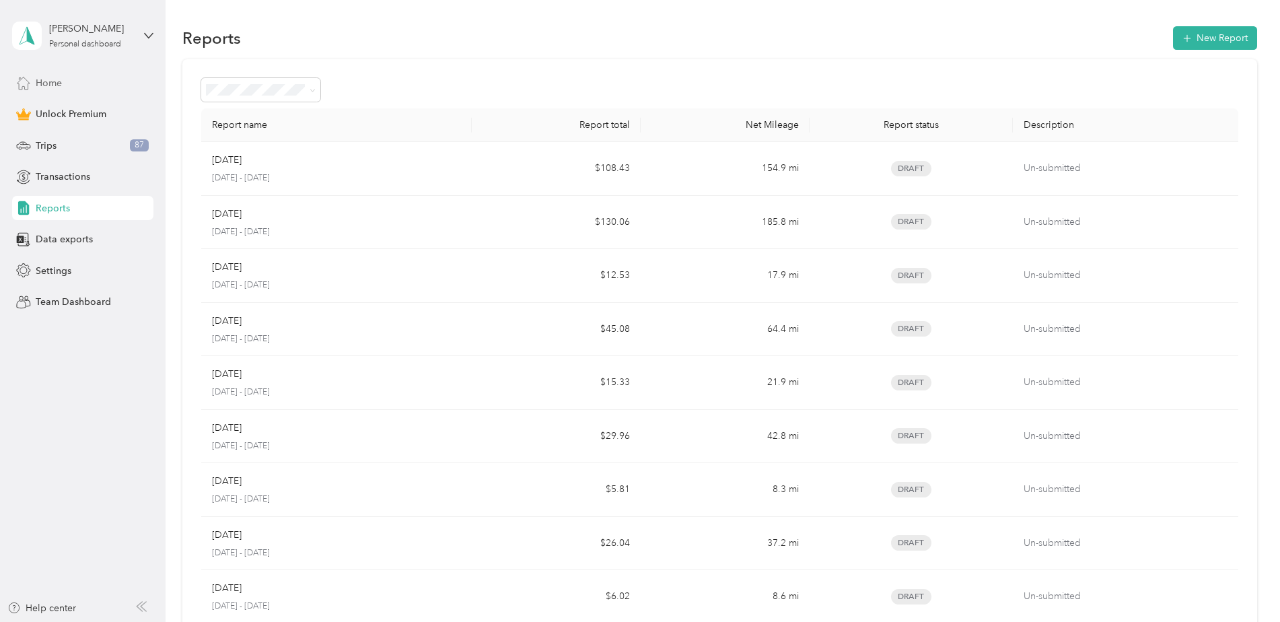
click at [39, 80] on span "Home" at bounding box center [49, 83] width 26 height 14
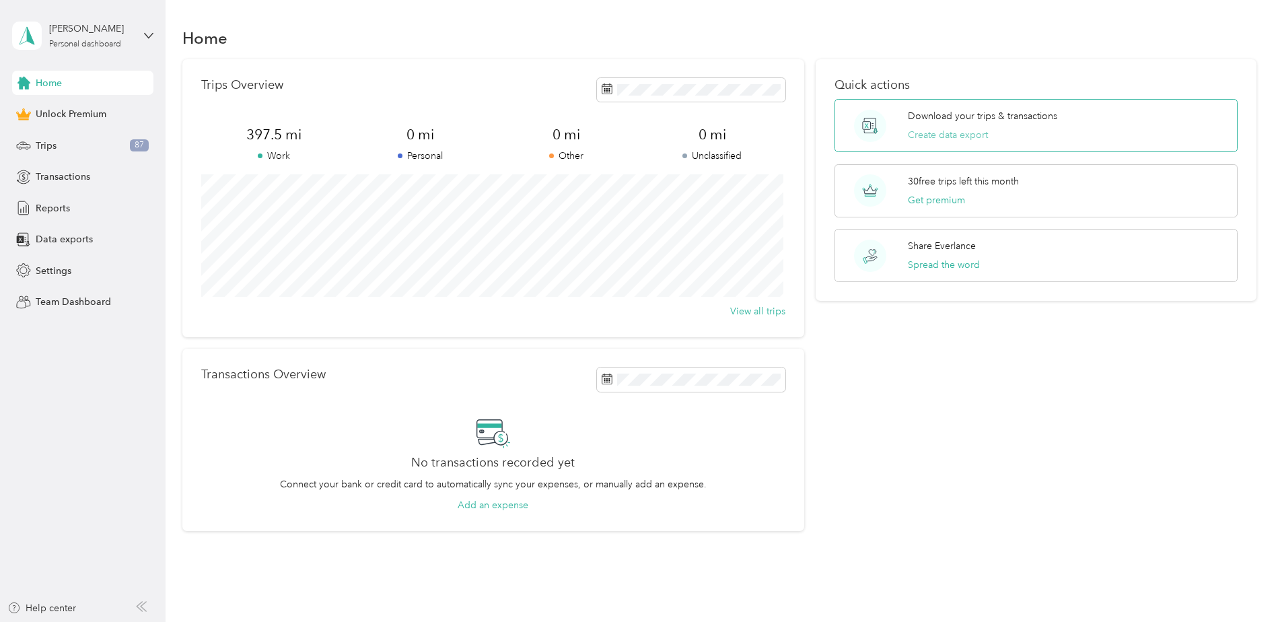
click at [957, 135] on button "Create data export" at bounding box center [948, 135] width 80 height 14
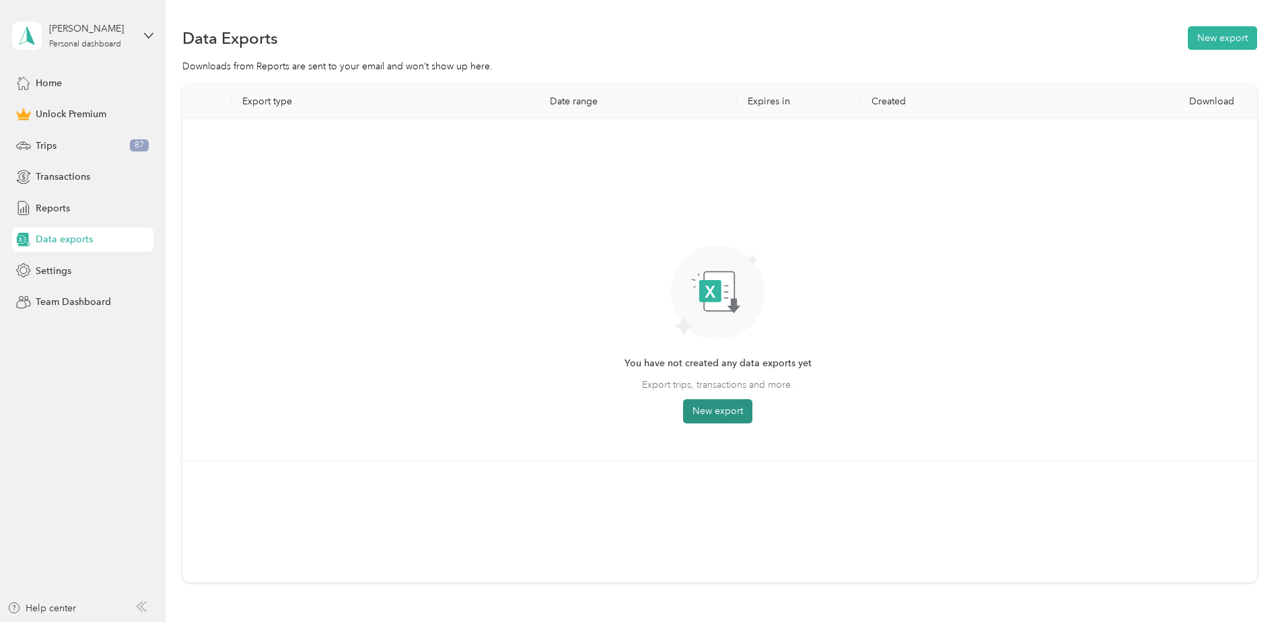
click at [713, 416] on button "New export" at bounding box center [717, 411] width 69 height 24
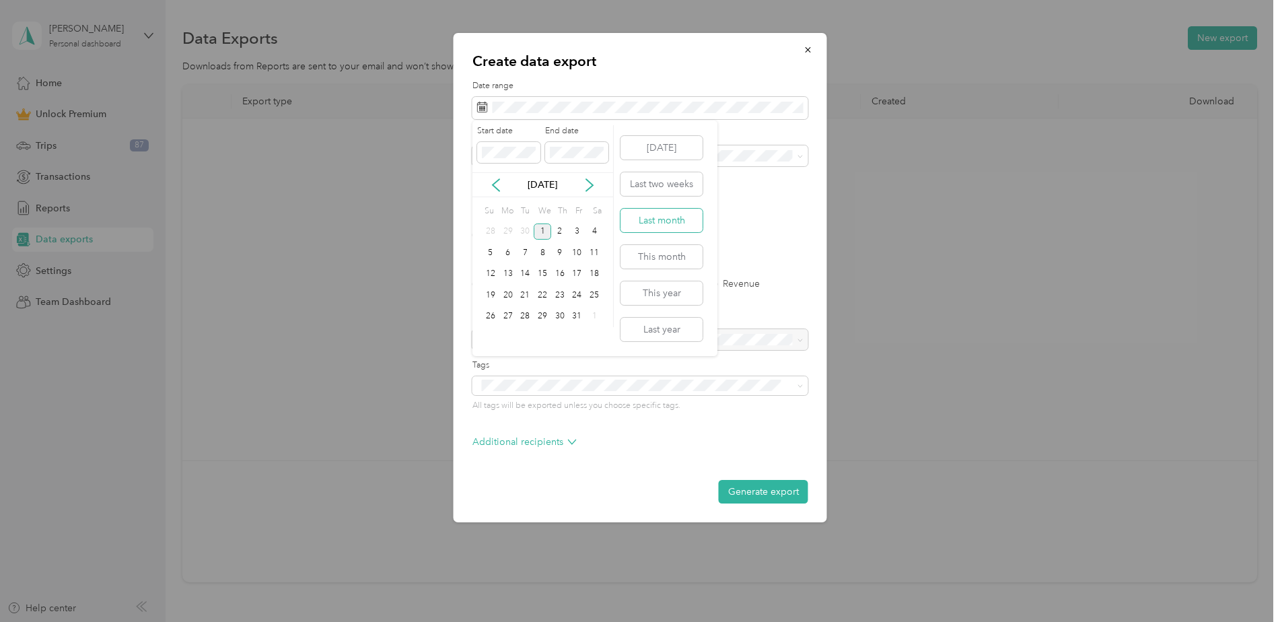
click at [643, 227] on button "Last month" at bounding box center [662, 221] width 82 height 24
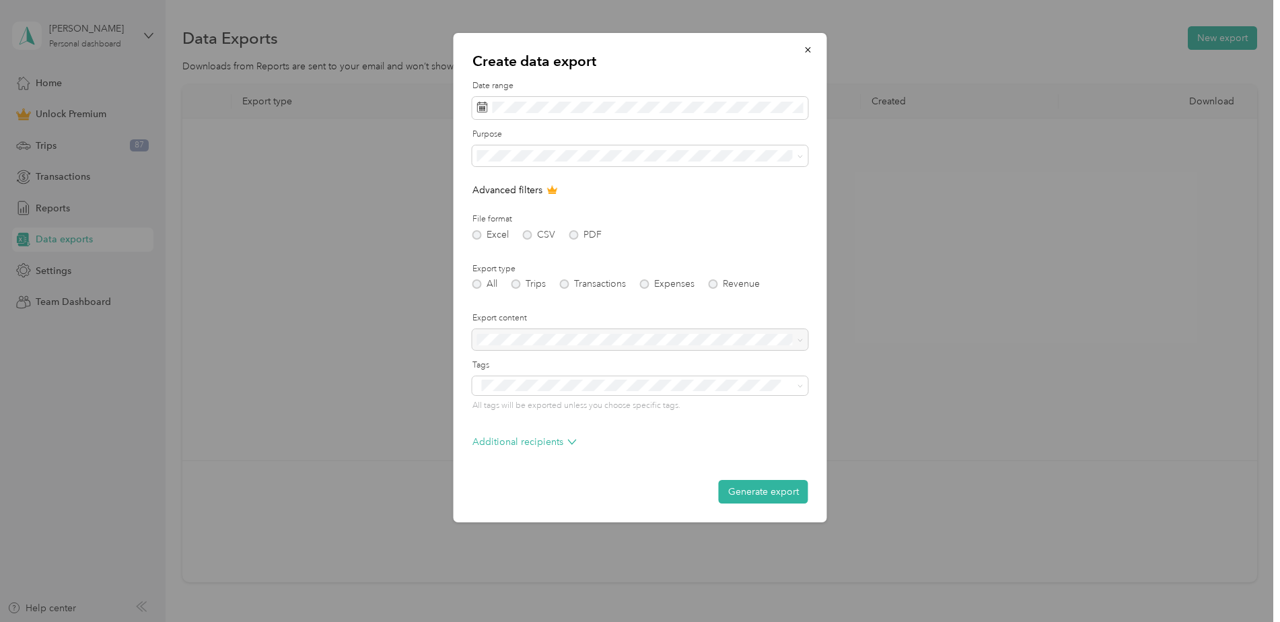
click at [743, 489] on button "Generate export" at bounding box center [764, 492] width 90 height 24
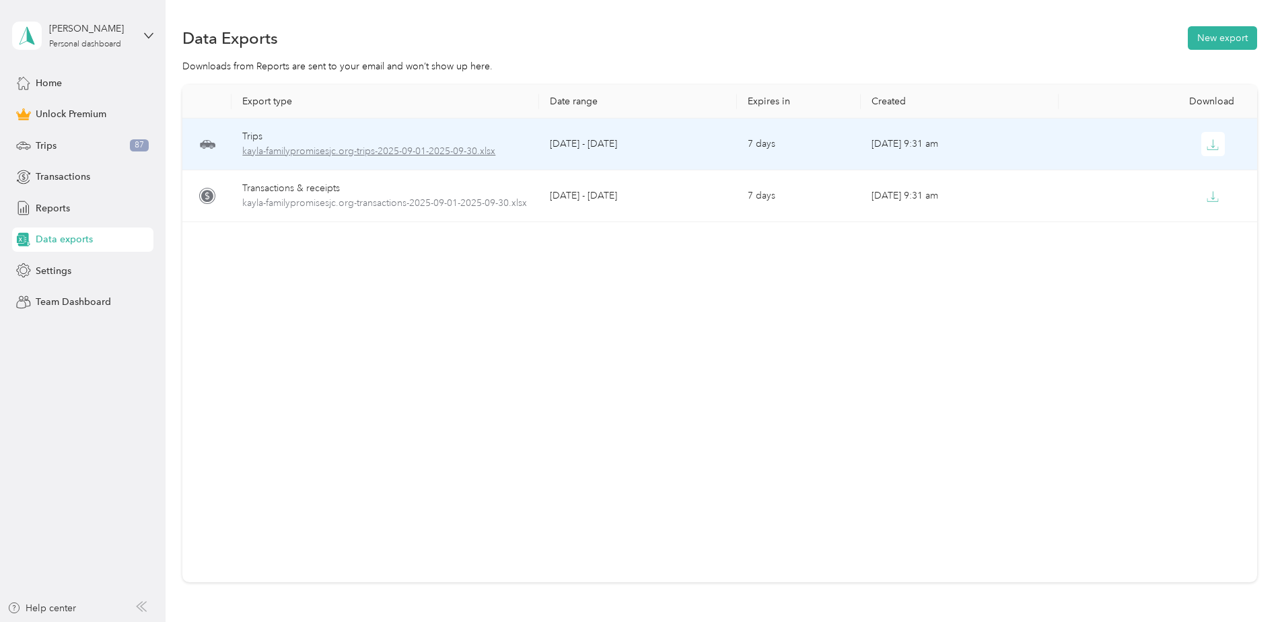
click at [296, 150] on span "kayla-familypromisesjc.org-trips-2025-09-01-2025-09-30.xlsx" at bounding box center [384, 151] width 285 height 15
click at [276, 151] on span "kayla-familypromisesjc.org-trips-2025-09-01-2025-09-30.xlsx" at bounding box center [384, 151] width 285 height 15
click at [244, 134] on div "Trips" at bounding box center [384, 136] width 285 height 15
click at [1202, 144] on button "button" at bounding box center [1214, 144] width 24 height 24
